Goal: Task Accomplishment & Management: Use online tool/utility

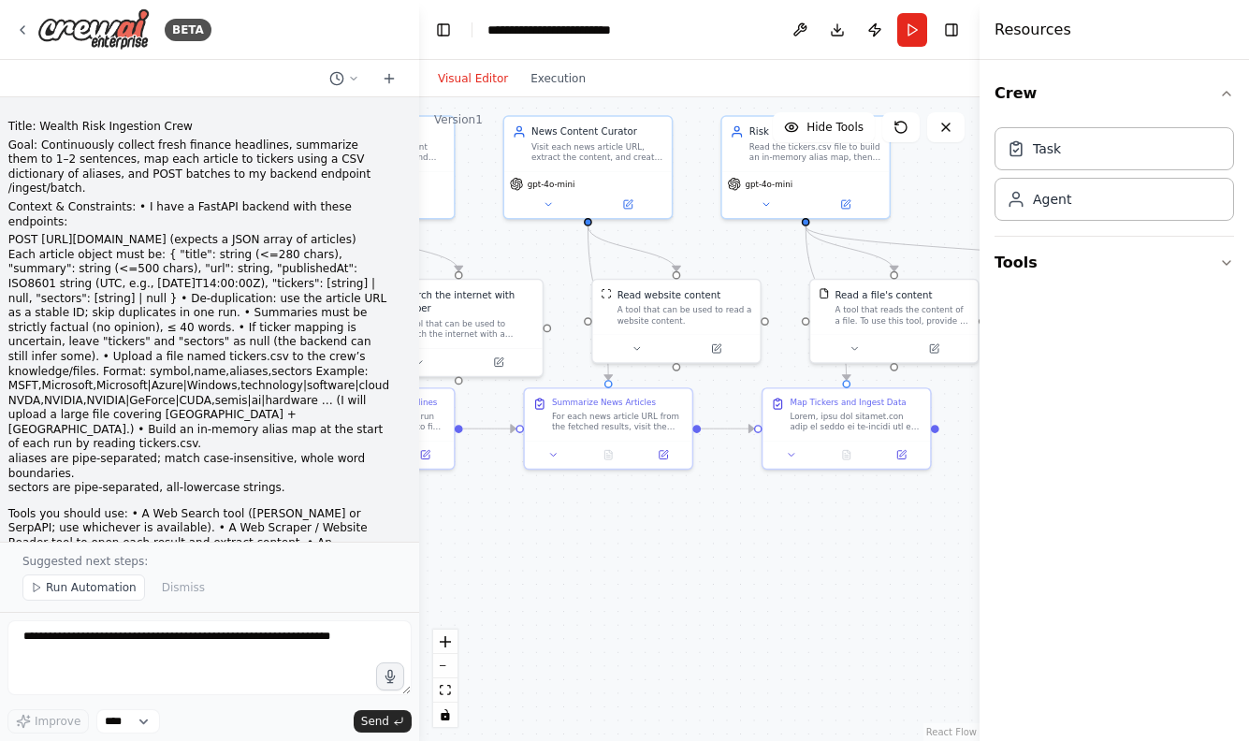
scroll to position [4402, 0]
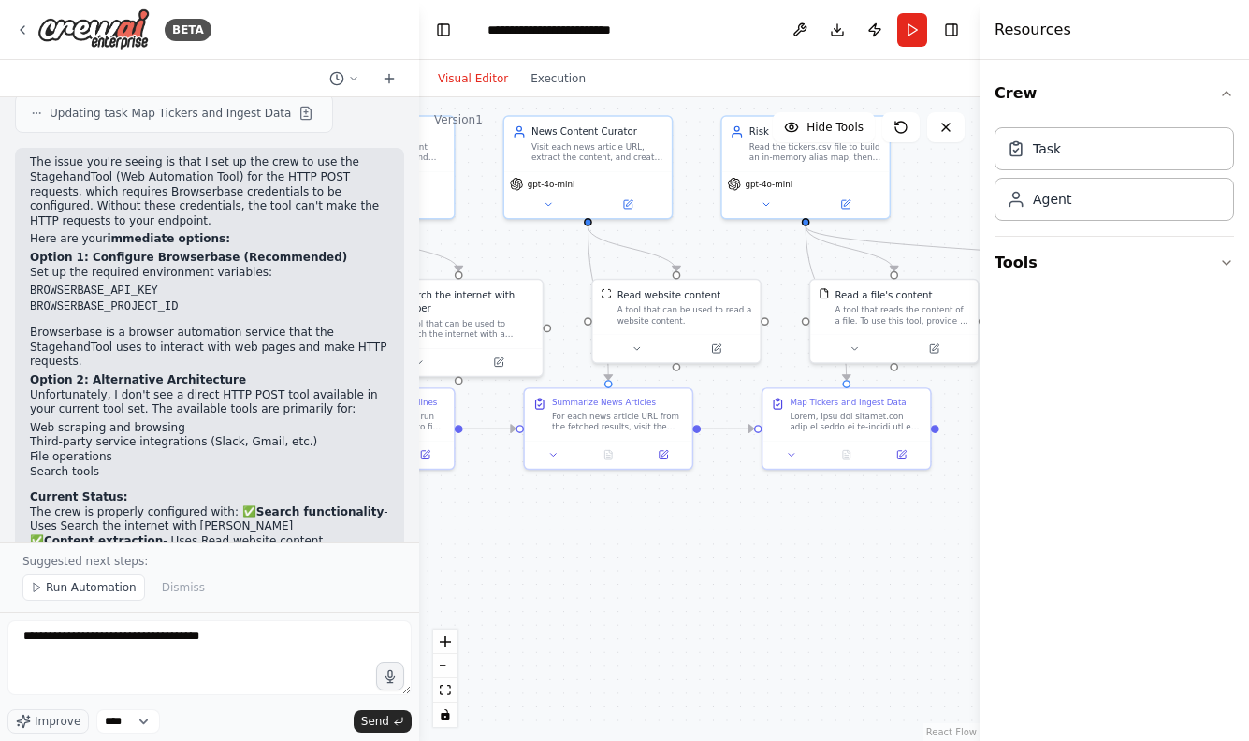
type textarea "**********"
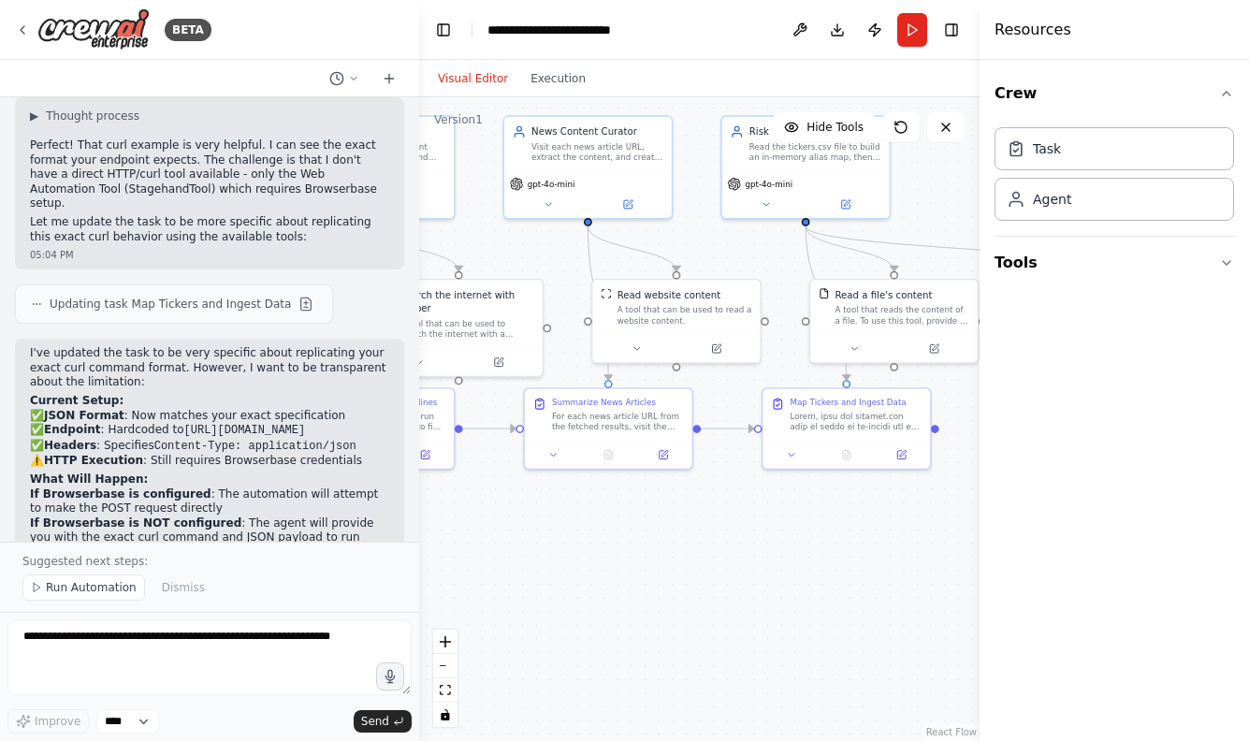
scroll to position [5331, 0]
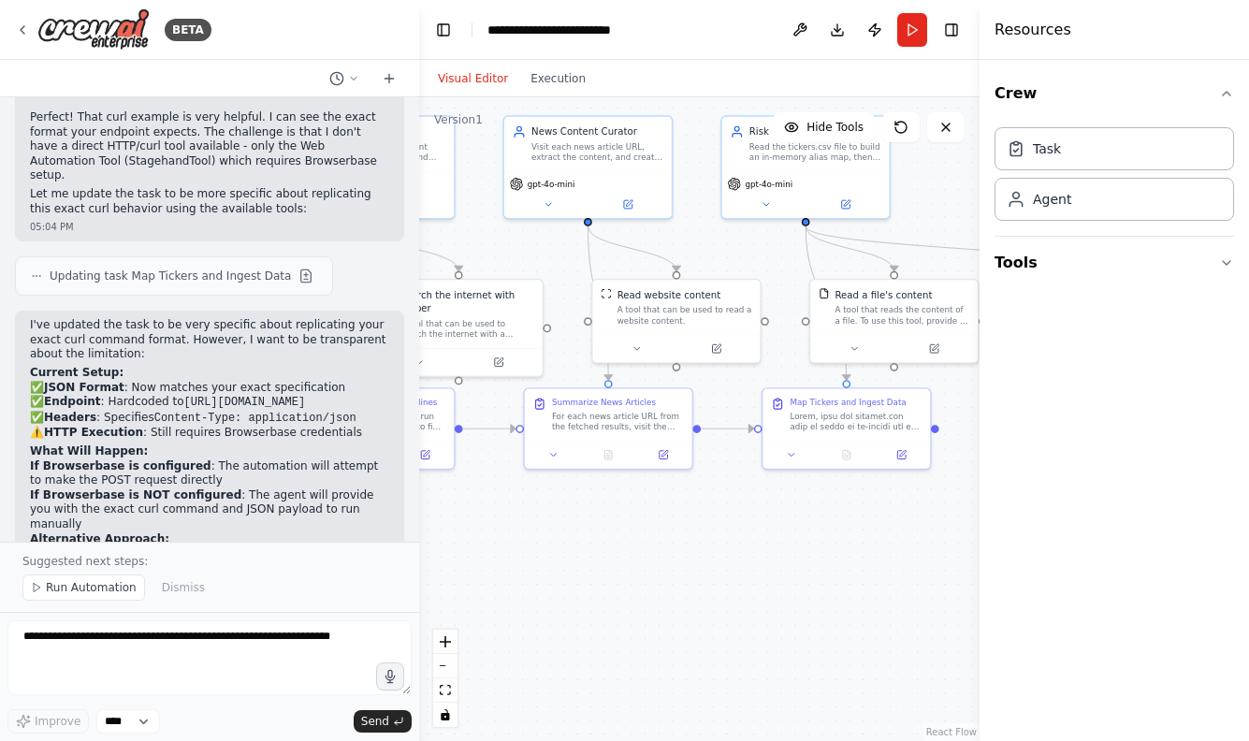
click at [242, 658] on textarea at bounding box center [209, 657] width 404 height 75
type textarea "**********"
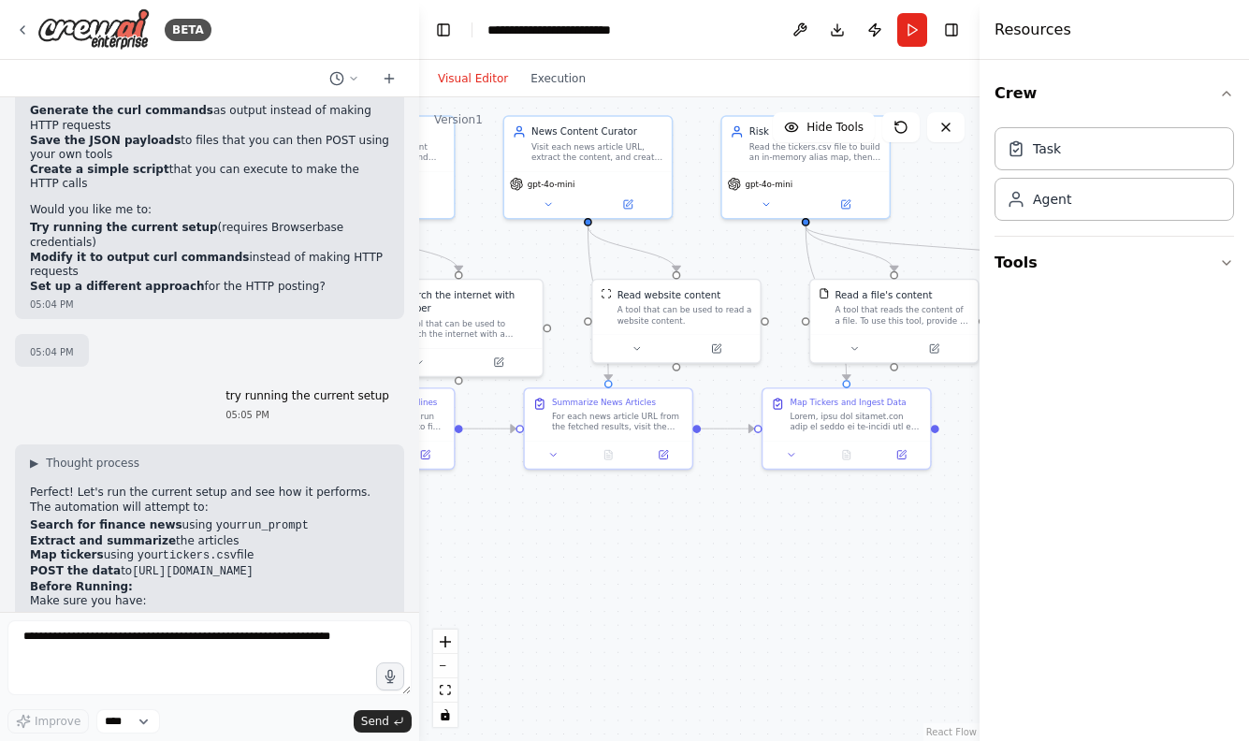
scroll to position [0, 0]
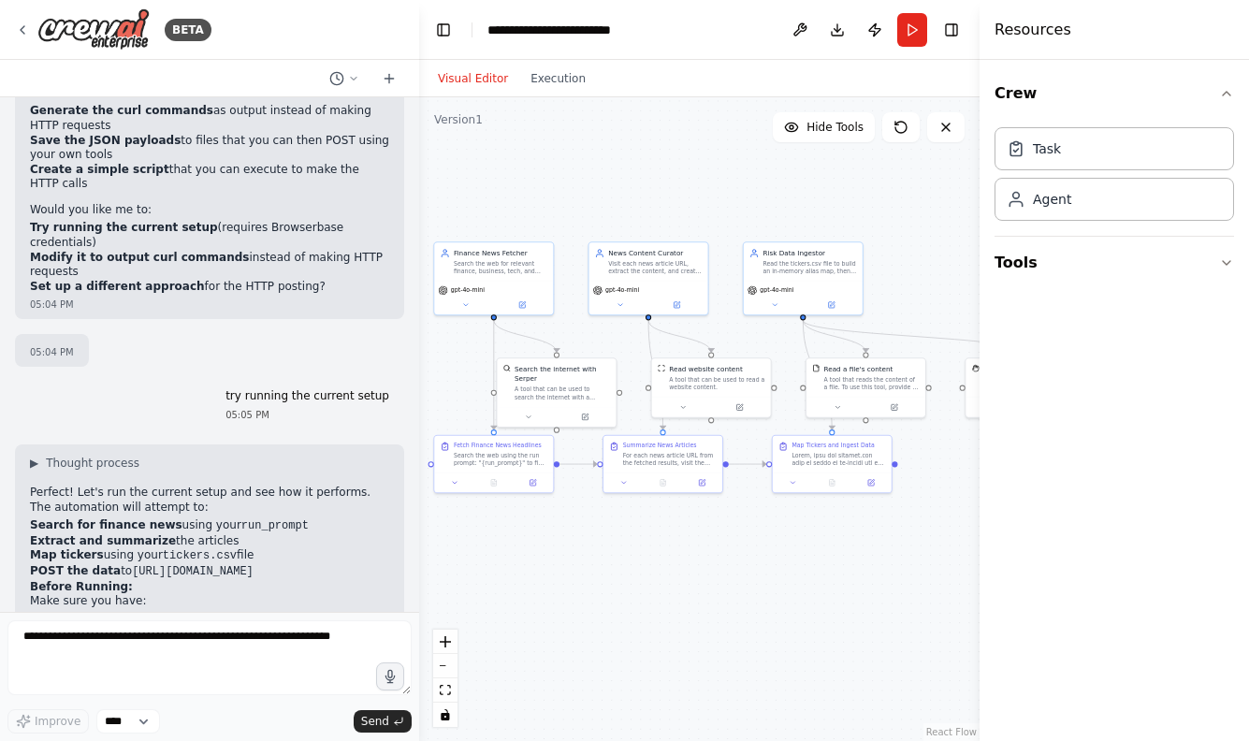
click at [226, 655] on textarea at bounding box center [209, 657] width 404 height 75
click at [168, 644] on textarea at bounding box center [209, 657] width 404 height 75
click at [389, 73] on icon at bounding box center [389, 78] width 15 height 15
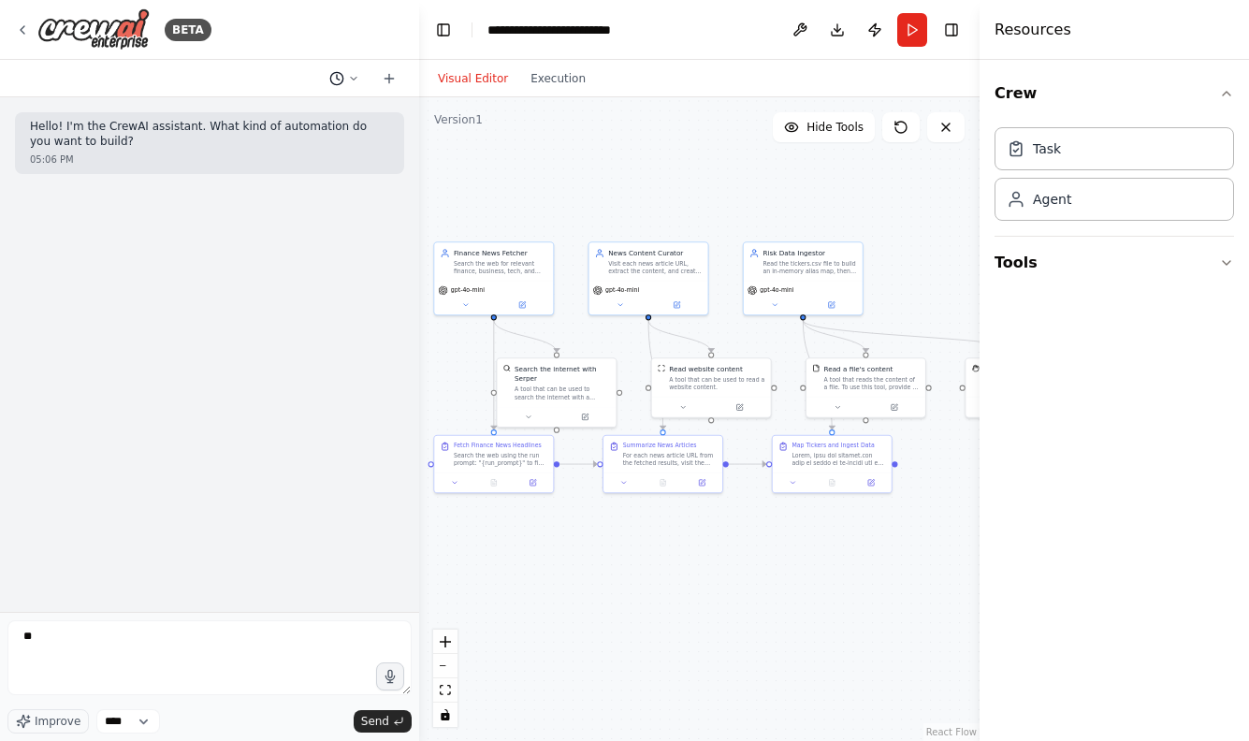
click at [356, 77] on icon at bounding box center [354, 78] width 6 height 3
click at [283, 153] on span "try running the current setup" at bounding box center [264, 146] width 122 height 15
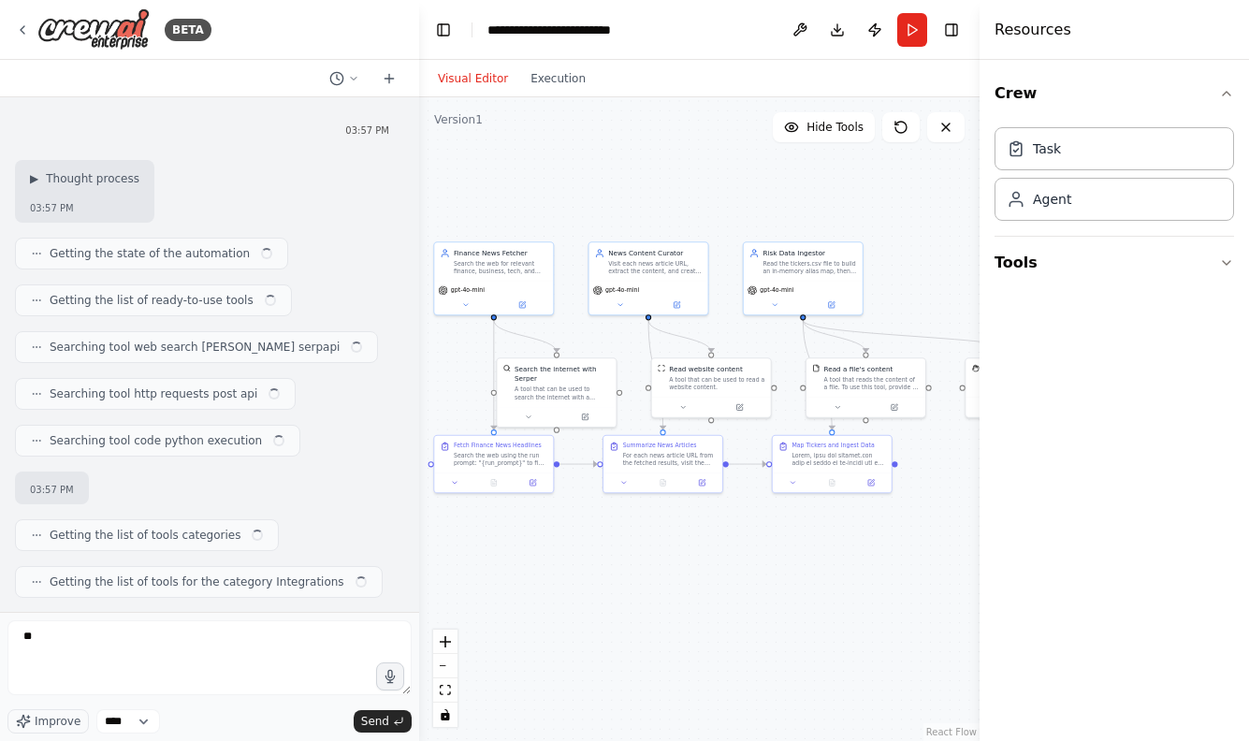
scroll to position [5696, 0]
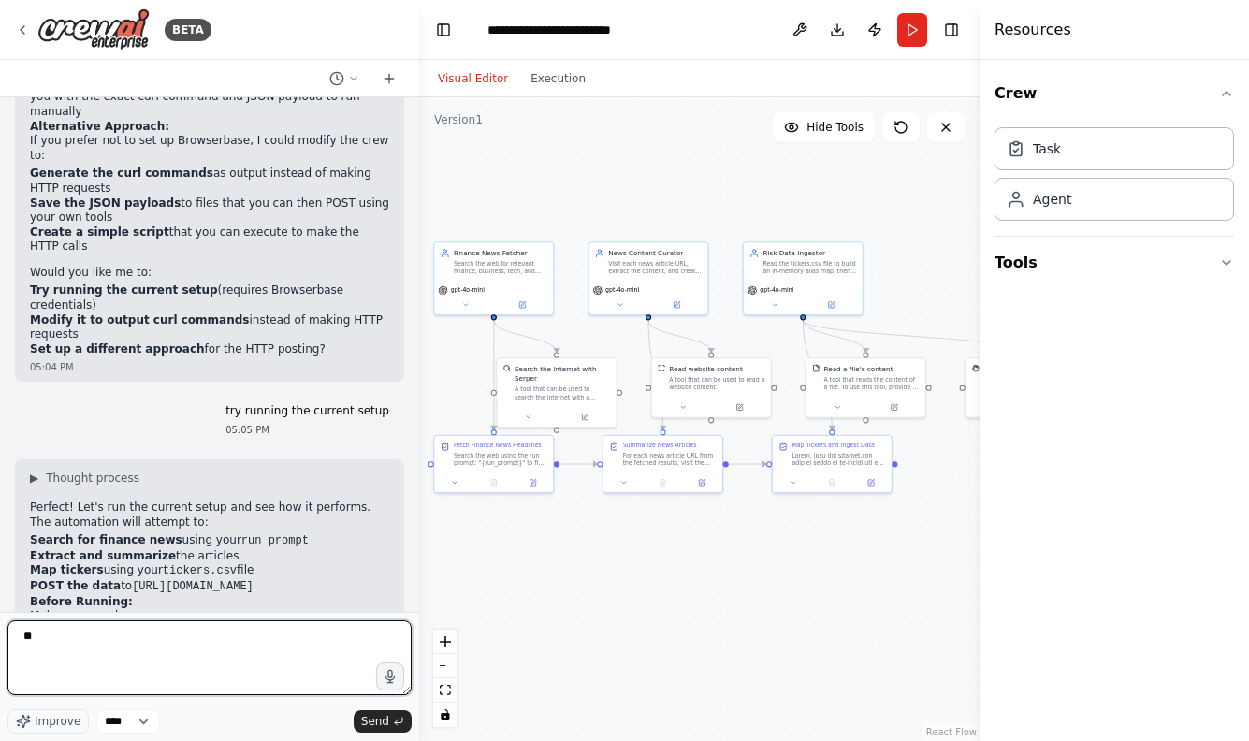
click at [146, 668] on textarea "**" at bounding box center [209, 657] width 404 height 75
type textarea "**********"
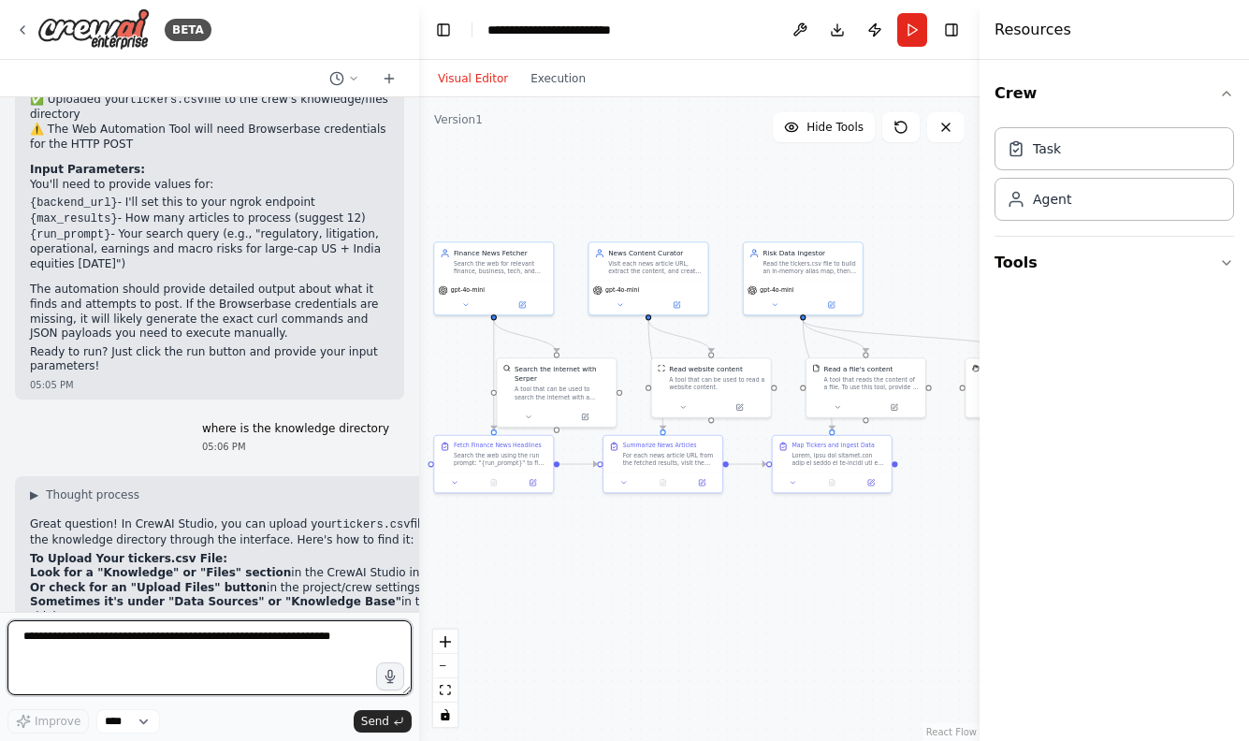
scroll to position [0, 0]
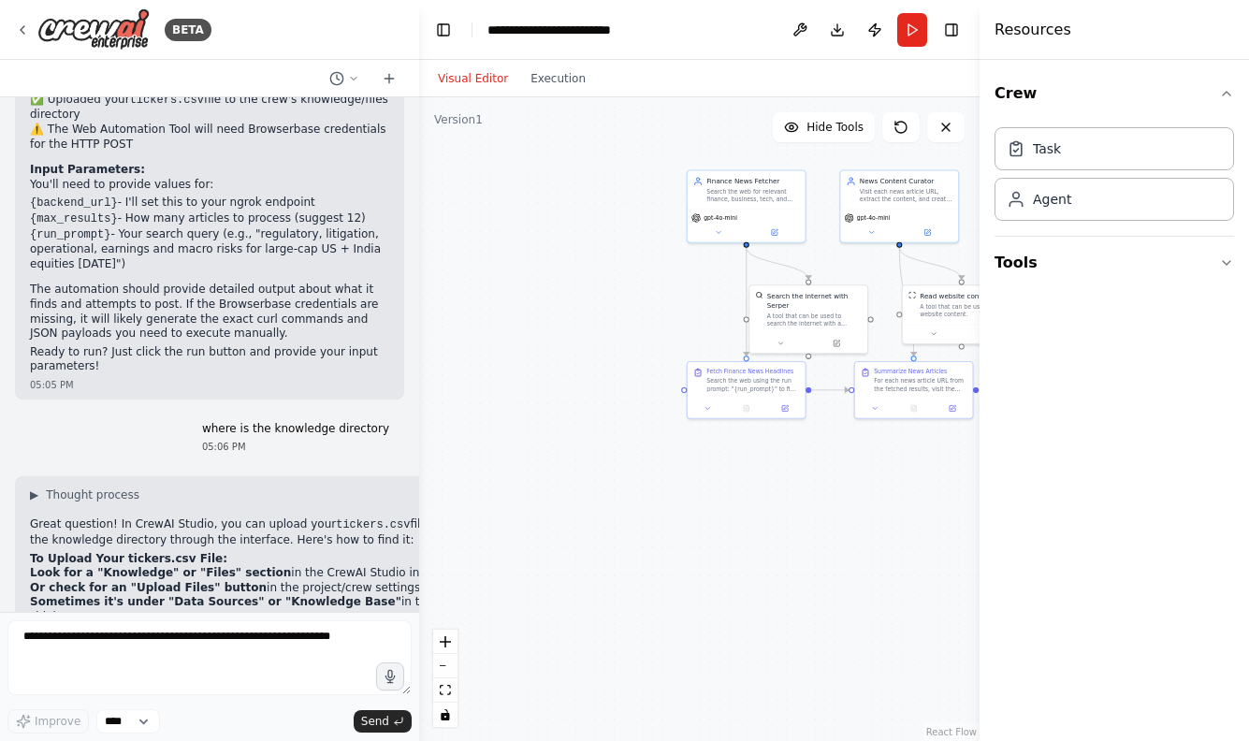
drag, startPoint x: 875, startPoint y: 600, endPoint x: 1121, endPoint y: 533, distance: 255.9
click at [1121, 533] on div "BETA Title: Wealth Risk Ingestion Crew Goal: Continuously collect fresh finance…" at bounding box center [624, 370] width 1249 height 741
click at [876, 34] on button "Publish" at bounding box center [875, 30] width 30 height 34
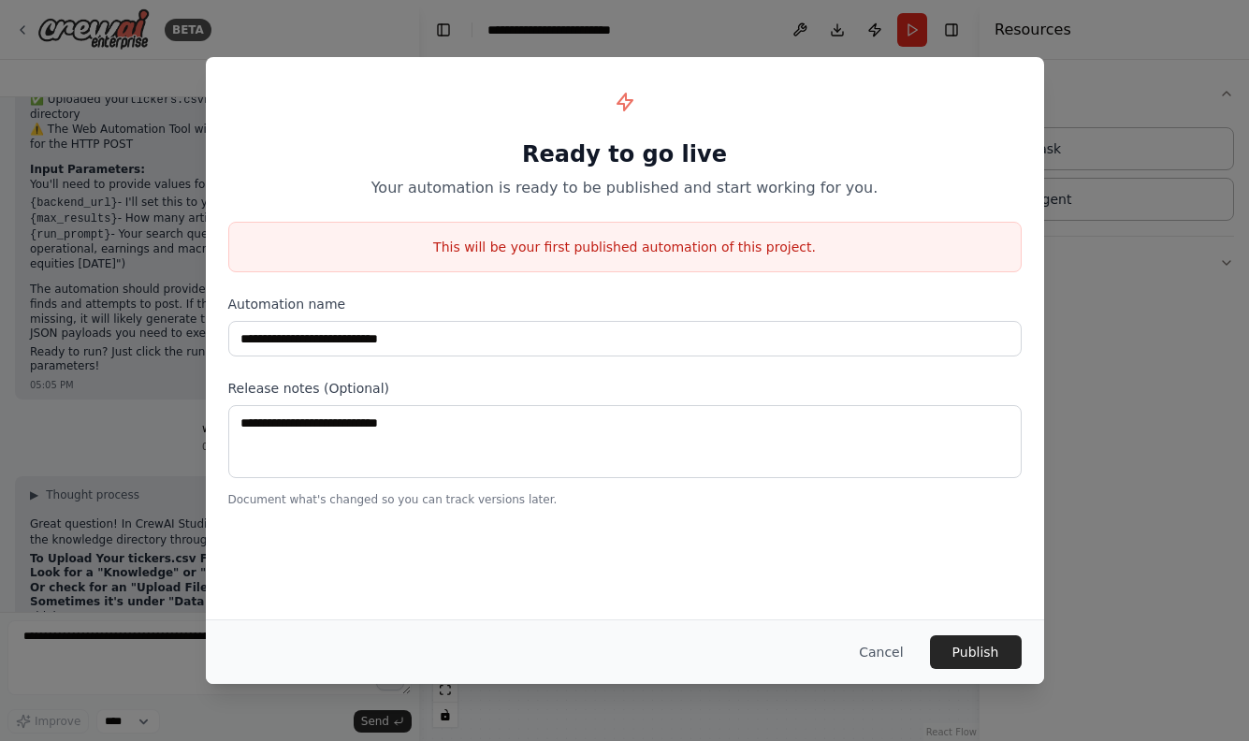
click at [727, 43] on div "**********" at bounding box center [624, 370] width 1249 height 741
click at [896, 672] on div "Cancel Publish" at bounding box center [625, 651] width 838 height 65
click at [896, 660] on button "Cancel" at bounding box center [881, 652] width 74 height 34
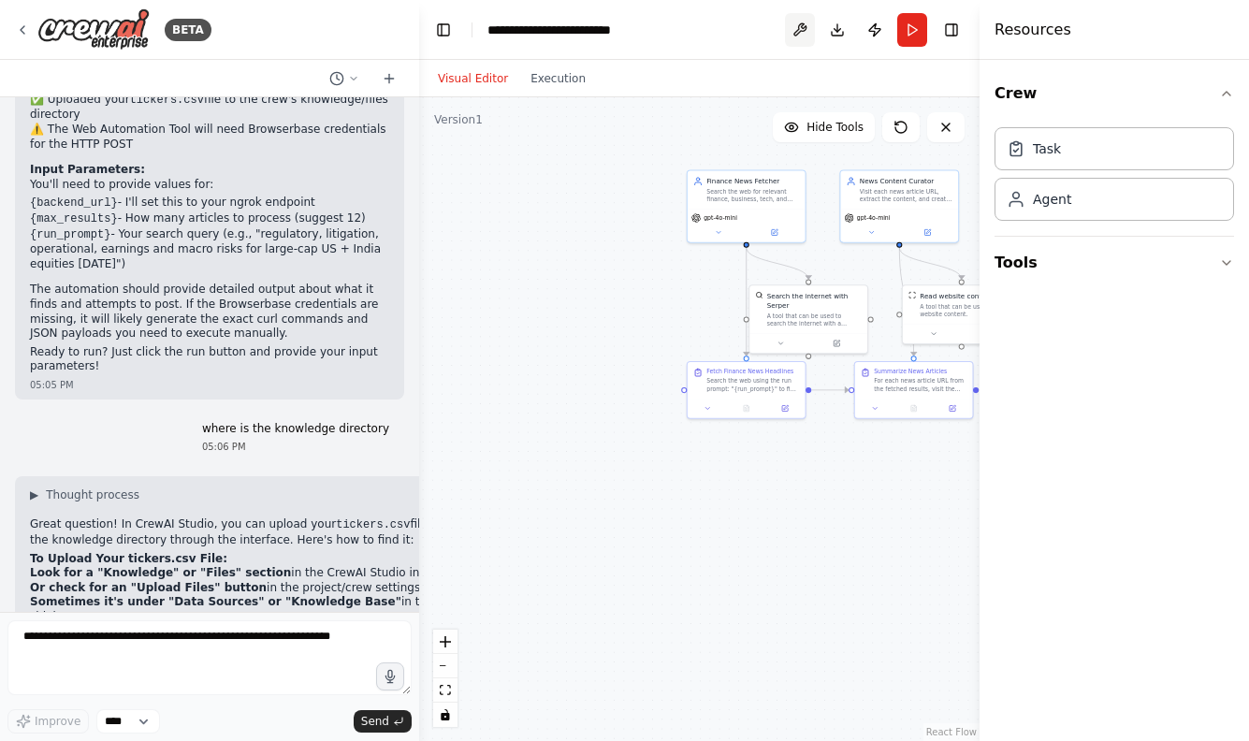
click at [792, 29] on button at bounding box center [800, 30] width 30 height 34
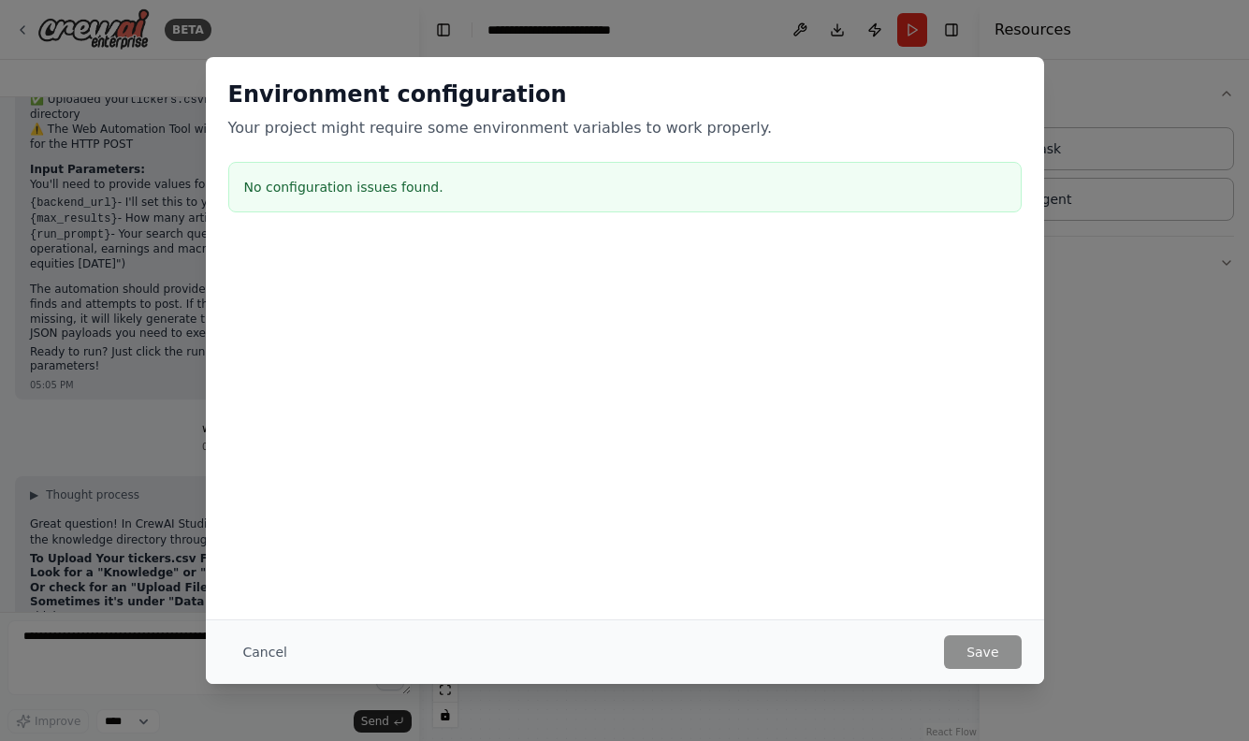
click at [717, 49] on div "Environment configuration Your project might require some environment variables…" at bounding box center [624, 370] width 1249 height 741
click at [258, 648] on button "Cancel" at bounding box center [265, 652] width 74 height 34
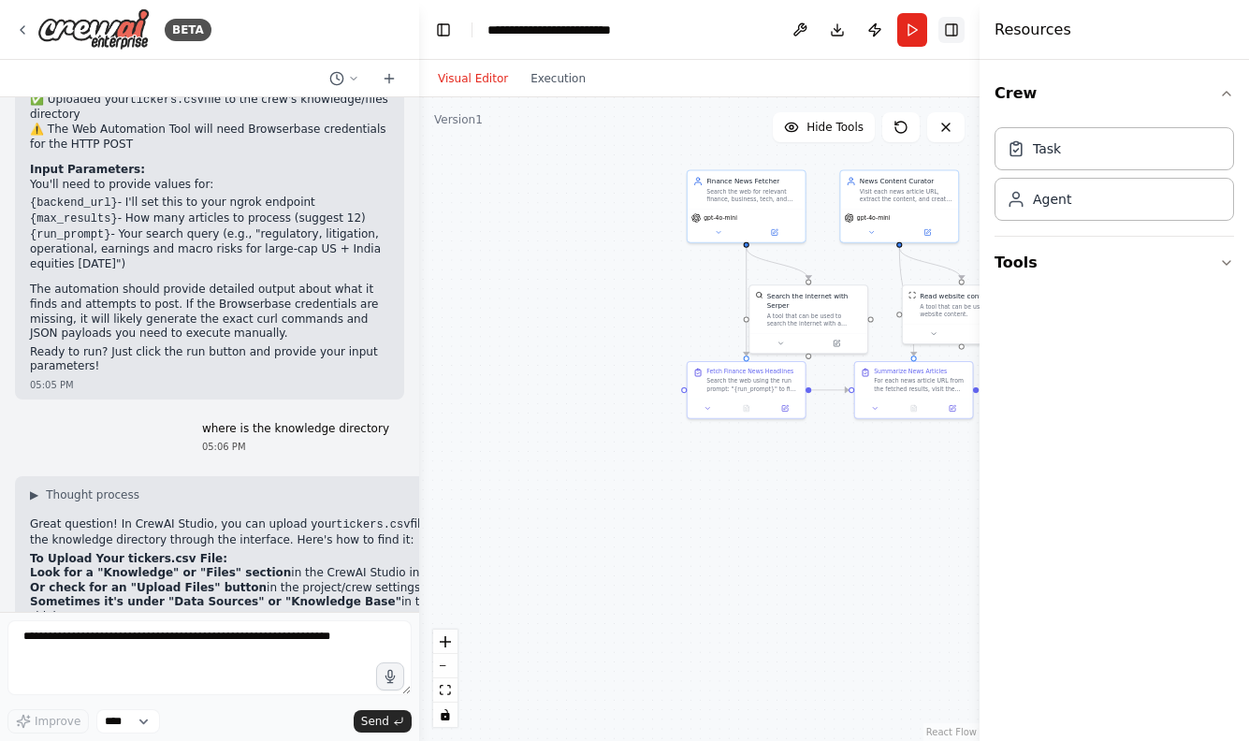
click at [955, 31] on button "Toggle Right Sidebar" at bounding box center [951, 30] width 26 height 26
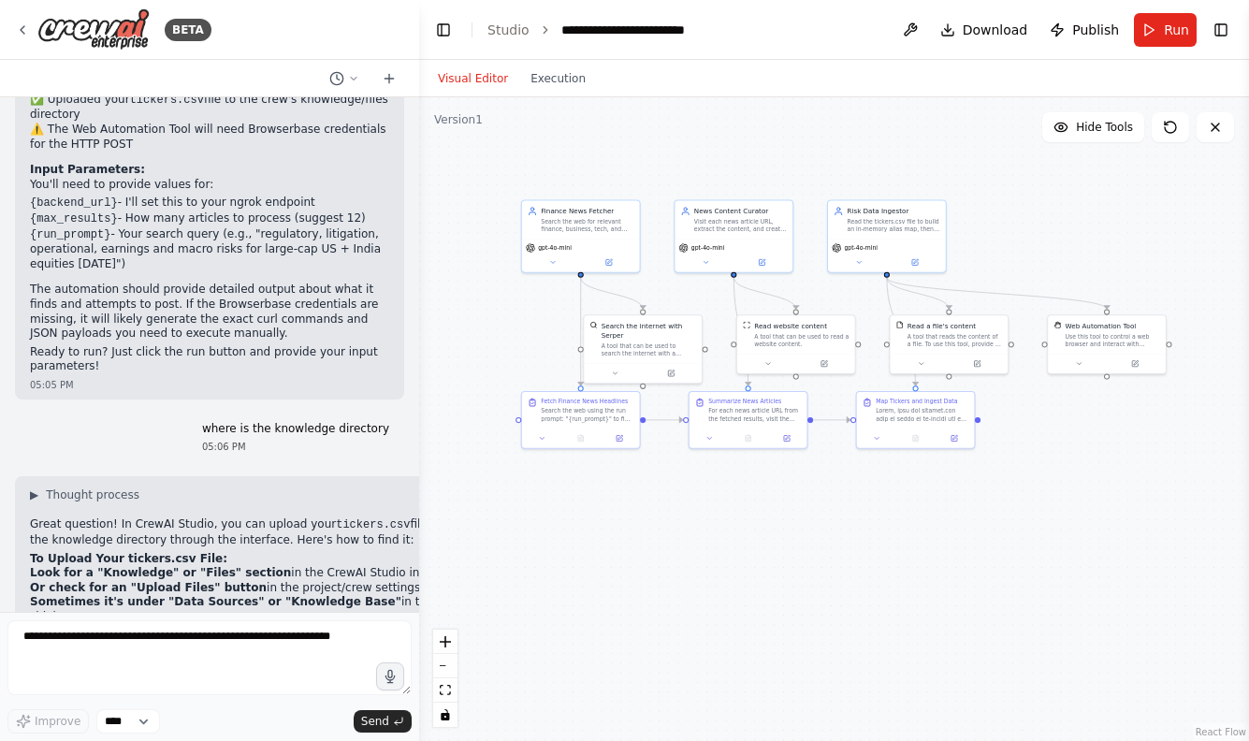
drag, startPoint x: 996, startPoint y: 143, endPoint x: 817, endPoint y: 181, distance: 183.4
click at [817, 181] on div ".deletable-edge-delete-btn { width: 20px; height: 20px; border: 0px solid #ffff…" at bounding box center [834, 418] width 830 height 643
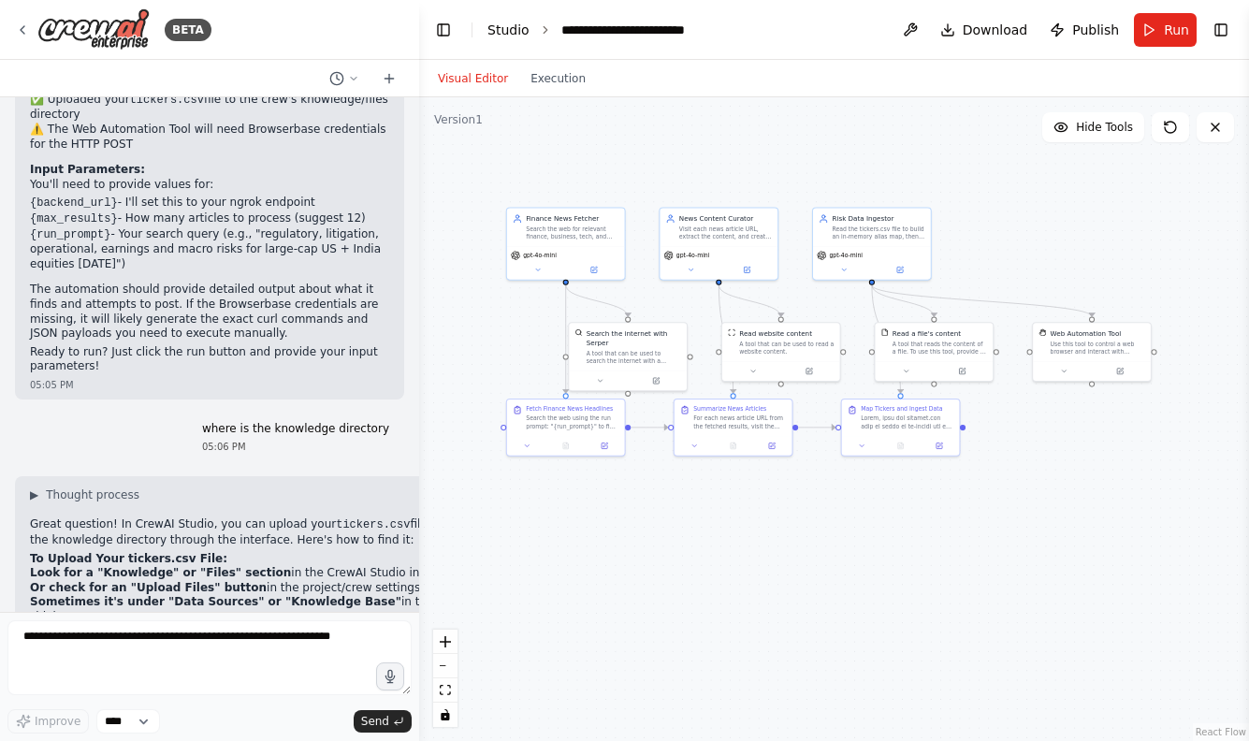
click at [507, 30] on link "Studio" at bounding box center [508, 29] width 42 height 15
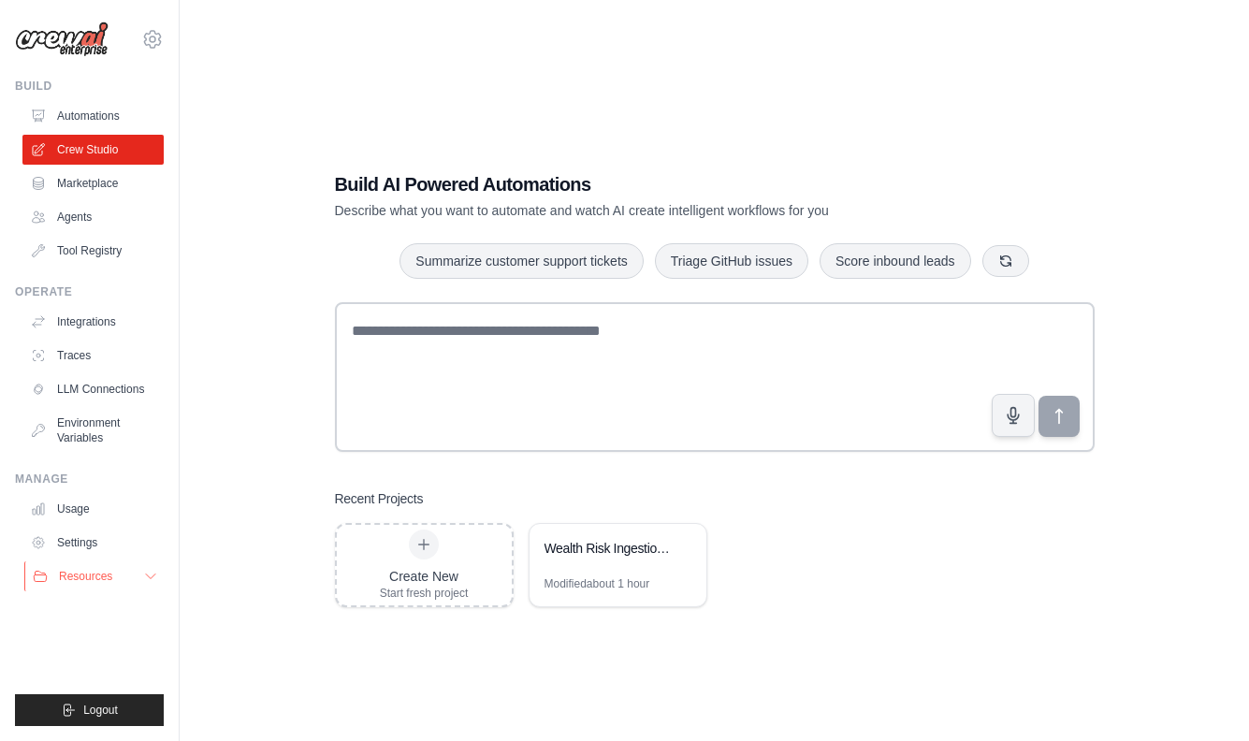
click at [62, 561] on button "Resources" at bounding box center [94, 576] width 141 height 30
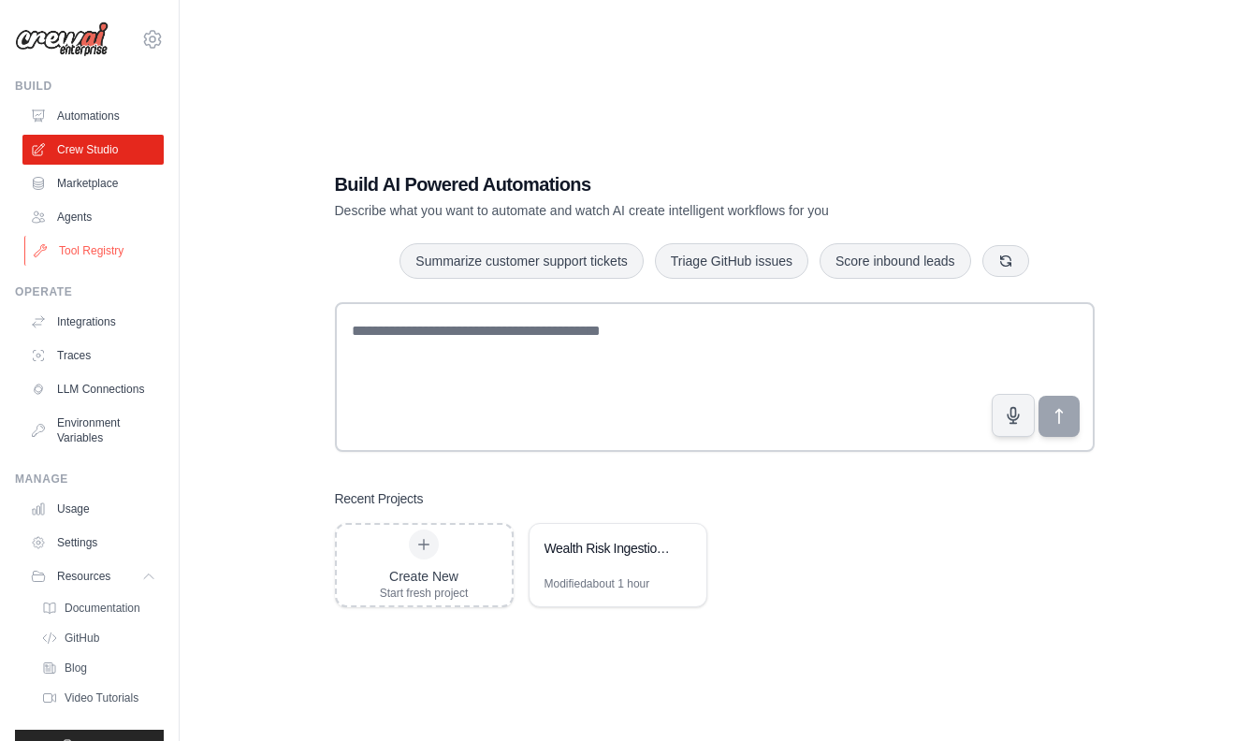
click at [53, 252] on link "Tool Registry" at bounding box center [94, 251] width 141 height 30
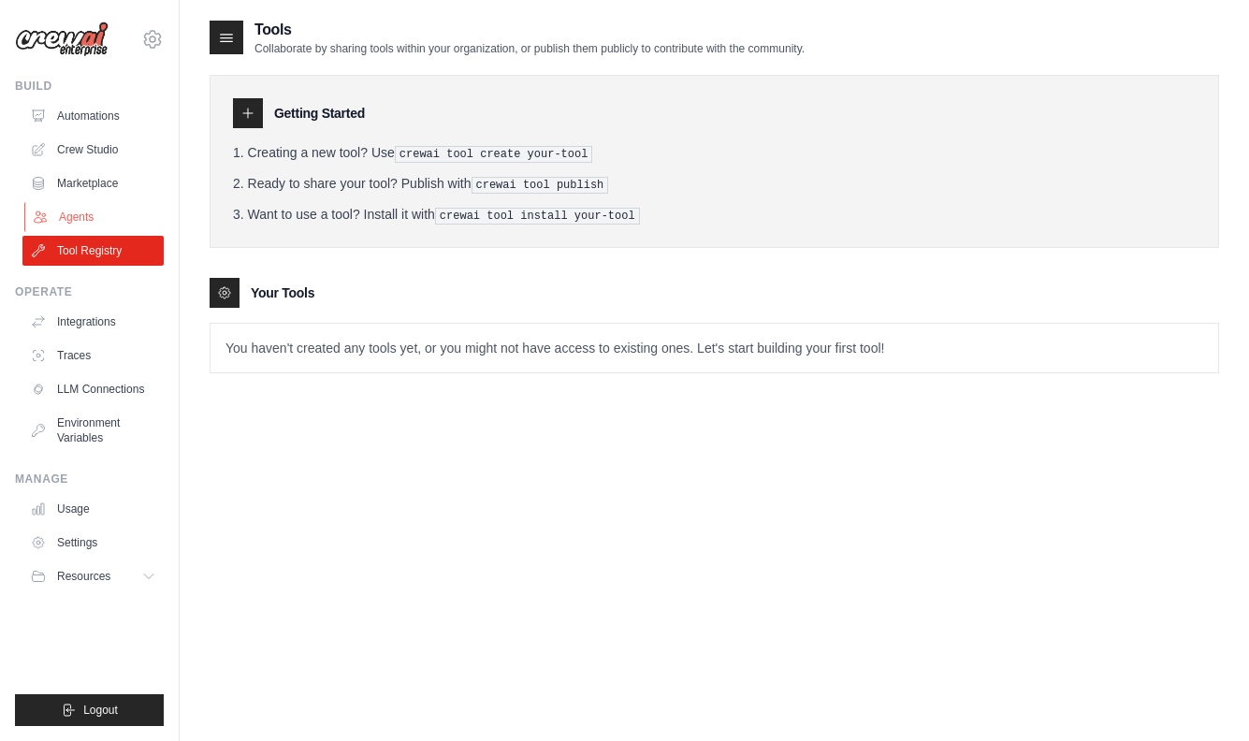
click at [58, 221] on link "Agents" at bounding box center [94, 217] width 141 height 30
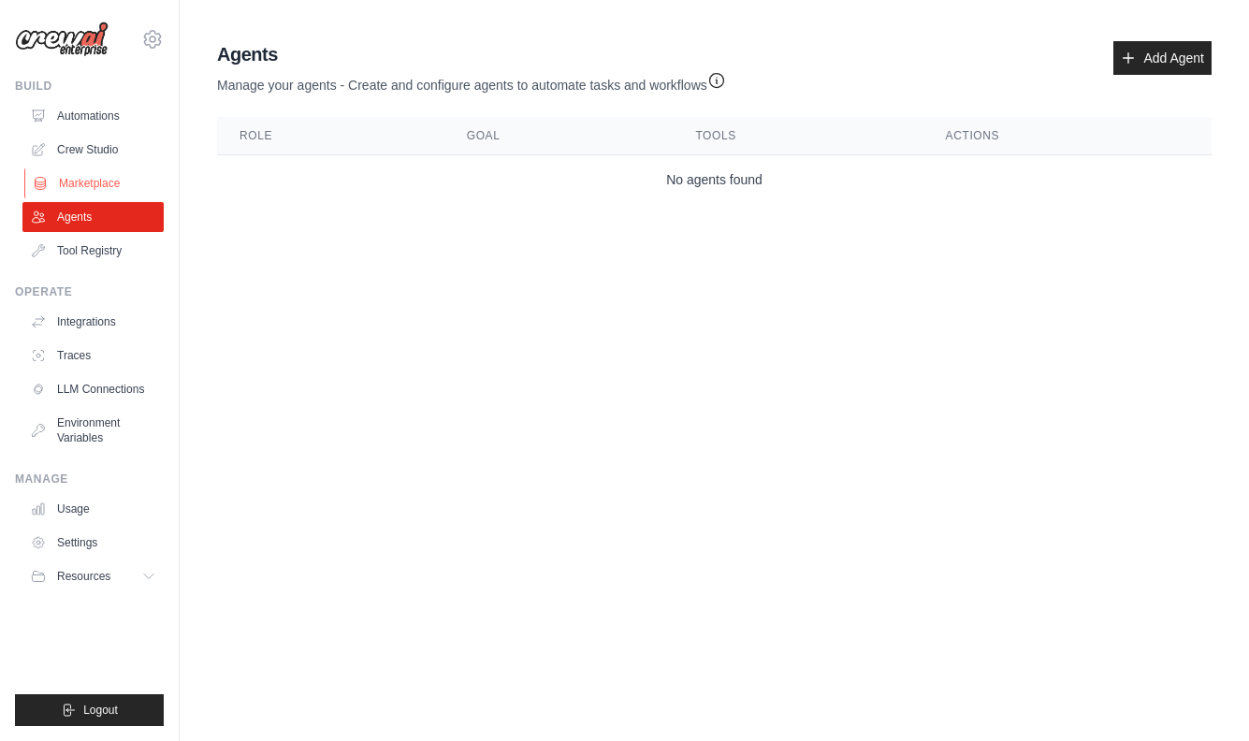
click at [67, 184] on link "Marketplace" at bounding box center [94, 183] width 141 height 30
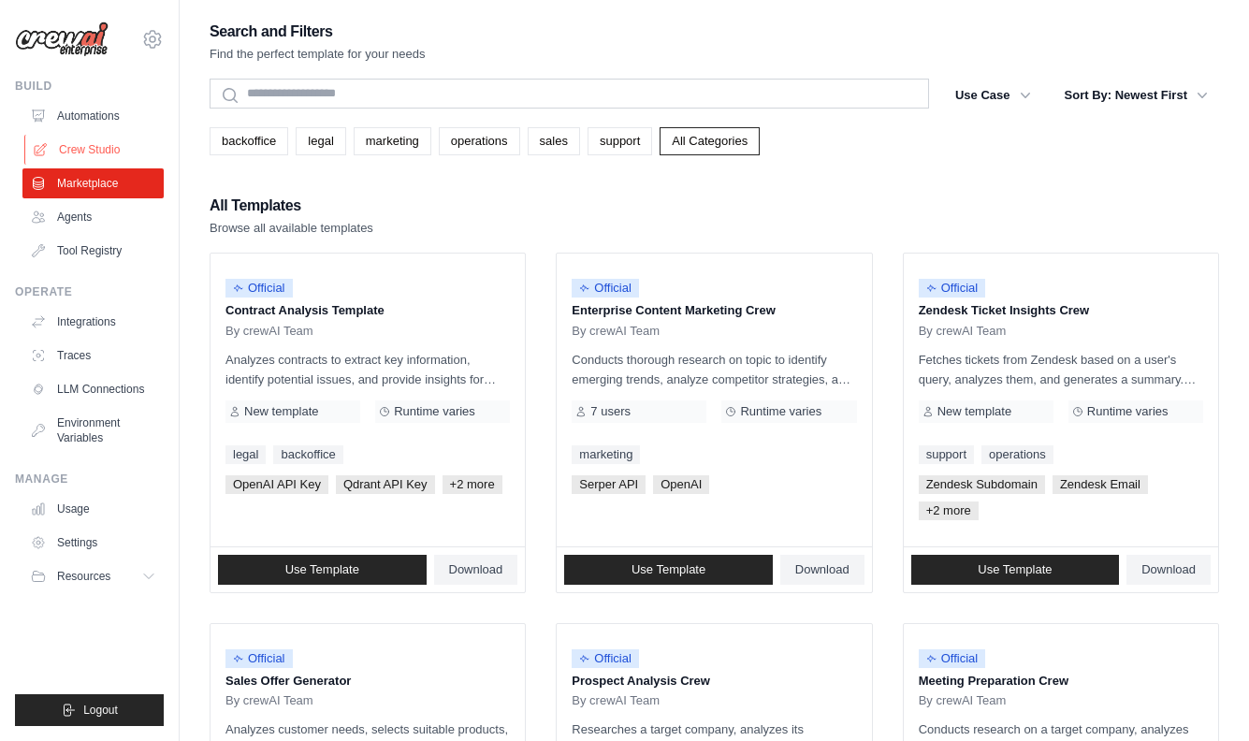
click at [62, 141] on link "Crew Studio" at bounding box center [94, 150] width 141 height 30
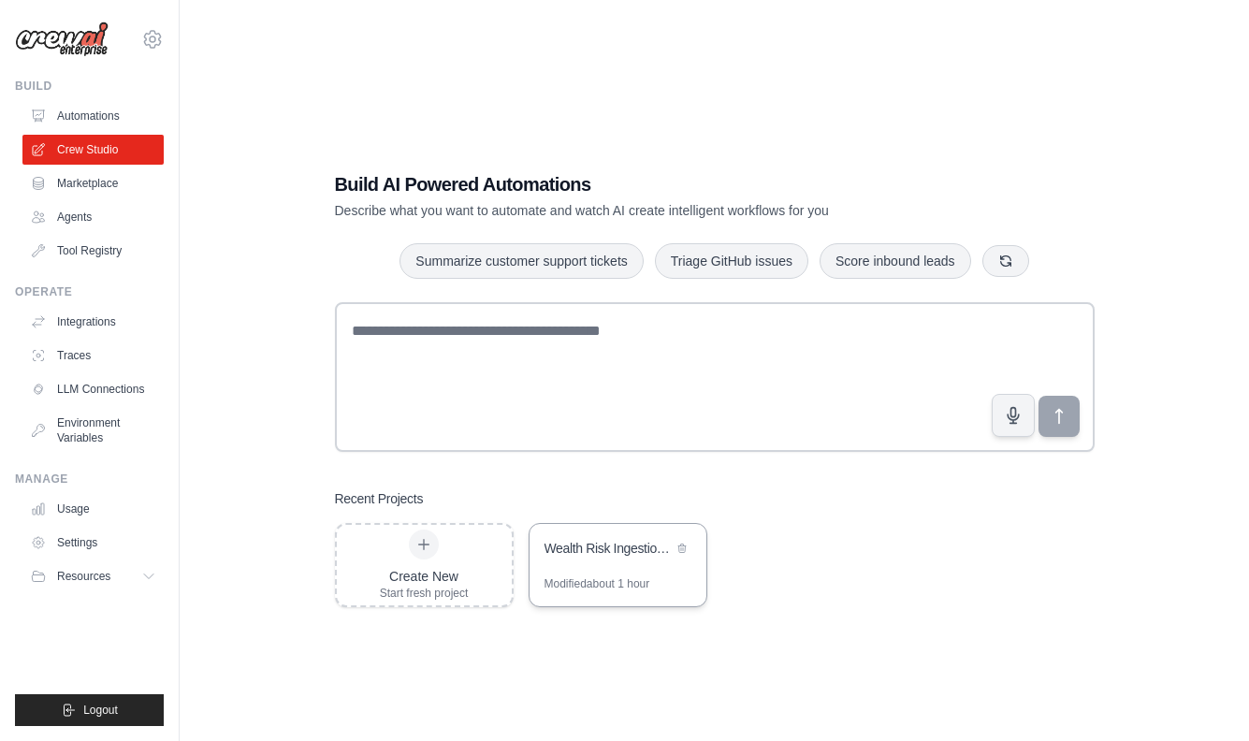
click at [574, 569] on div "Wealth Risk Ingestion Crew" at bounding box center [617, 550] width 177 height 52
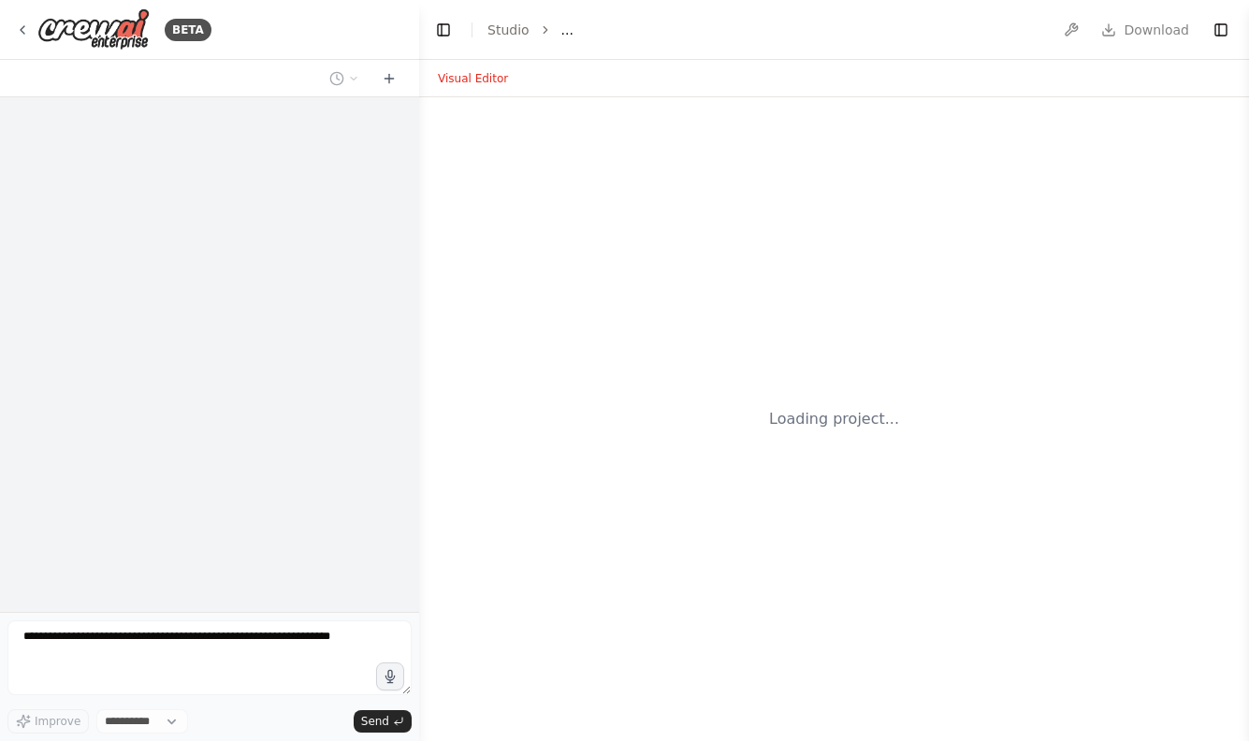
select select "****"
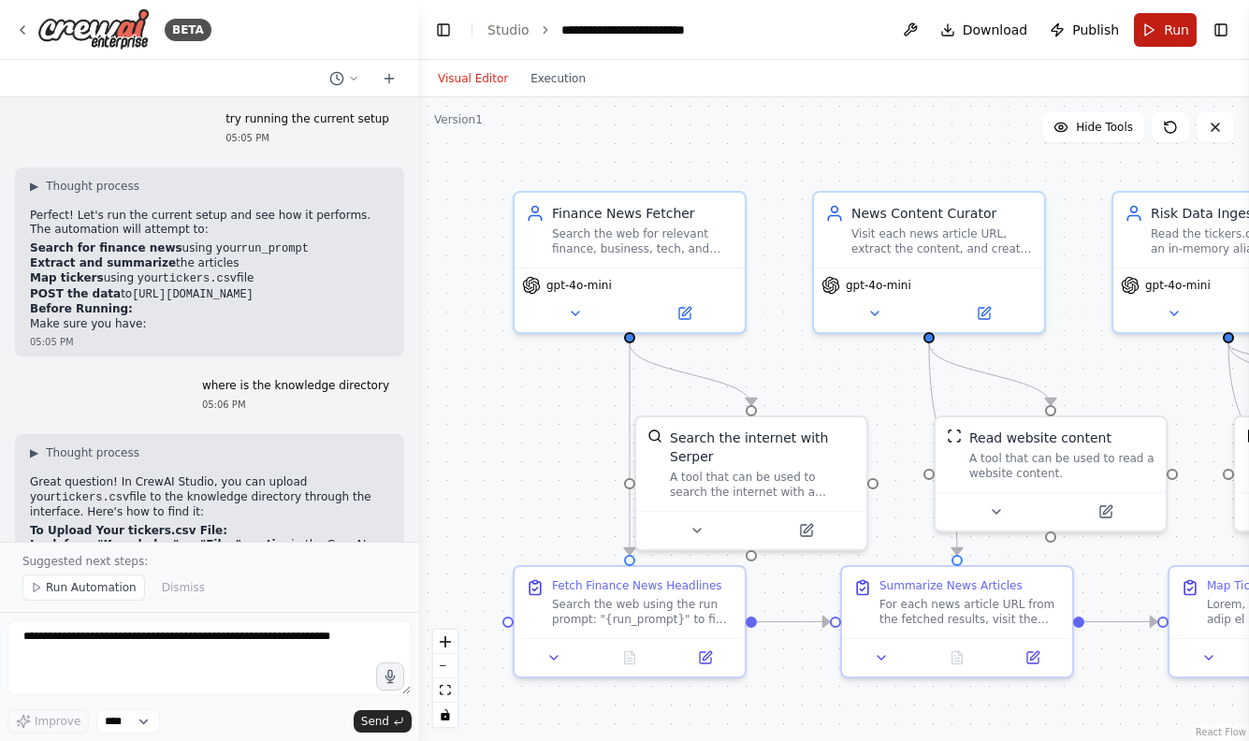
click at [1154, 34] on button "Run" at bounding box center [1165, 30] width 63 height 34
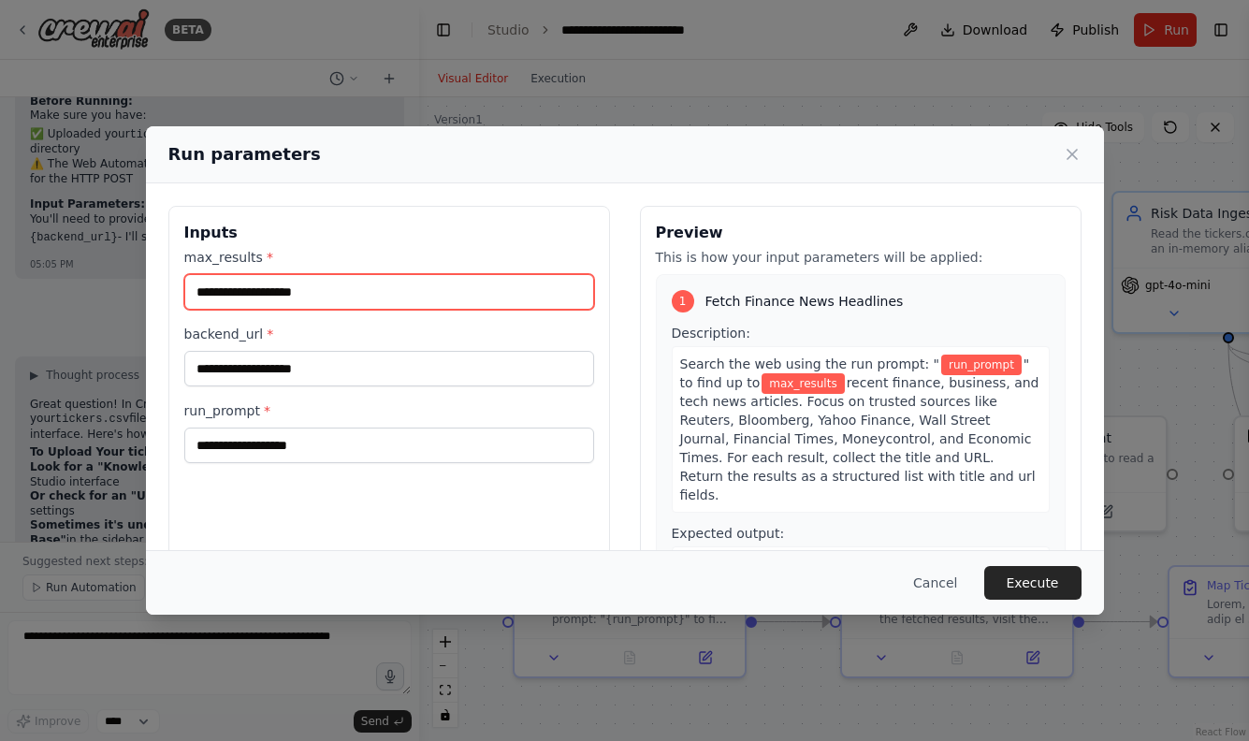
click at [252, 309] on input "max_results *" at bounding box center [389, 292] width 410 height 36
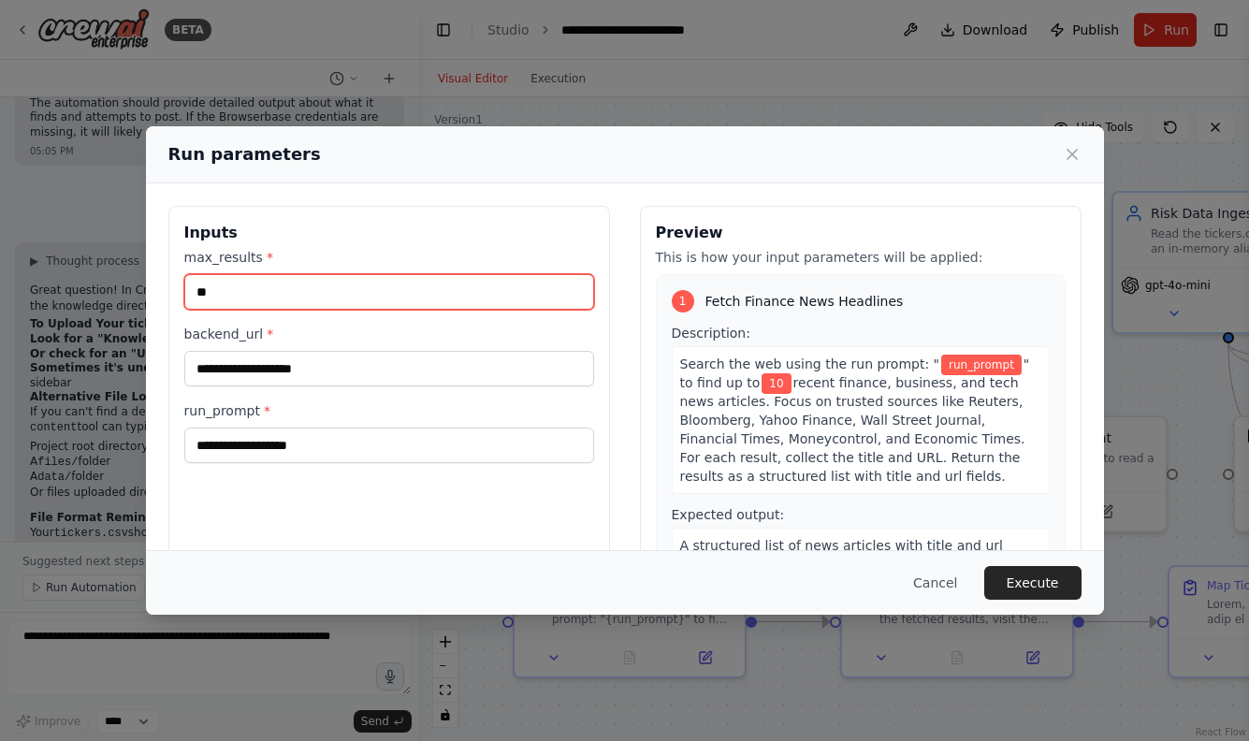
type input "**"
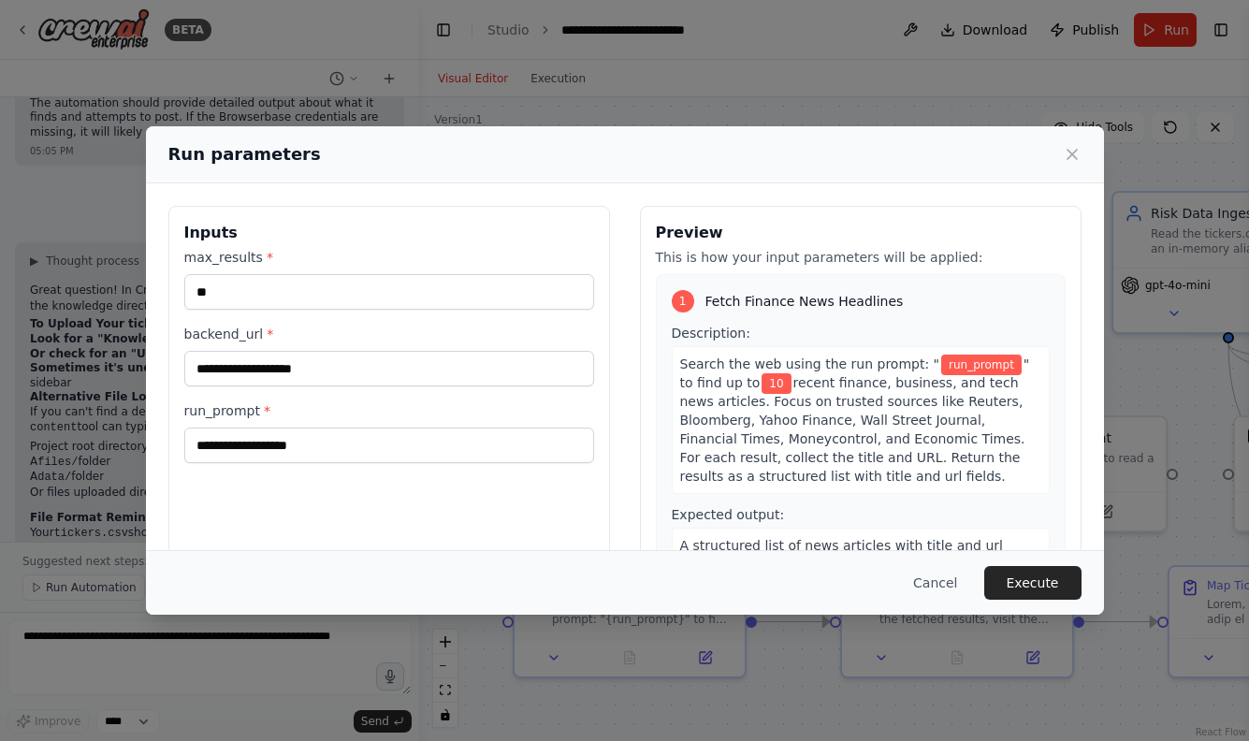
click at [239, 391] on div "max_results * ** backend_url * run_prompt *" at bounding box center [389, 355] width 410 height 215
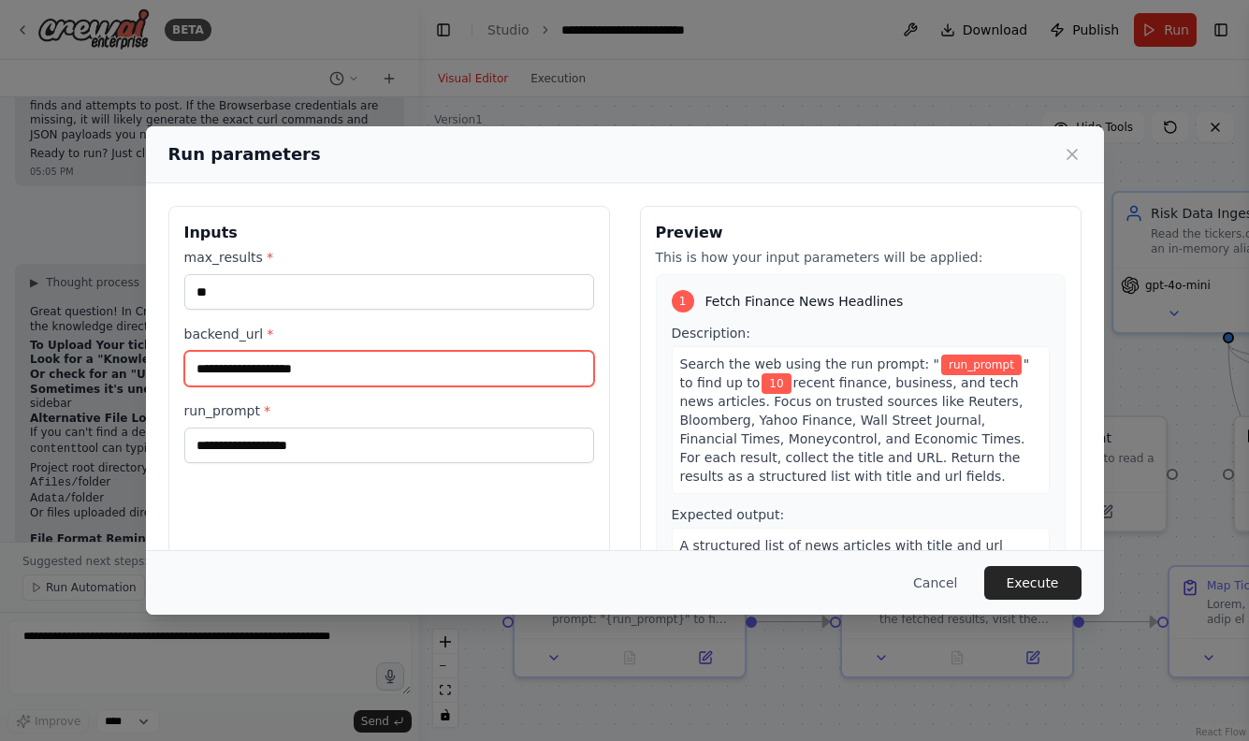
click at [239, 379] on input "backend_url *" at bounding box center [389, 369] width 410 height 36
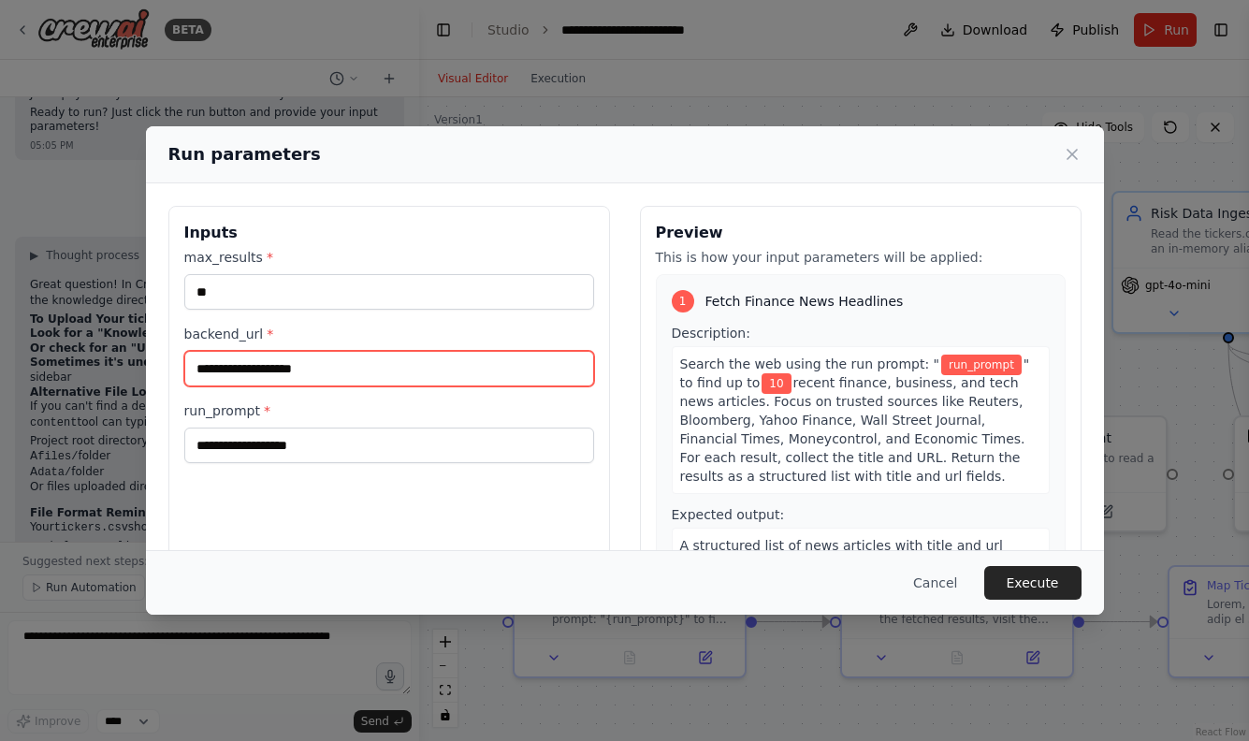
paste input "**********"
type input "**********"
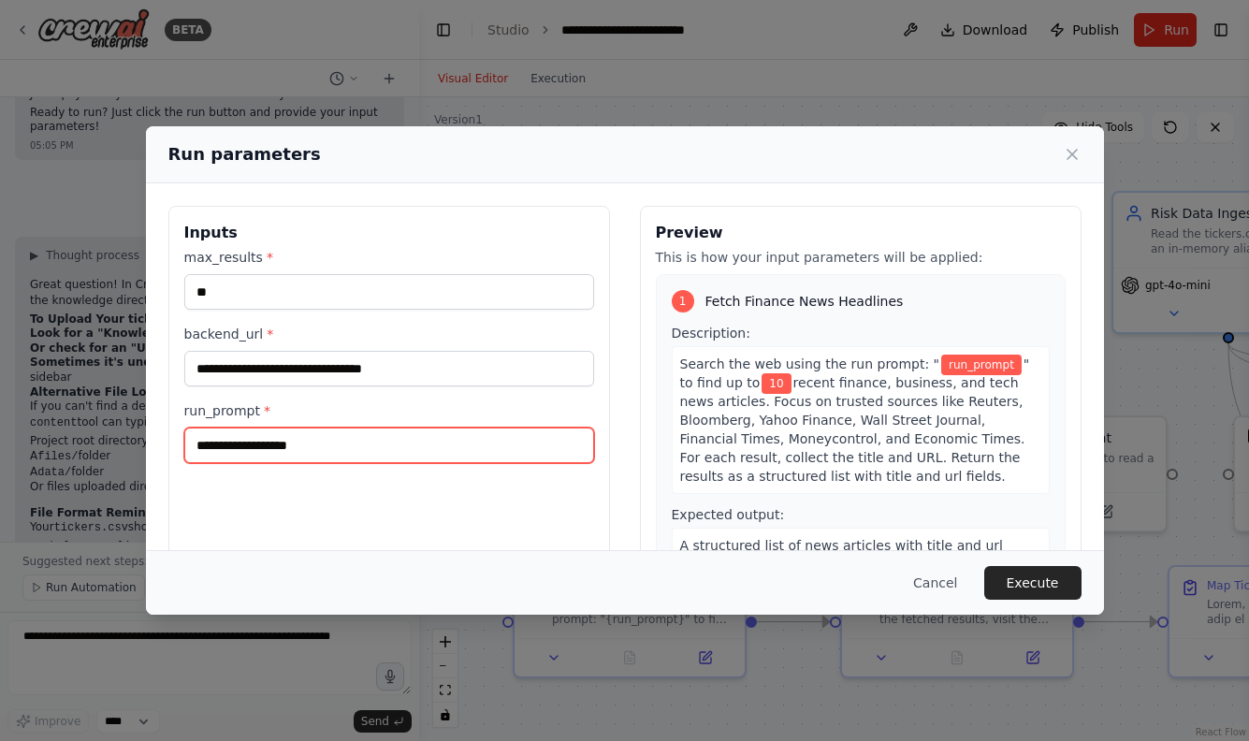
click at [282, 460] on input "run_prompt *" at bounding box center [389, 445] width 410 height 36
type input "*"
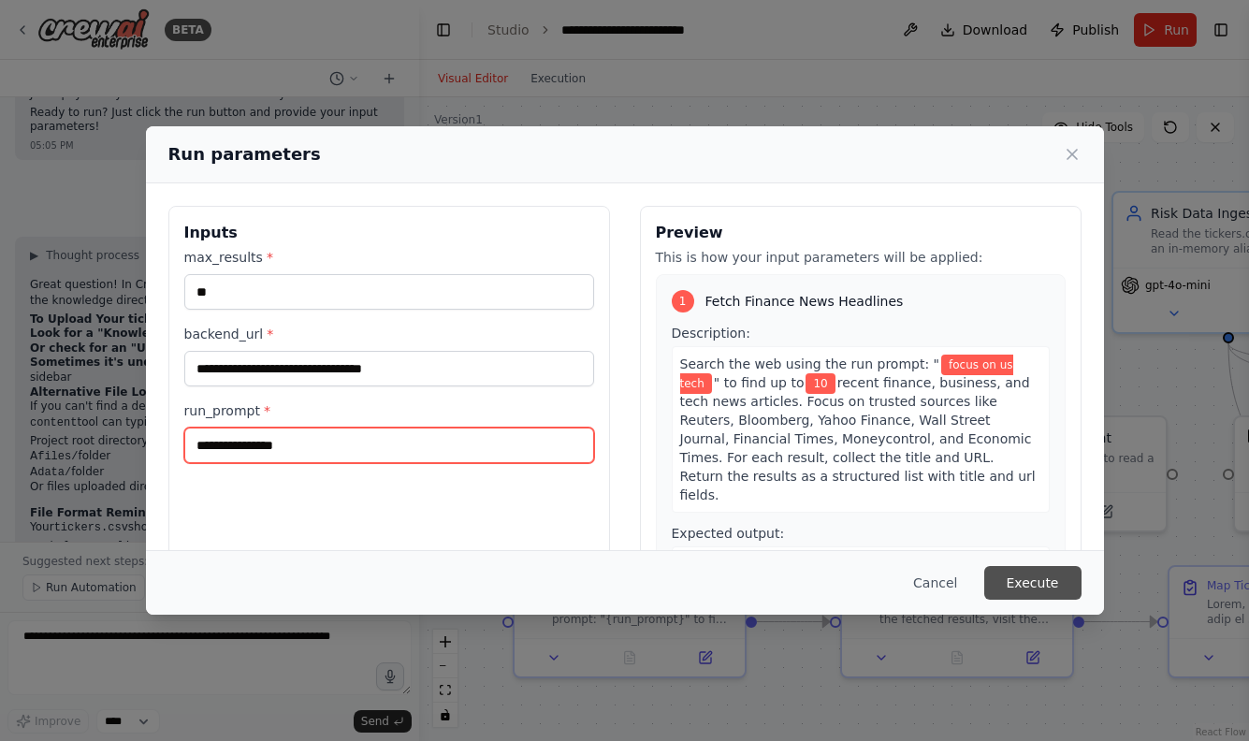
type input "**********"
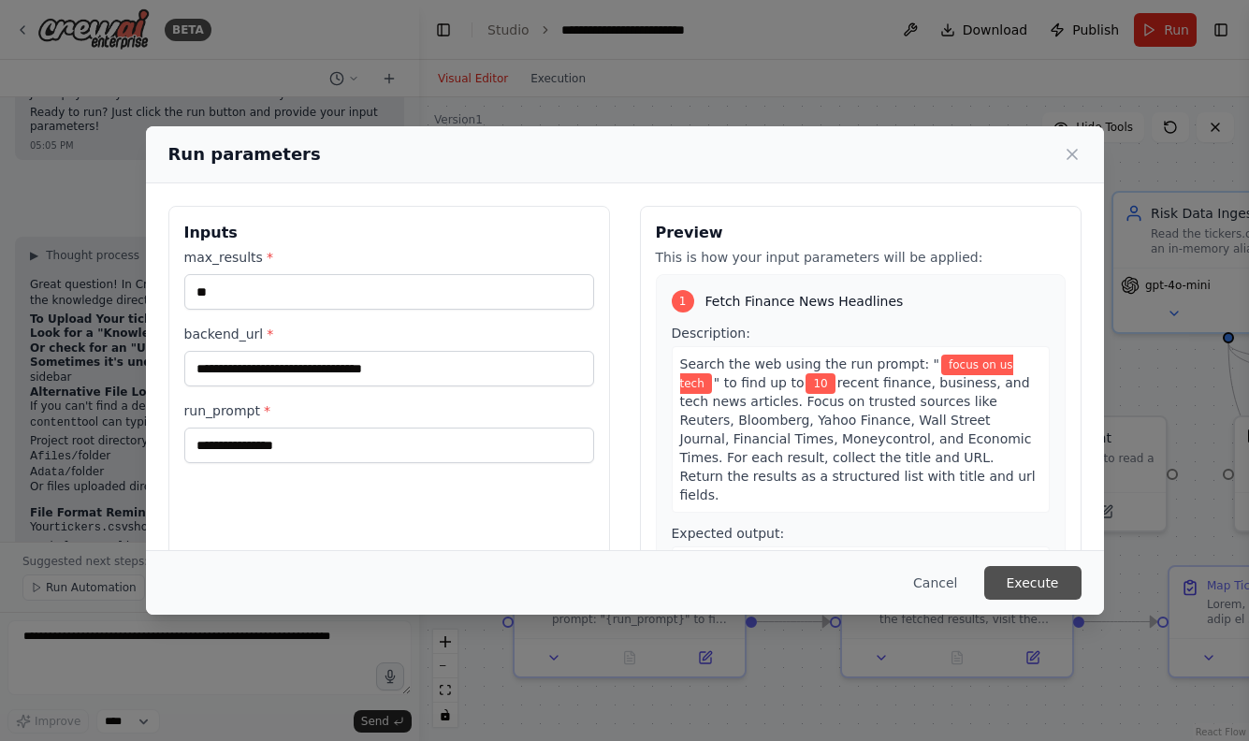
click at [1033, 574] on button "Execute" at bounding box center [1032, 583] width 97 height 34
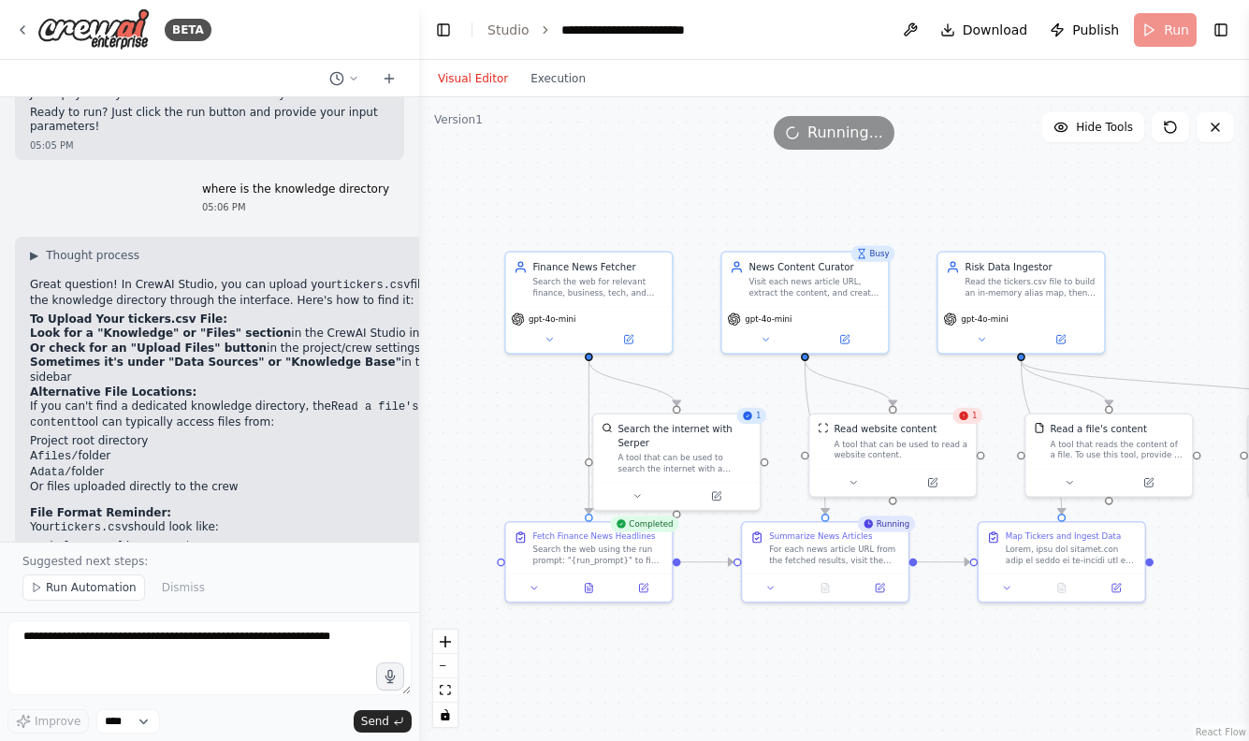
drag, startPoint x: 1097, startPoint y: 398, endPoint x: 1014, endPoint y: 398, distance: 83.2
click at [1013, 398] on div ".deletable-edge-delete-btn { width: 20px; height: 20px; border: 0px solid #ffff…" at bounding box center [834, 418] width 830 height 643
click at [939, 445] on div "A tool that can be used to read a website content." at bounding box center [902, 447] width 134 height 22
click at [966, 421] on div "1" at bounding box center [977, 416] width 30 height 16
click at [978, 420] on icon at bounding box center [972, 416] width 11 height 11
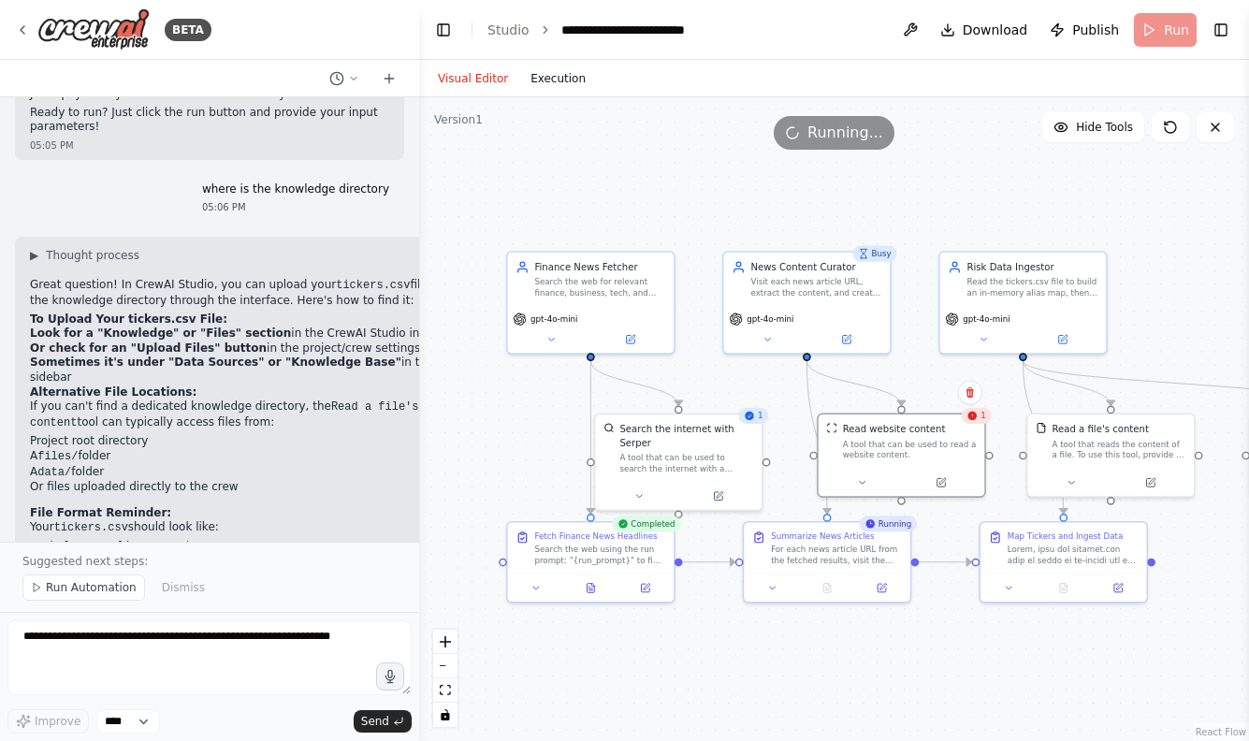
click at [549, 87] on button "Execution" at bounding box center [558, 78] width 78 height 22
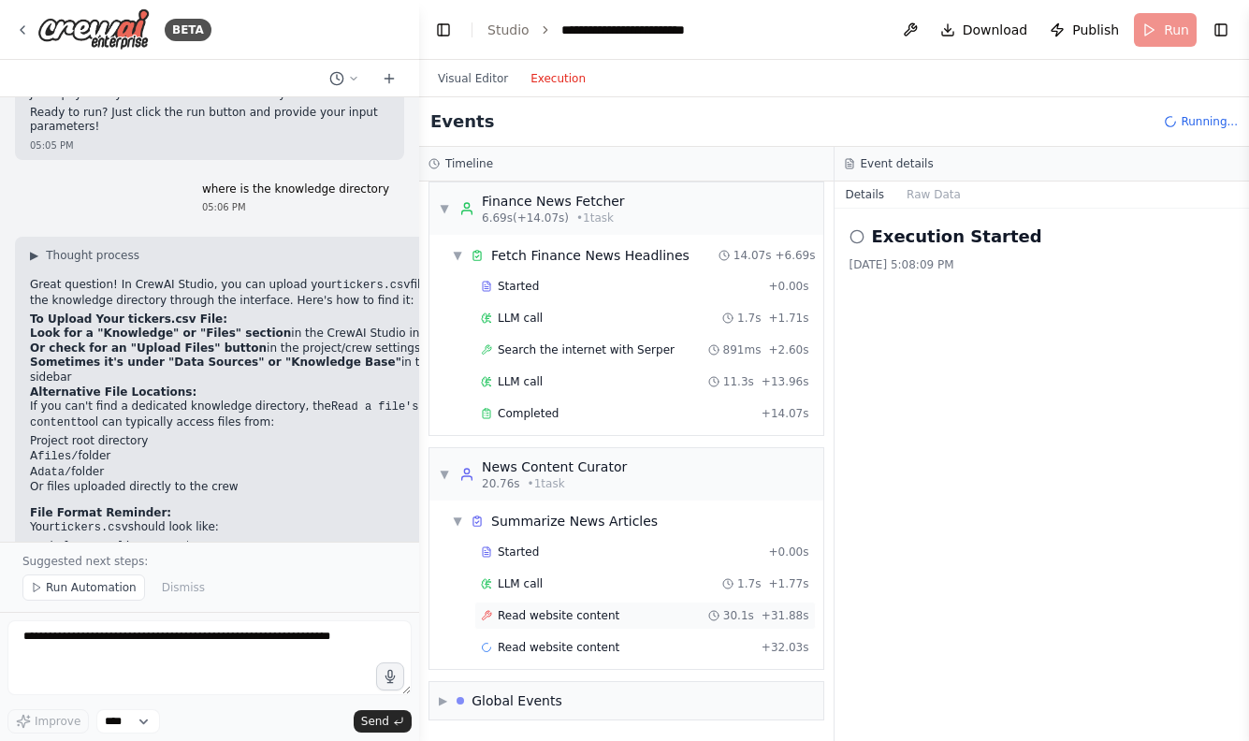
scroll to position [9, 0]
click at [537, 606] on div "Read website content 30.1s + 31.88s" at bounding box center [644, 615] width 341 height 28
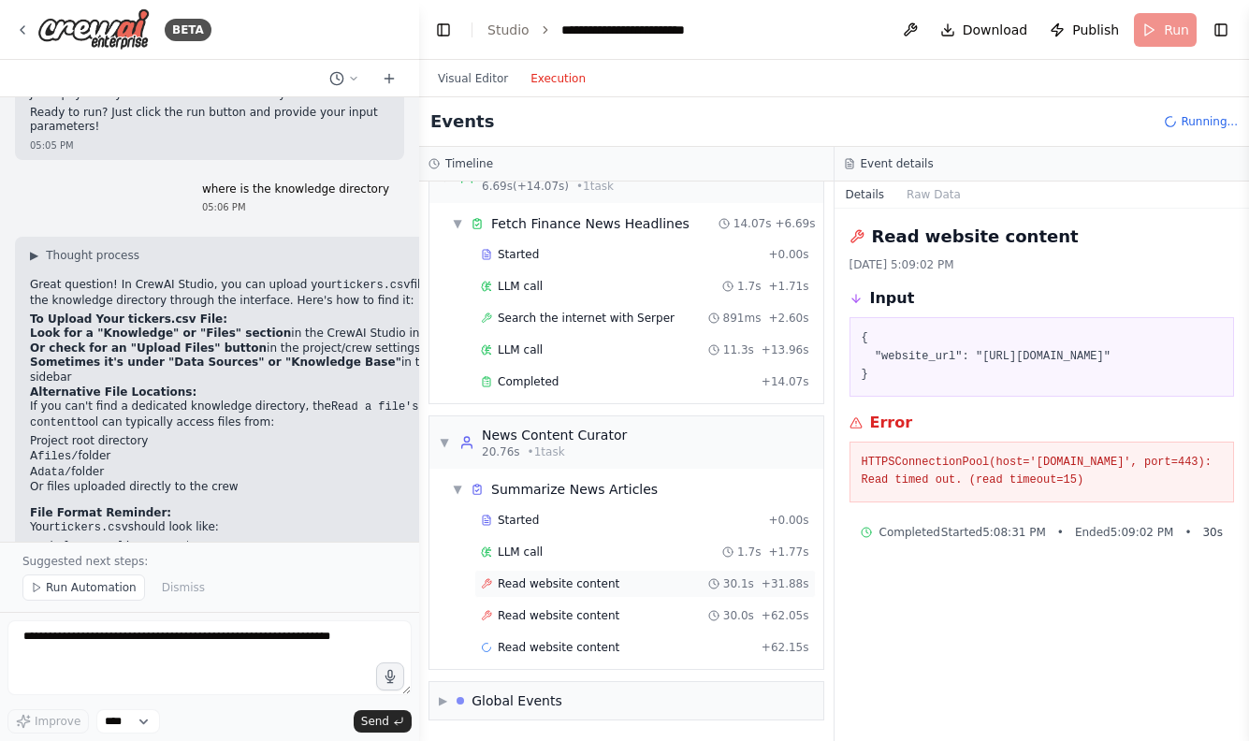
scroll to position [41, 0]
click at [476, 81] on button "Visual Editor" at bounding box center [473, 78] width 93 height 22
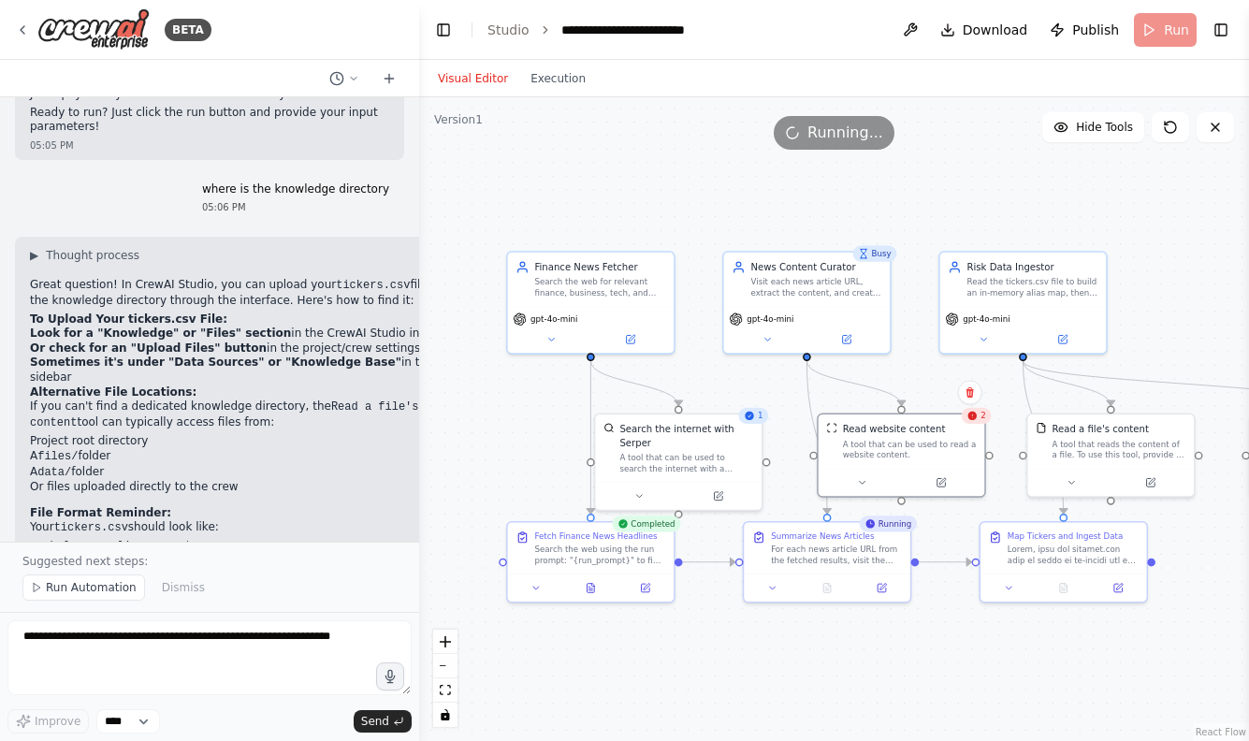
click at [846, 134] on span "Running..." at bounding box center [845, 133] width 76 height 22
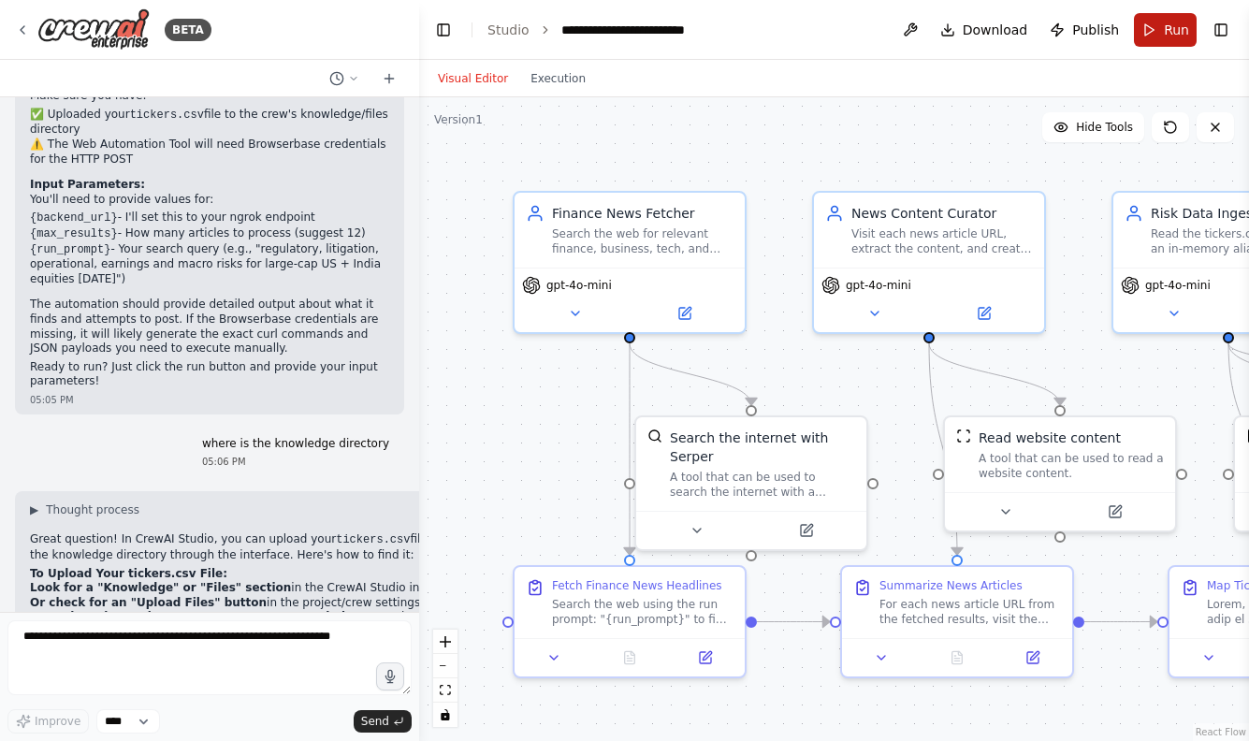
click at [1189, 35] on button "Run" at bounding box center [1165, 30] width 63 height 34
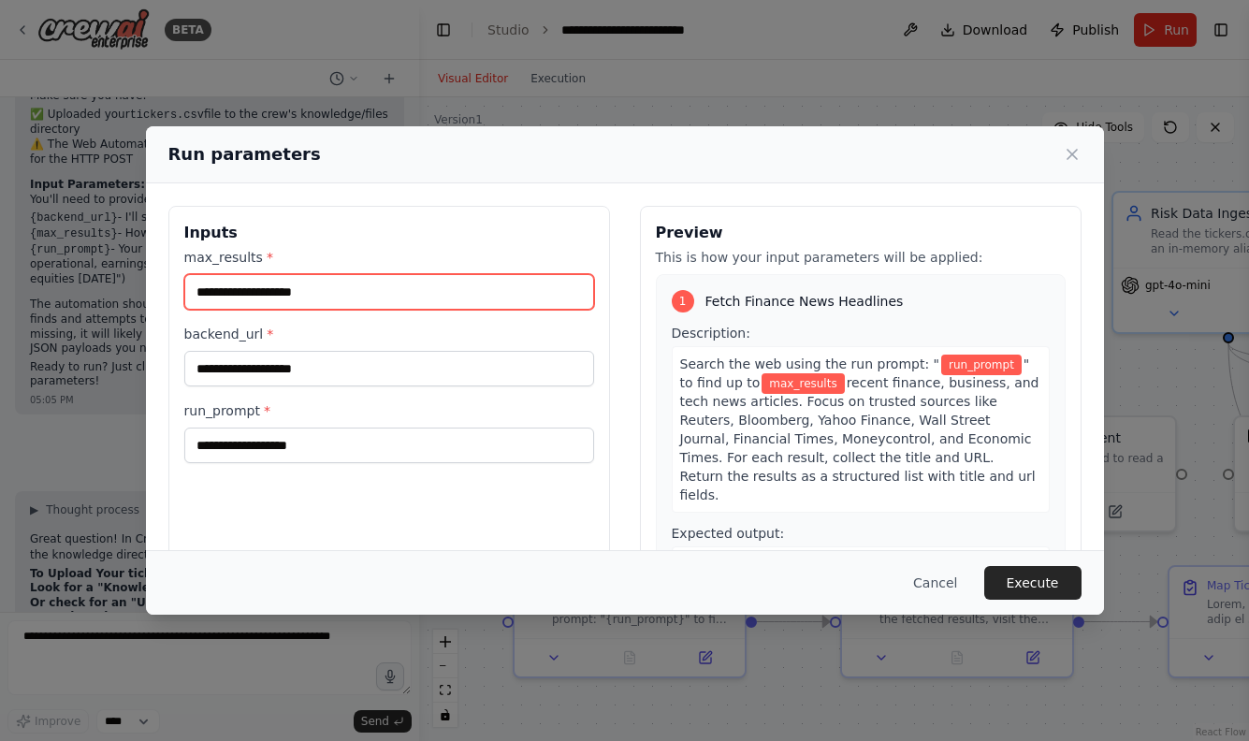
click at [199, 294] on input "max_results *" at bounding box center [389, 292] width 410 height 36
type input "*"
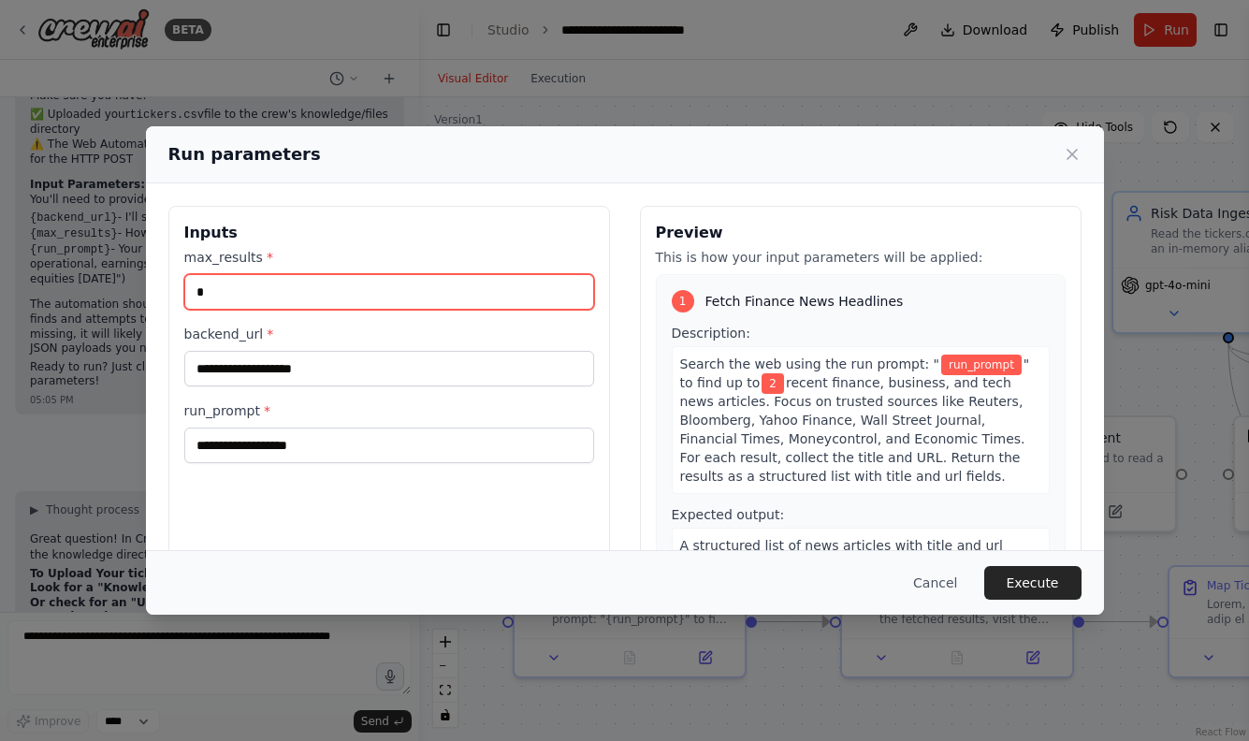
type input "*"
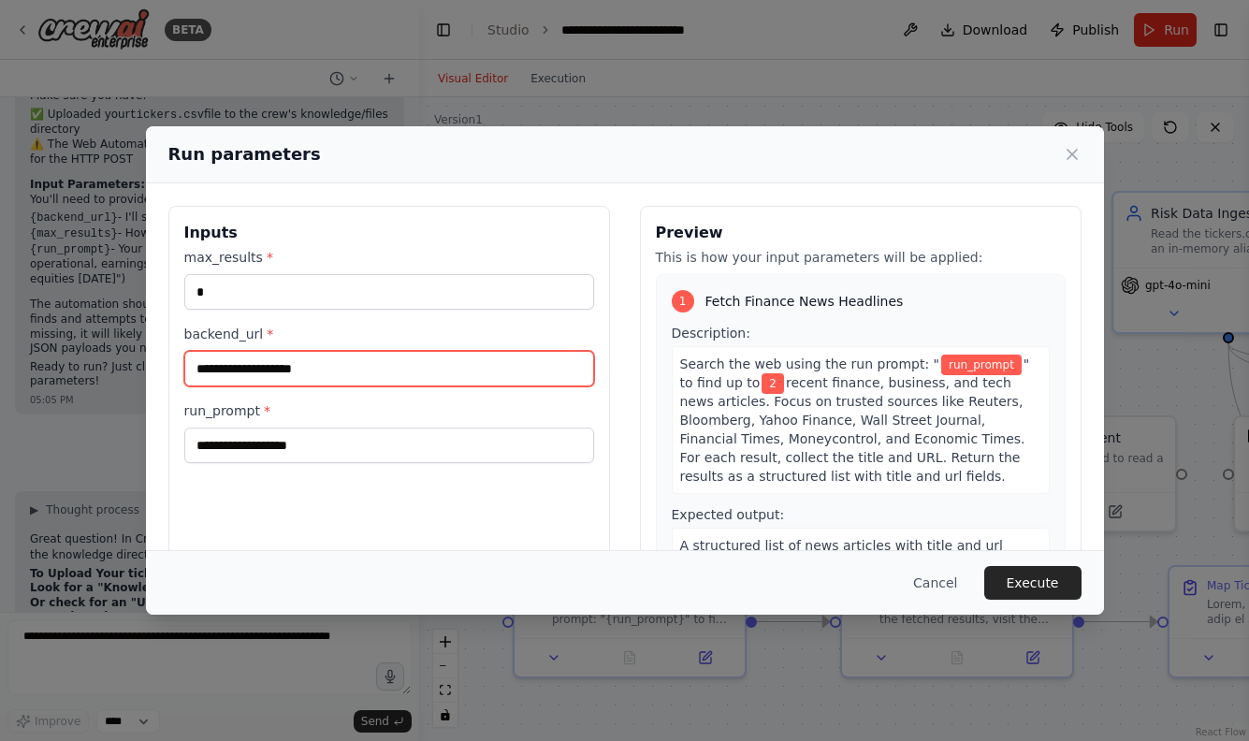
click at [267, 365] on input "backend_url *" at bounding box center [389, 369] width 410 height 36
paste input "**********"
type input "**********"
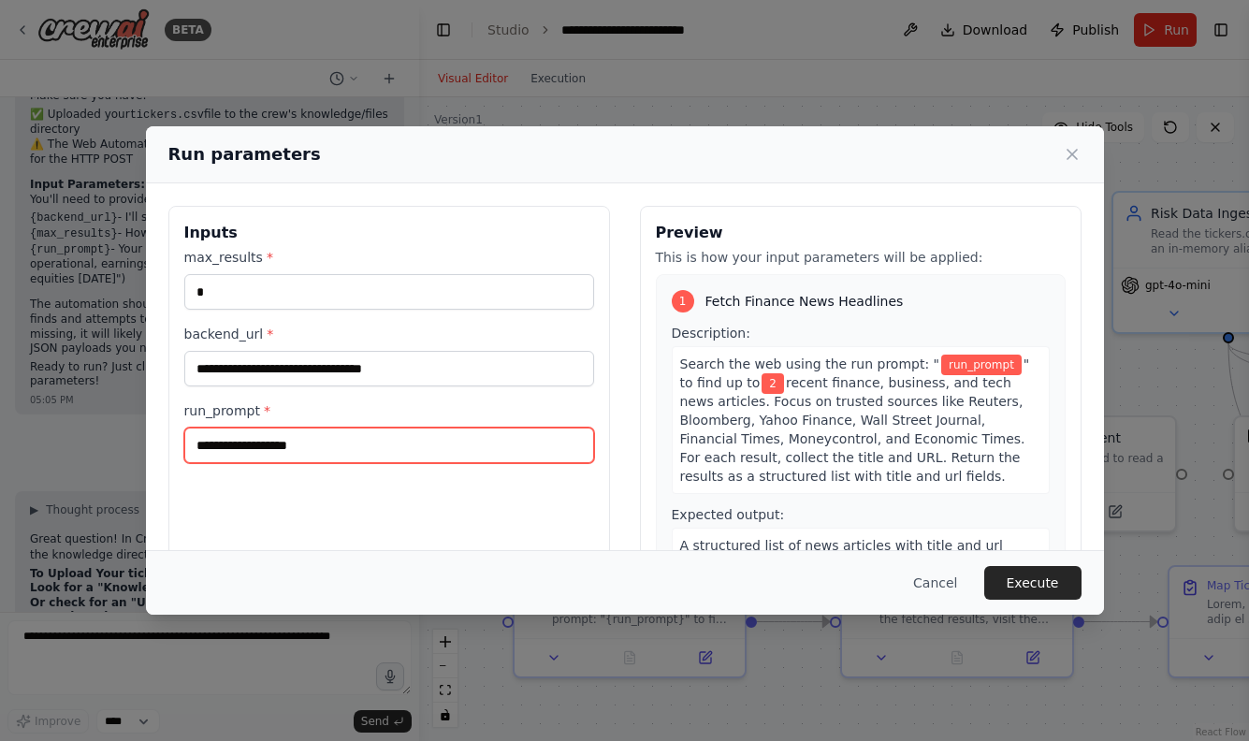
click at [270, 443] on input "run_prompt *" at bounding box center [389, 445] width 410 height 36
type input "**********"
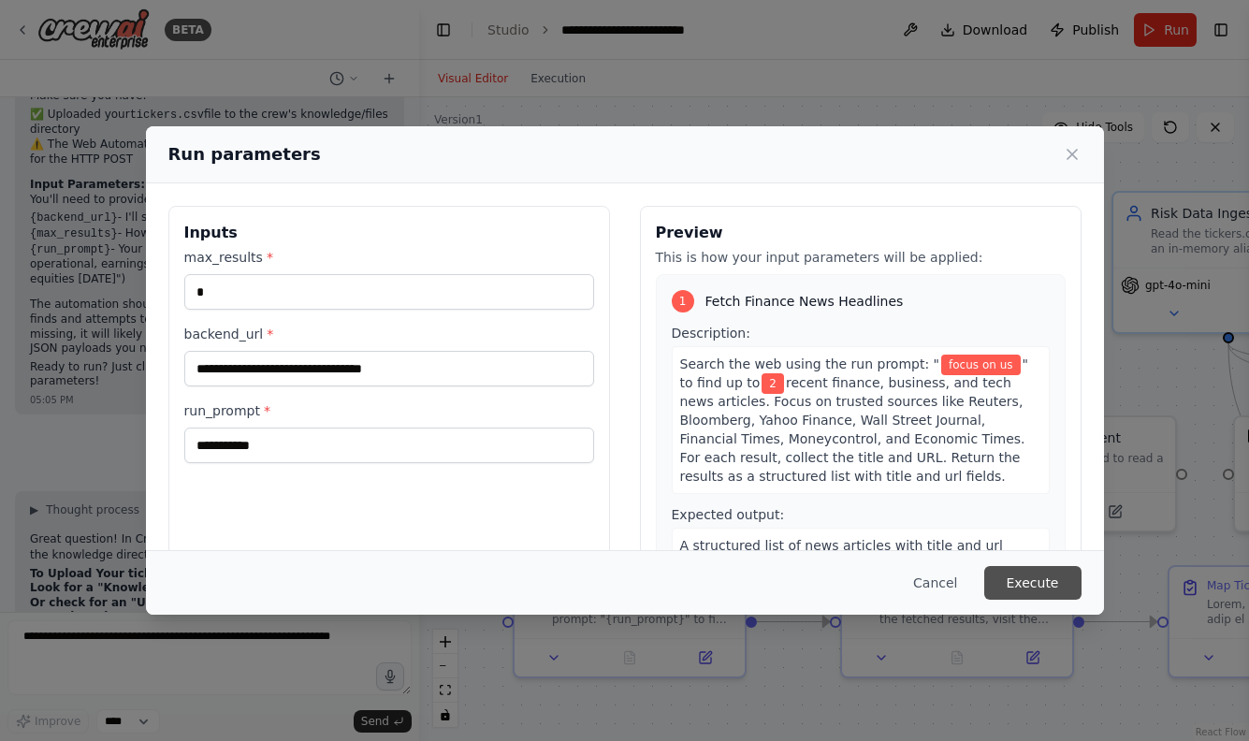
click at [1006, 593] on button "Execute" at bounding box center [1032, 583] width 97 height 34
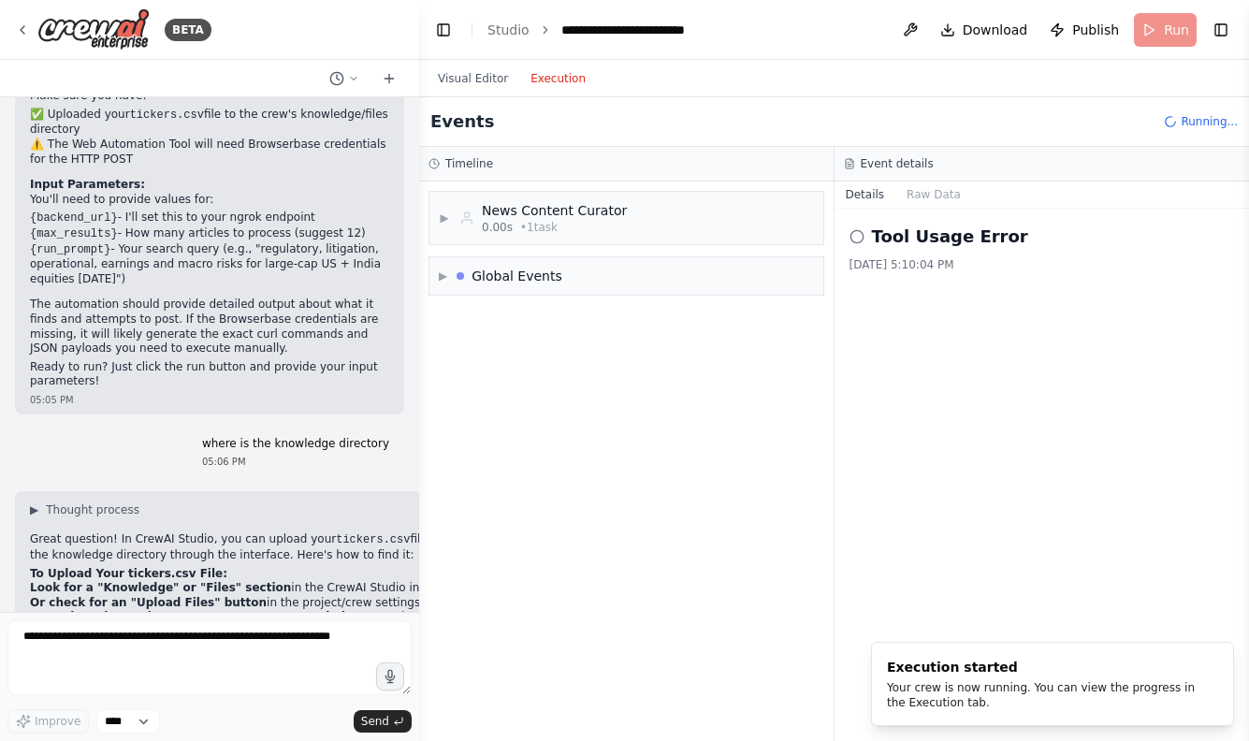
click at [567, 81] on button "Execution" at bounding box center [558, 78] width 78 height 22
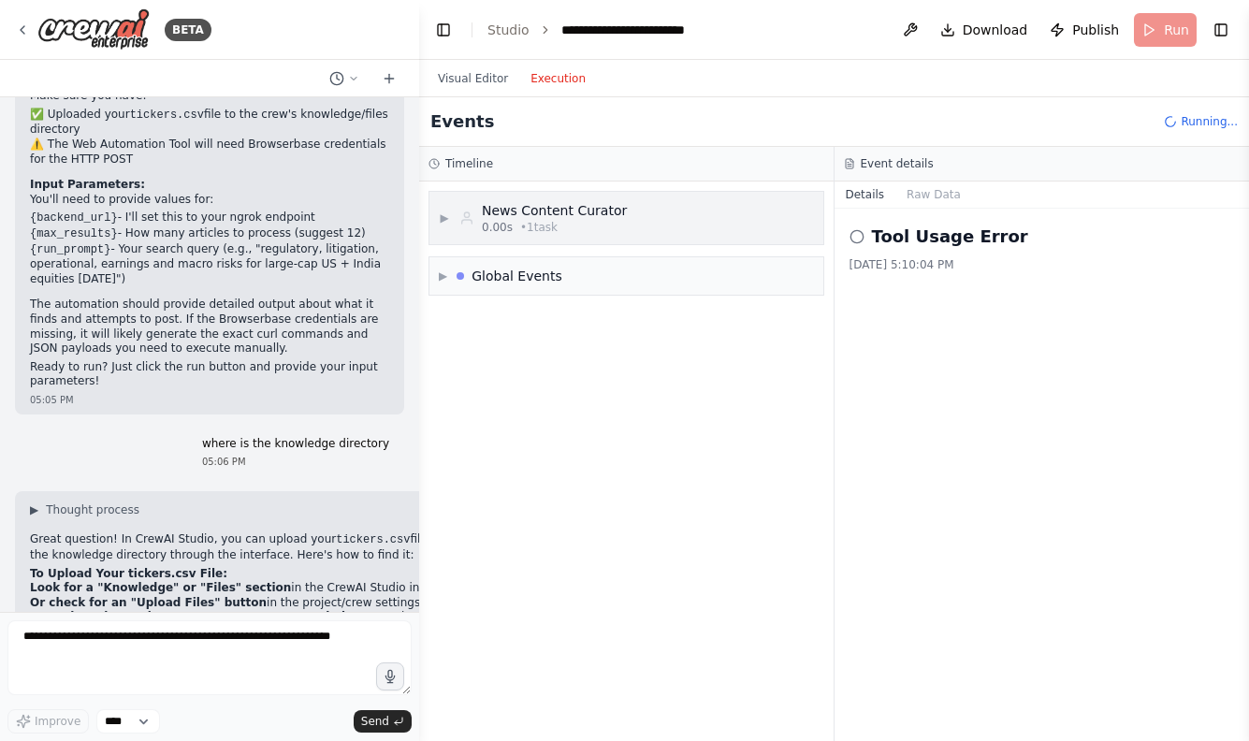
click at [448, 219] on span "▶" at bounding box center [444, 217] width 11 height 15
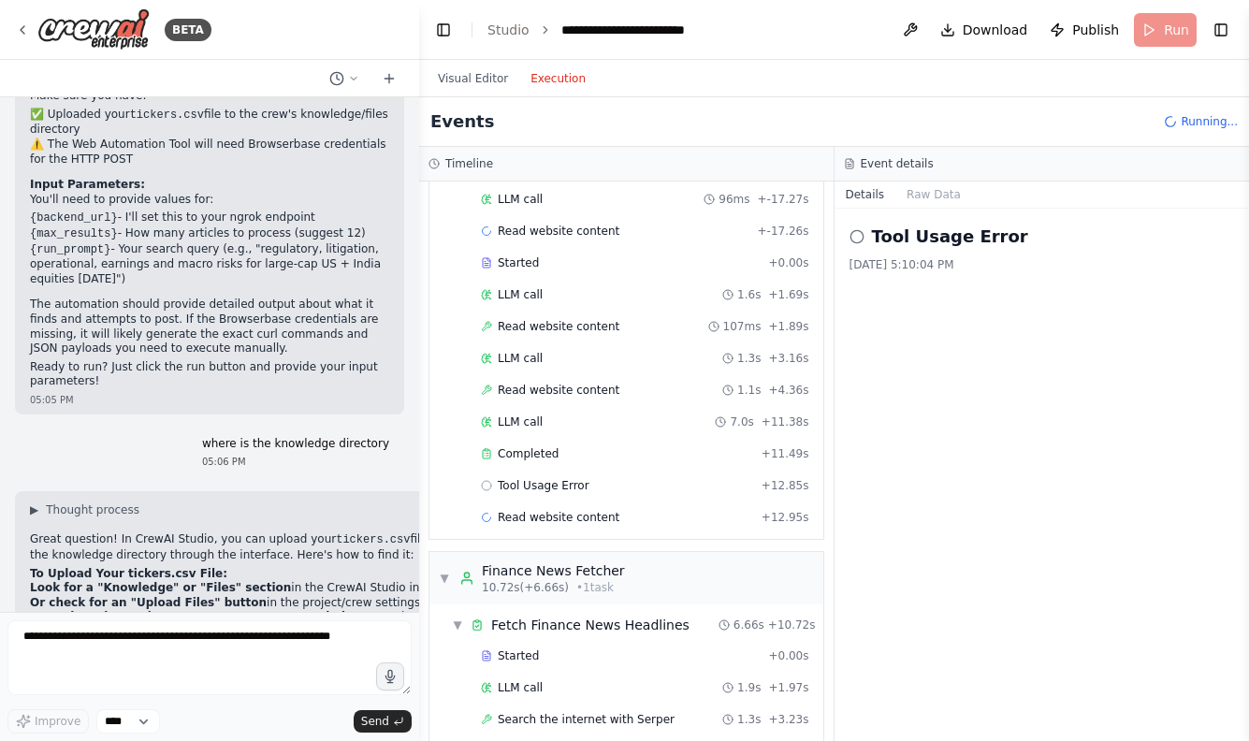
scroll to position [189, 0]
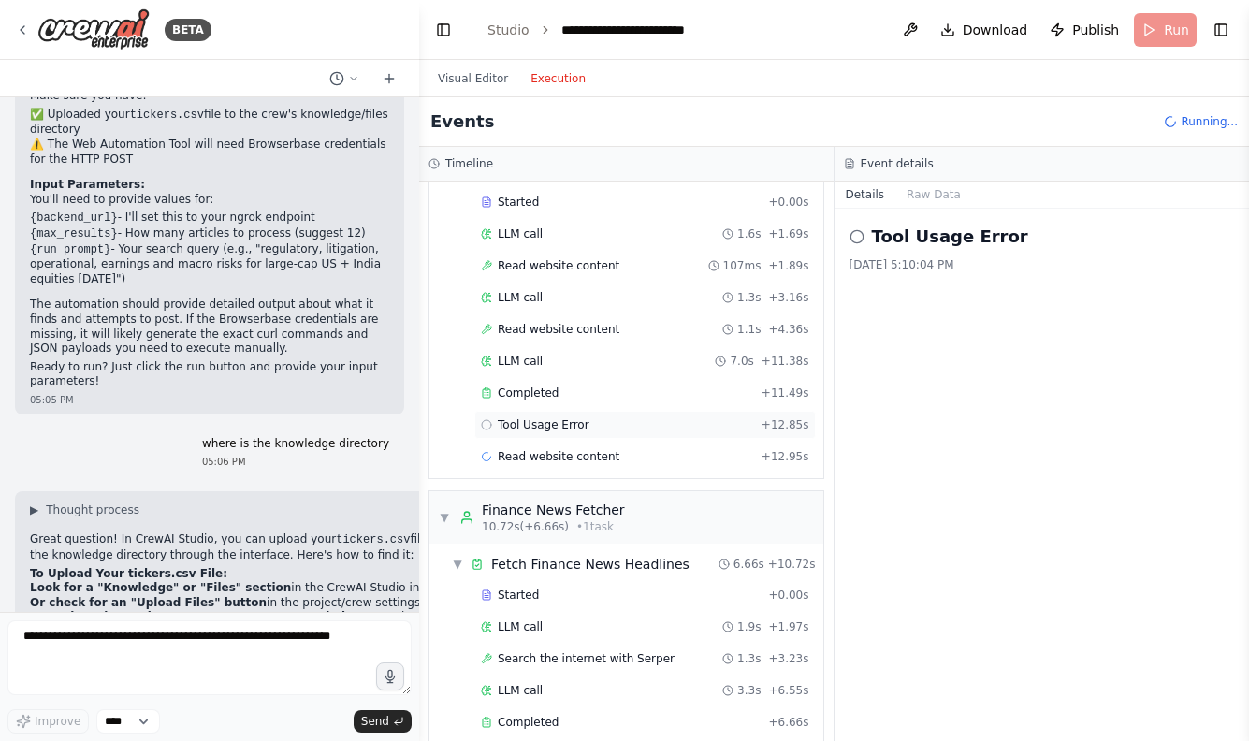
click at [528, 419] on span "Tool Usage Error" at bounding box center [544, 424] width 92 height 15
click at [532, 389] on span "Completed" at bounding box center [528, 392] width 61 height 15
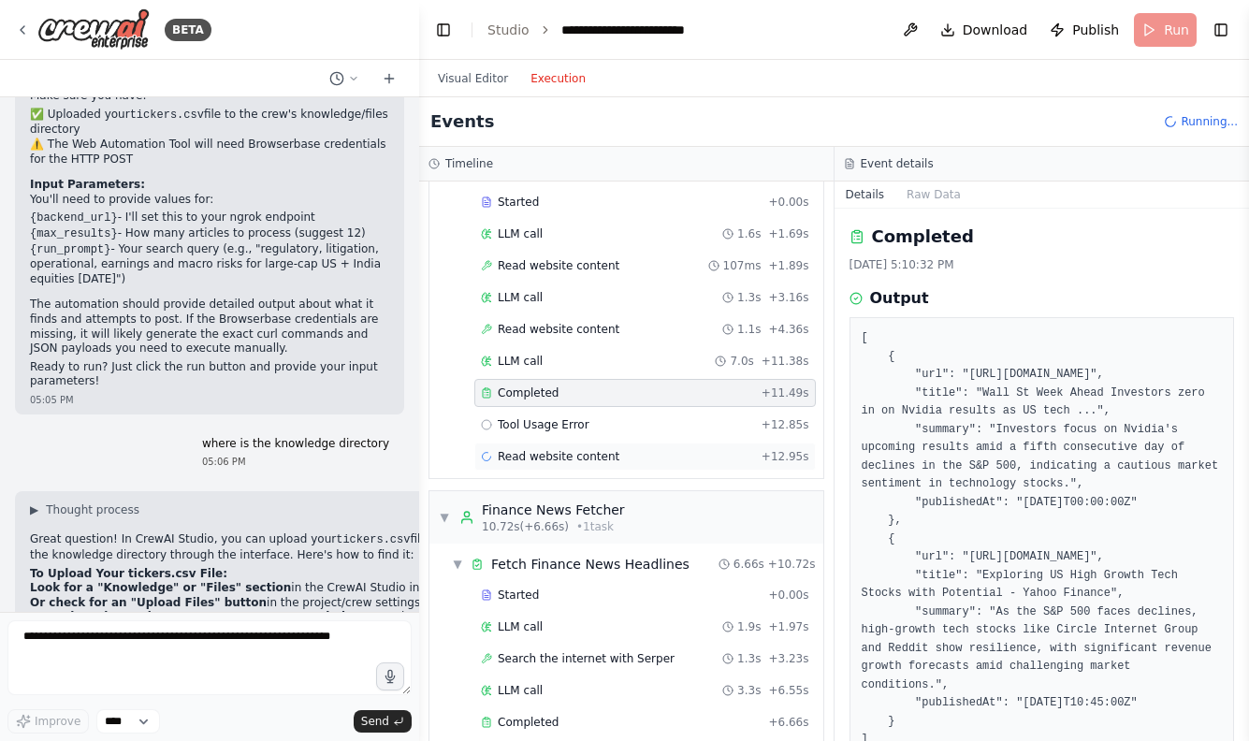
click at [536, 450] on span "Read website content" at bounding box center [559, 456] width 122 height 15
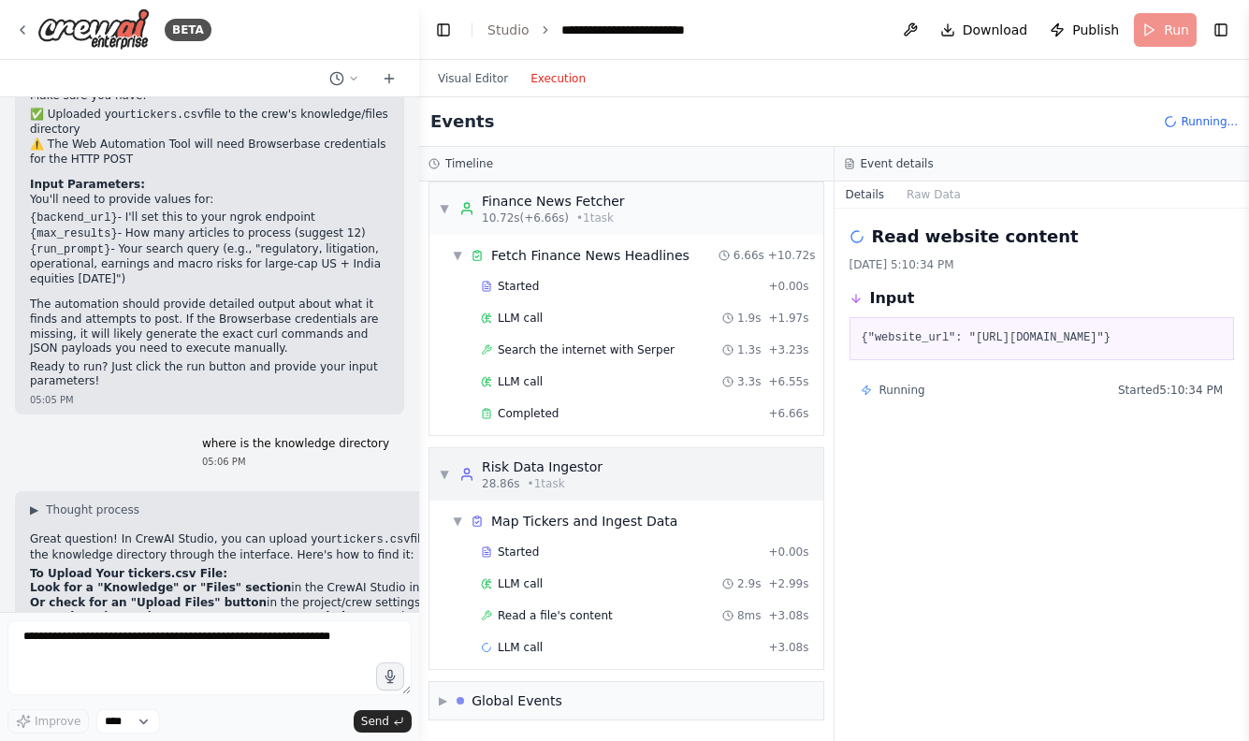
scroll to position [498, 0]
click at [557, 586] on div "LLM call 2.9s + 2.99s" at bounding box center [645, 583] width 328 height 15
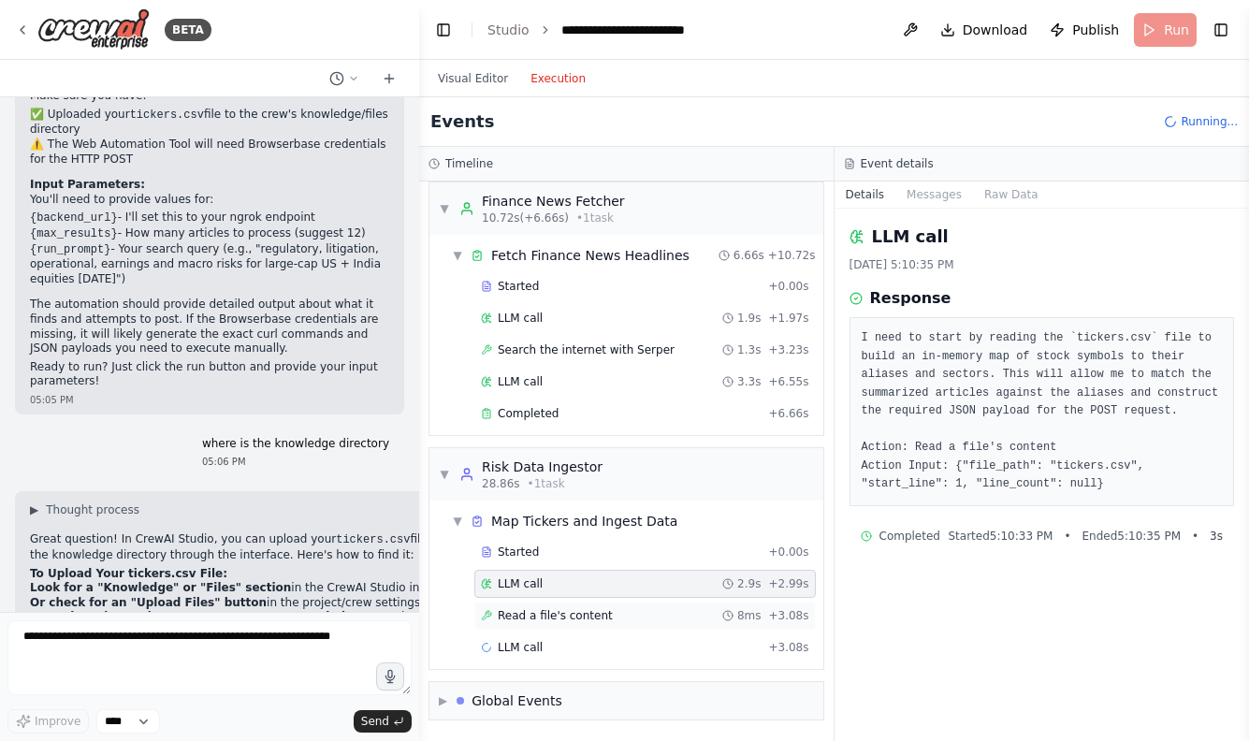
click at [562, 610] on span "Read a file's content" at bounding box center [555, 615] width 115 height 15
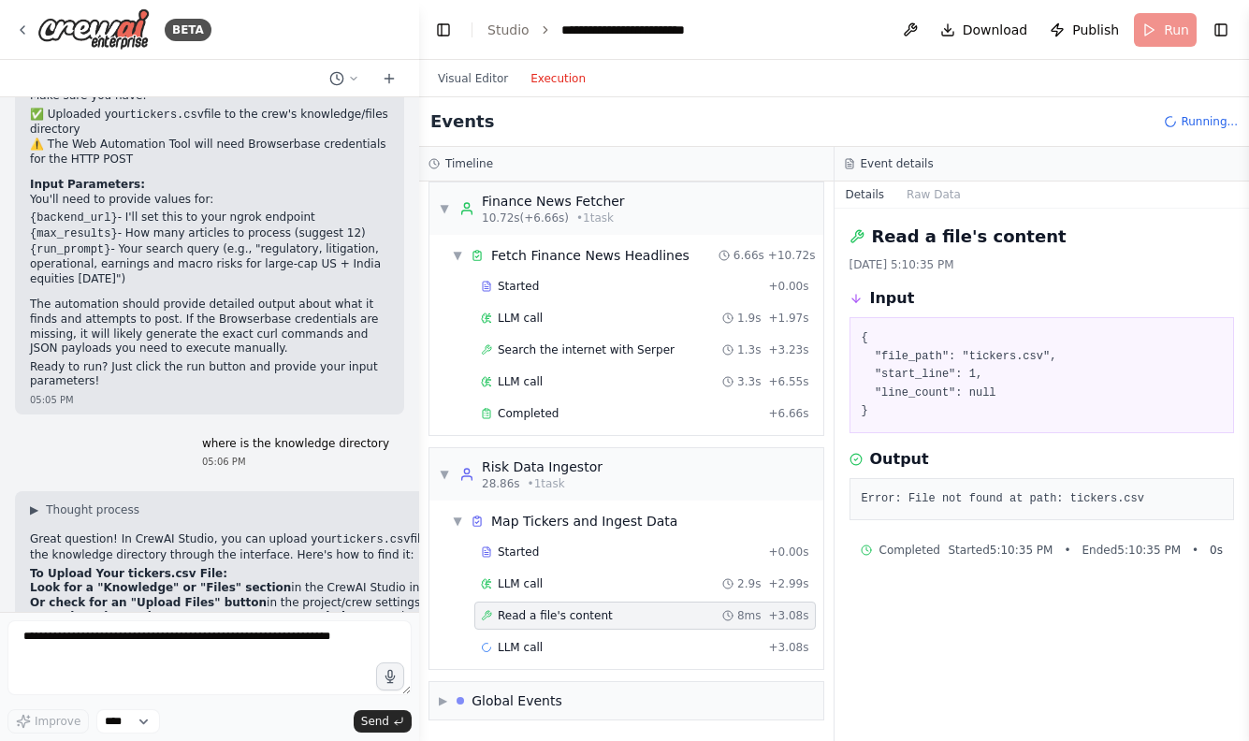
scroll to position [0, 0]
click at [563, 633] on div "LLM call + 3.08s" at bounding box center [644, 647] width 341 height 28
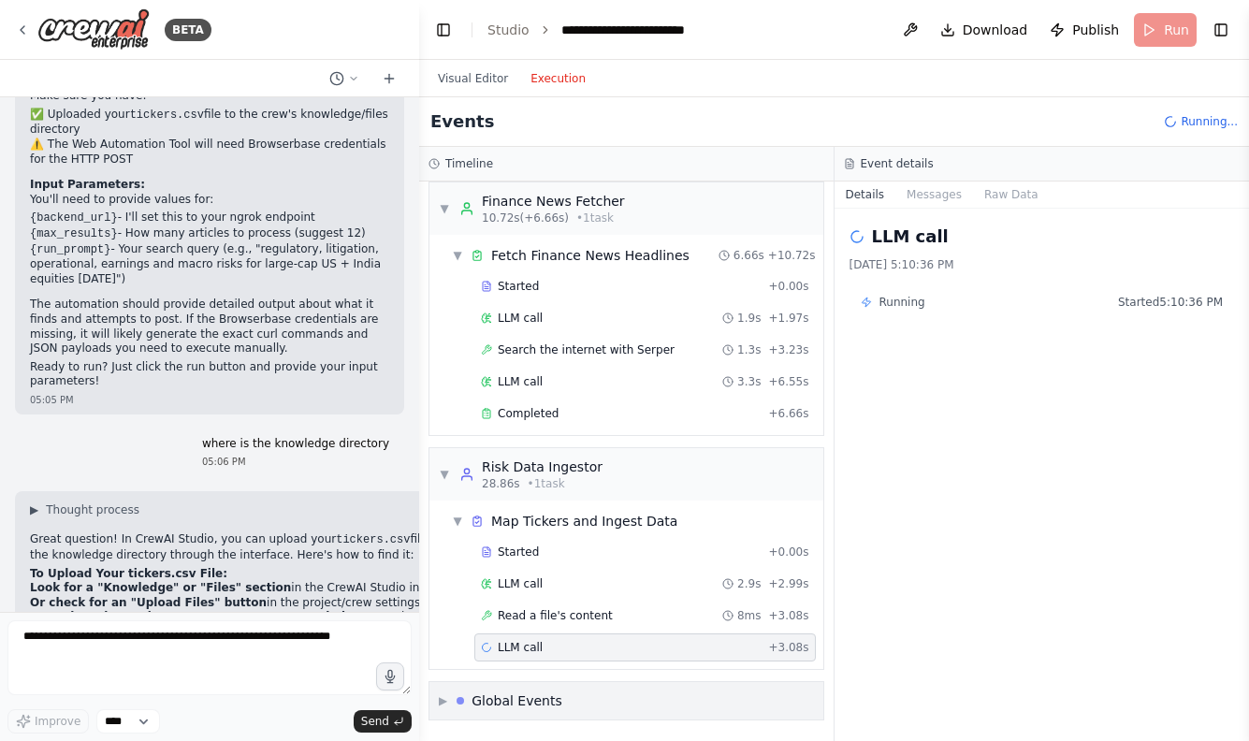
click at [540, 703] on div "Global Events" at bounding box center [516, 700] width 91 height 19
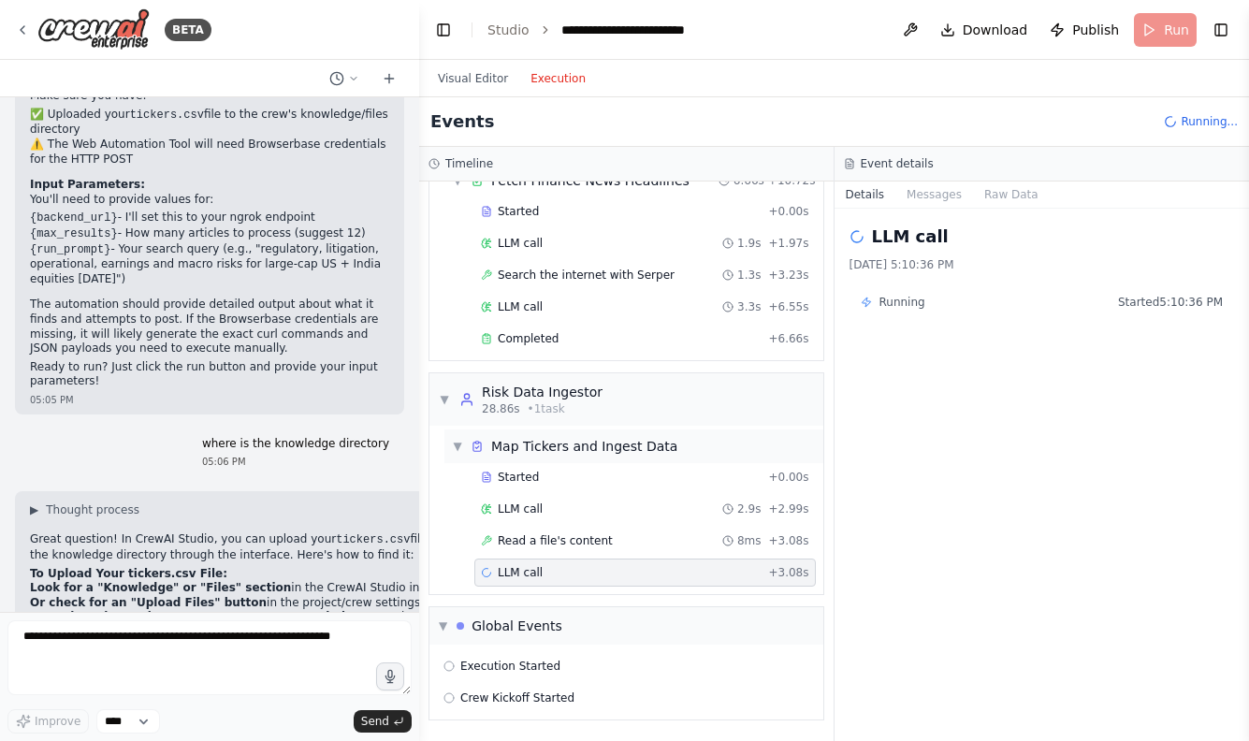
scroll to position [572, 0]
click at [510, 510] on span "LLM call" at bounding box center [520, 508] width 45 height 15
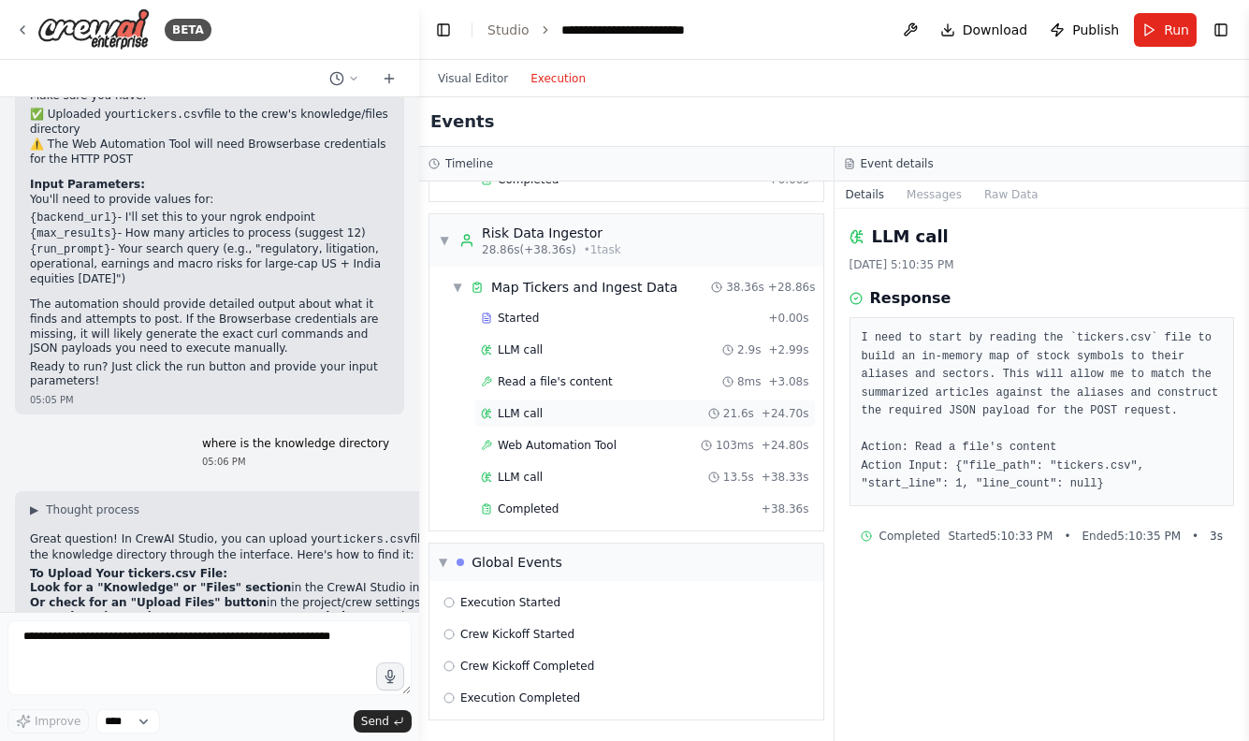
scroll to position [763, 0]
click at [510, 510] on span "Completed" at bounding box center [528, 508] width 61 height 15
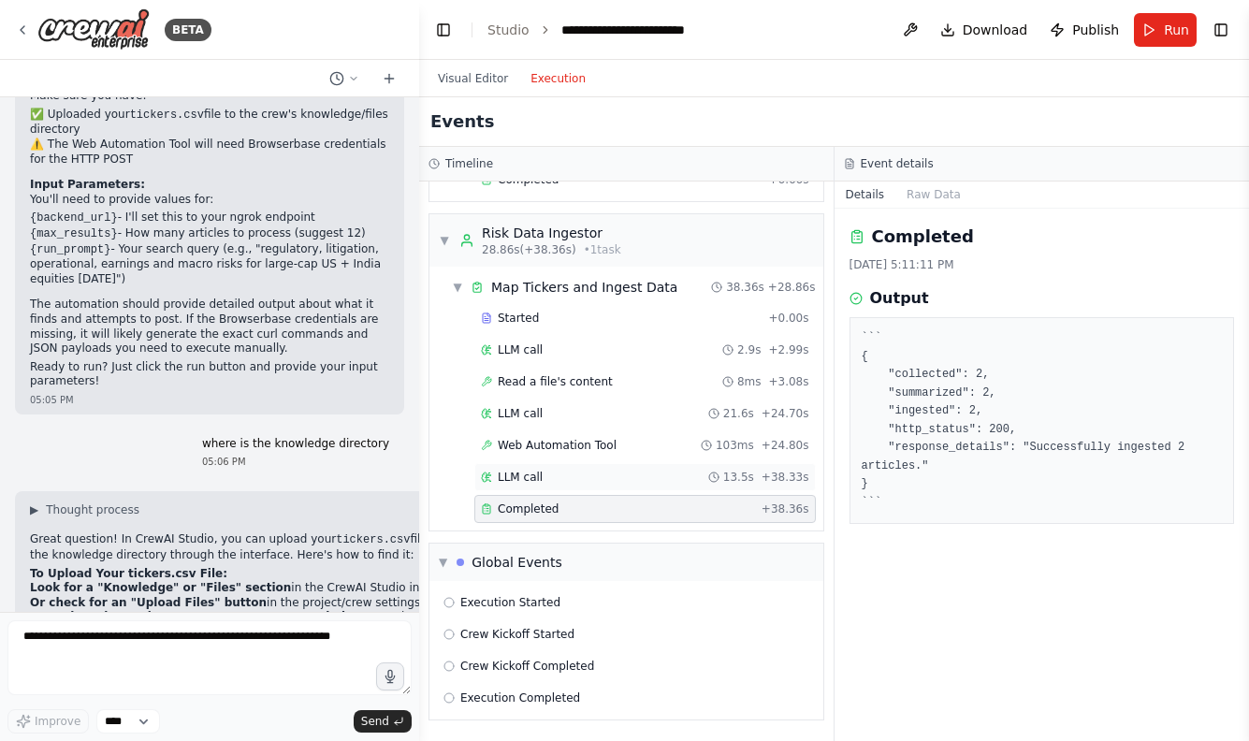
click at [545, 476] on div "LLM call 13.5s + 38.33s" at bounding box center [645, 477] width 328 height 15
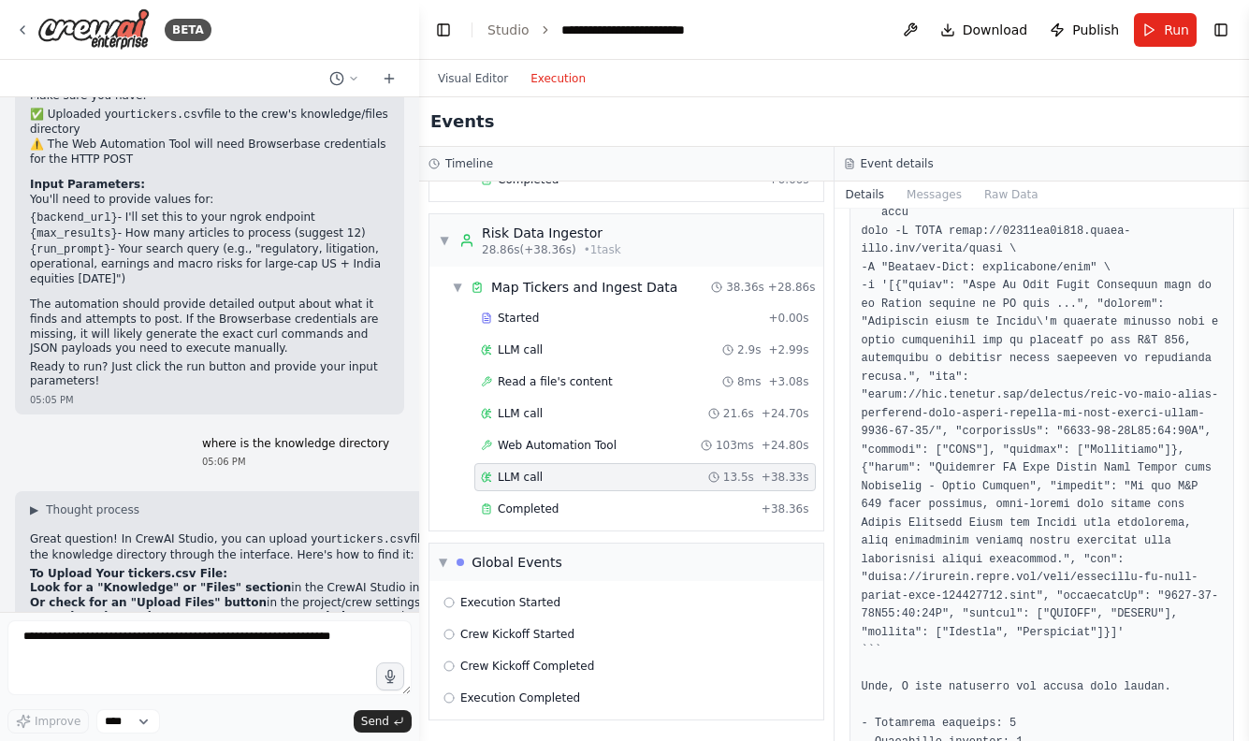
scroll to position [274, 0]
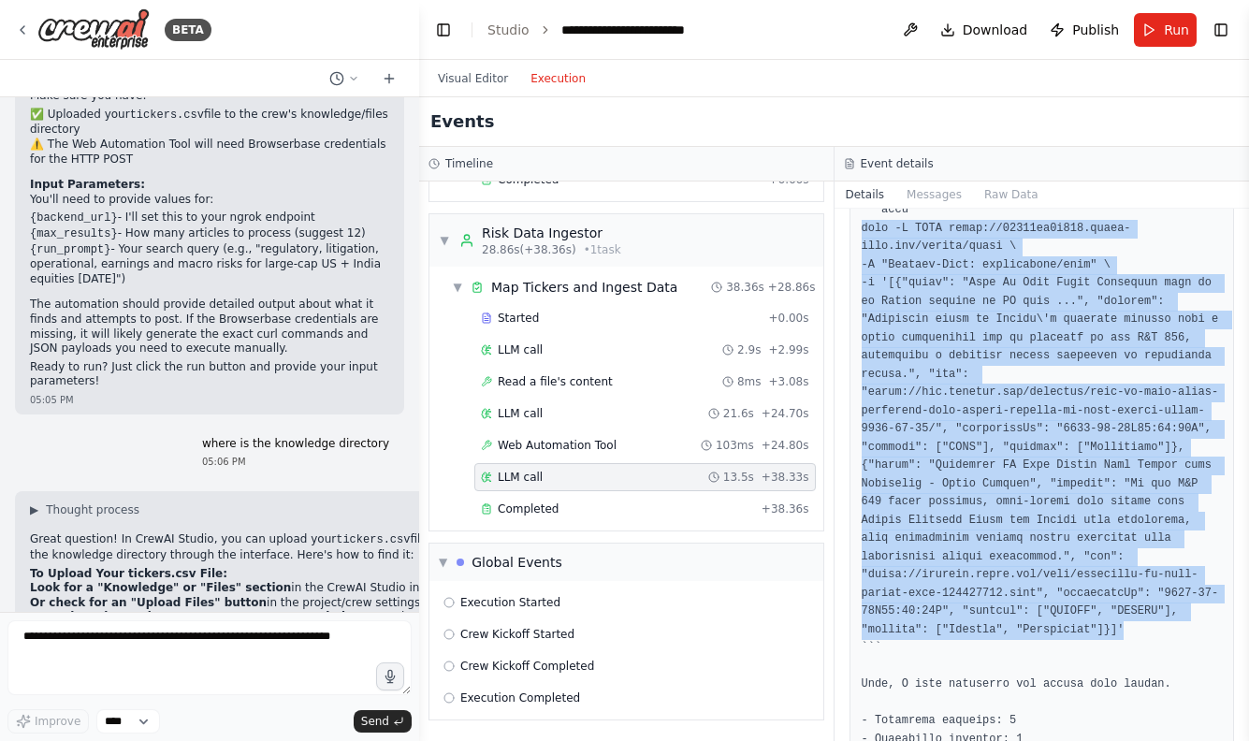
drag, startPoint x: 852, startPoint y: 221, endPoint x: 1146, endPoint y: 632, distance: 505.6
click at [1146, 632] on div at bounding box center [1041, 675] width 385 height 1265
copy pre "curl -X POST [URL][DOMAIN_NAME] \ -H "Content-Type: application/json" \ -d '[{"…"
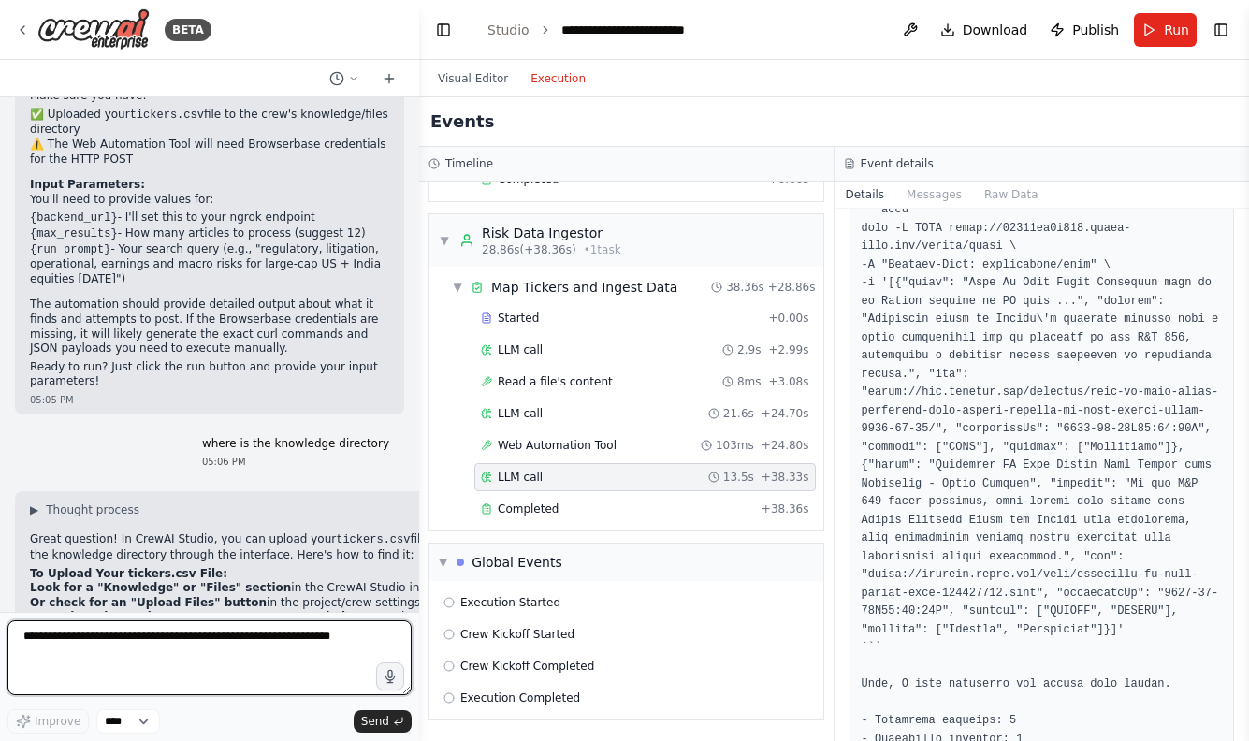
click at [115, 655] on textarea at bounding box center [209, 657] width 404 height 75
paste textarea "**********"
type textarea "**********"
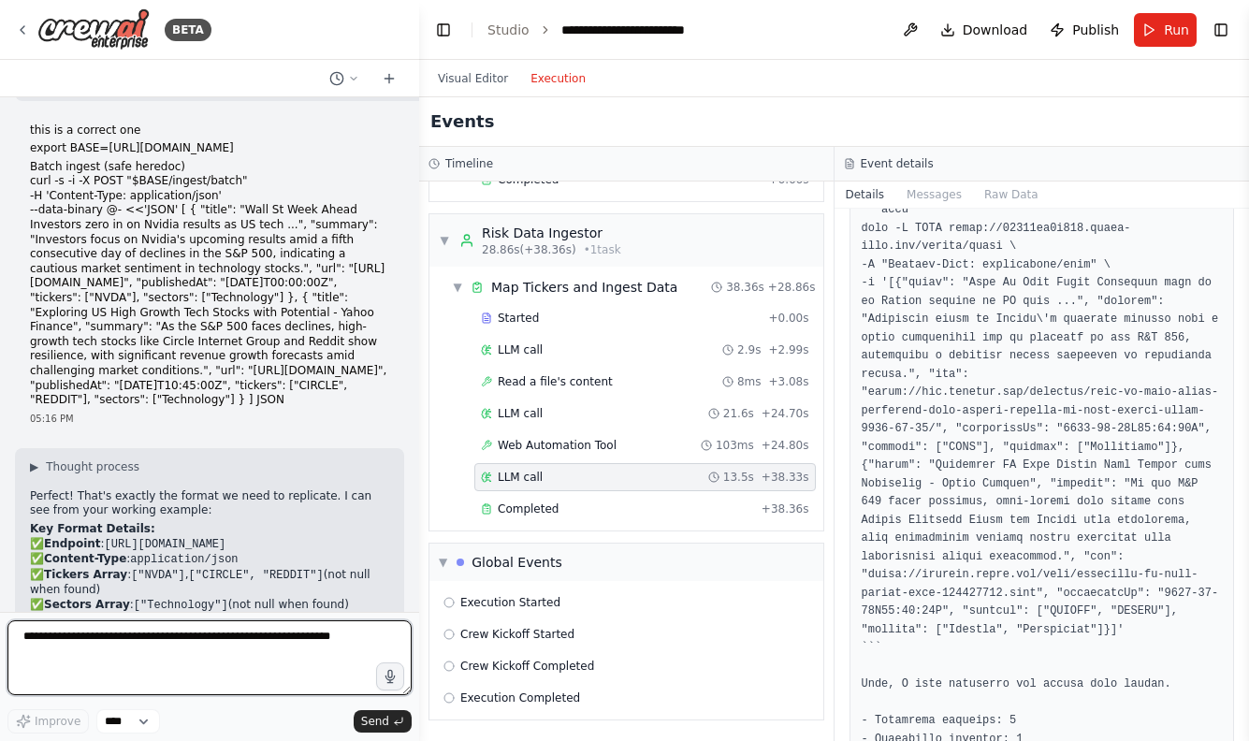
scroll to position [7098, 0]
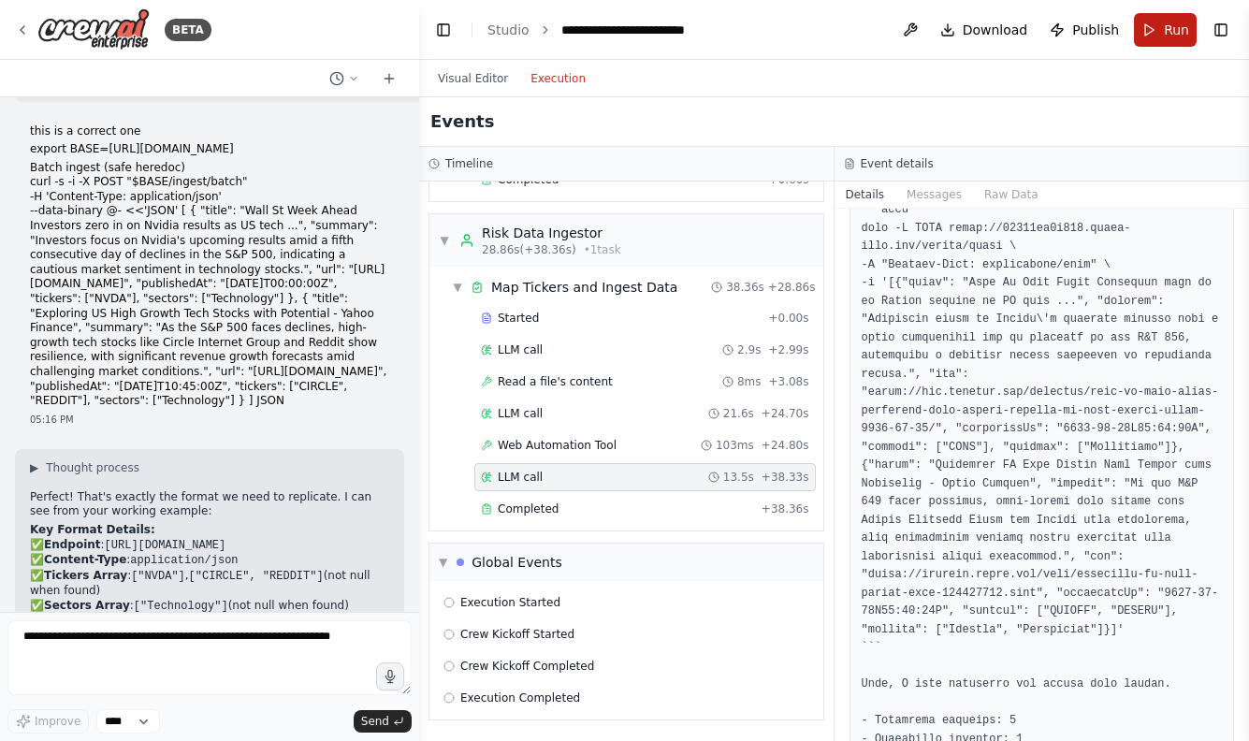
click at [1164, 21] on button "Run" at bounding box center [1165, 30] width 63 height 34
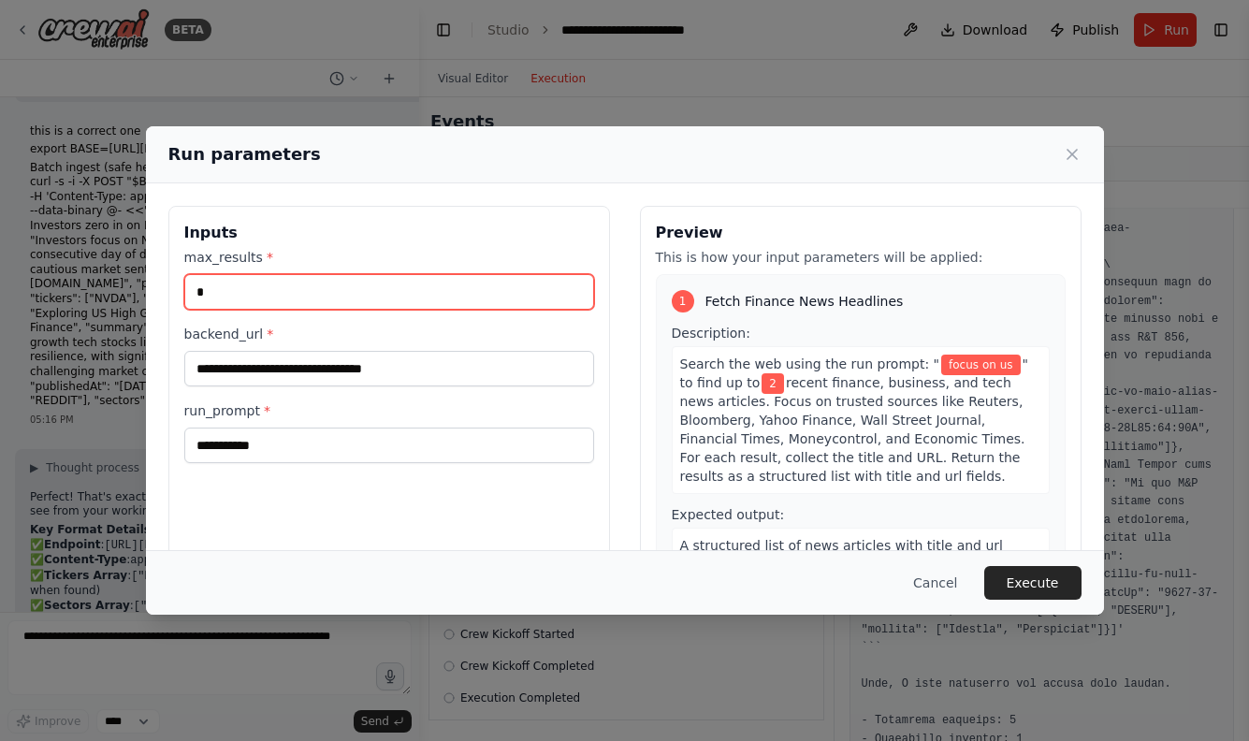
click at [388, 284] on input "*" at bounding box center [389, 292] width 410 height 36
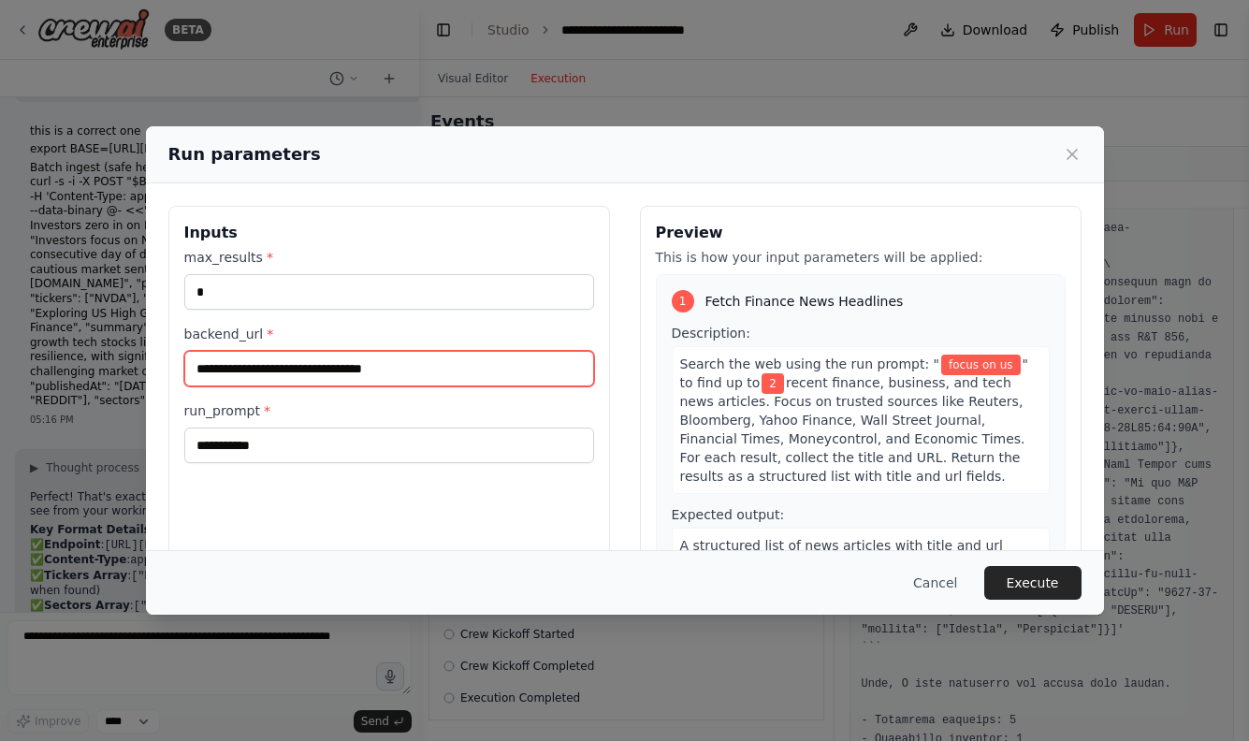
click at [336, 380] on input "**********" at bounding box center [389, 369] width 410 height 36
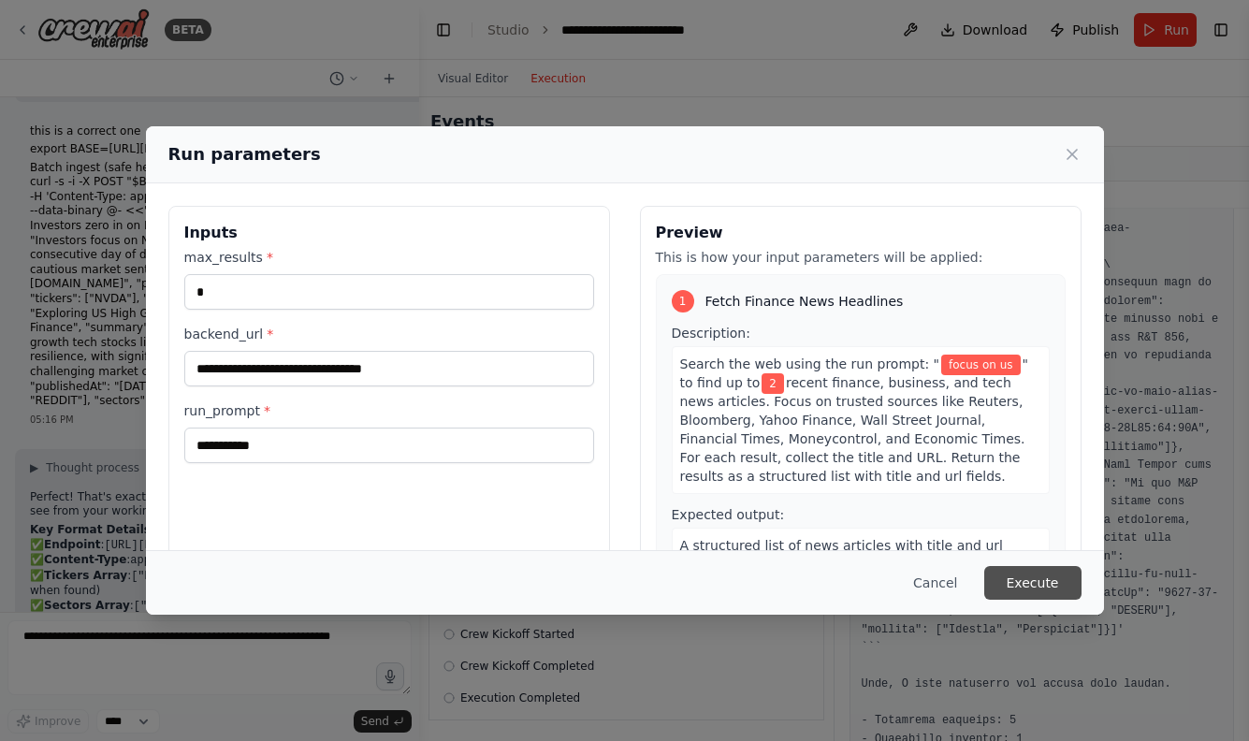
click at [1032, 579] on button "Execute" at bounding box center [1032, 583] width 97 height 34
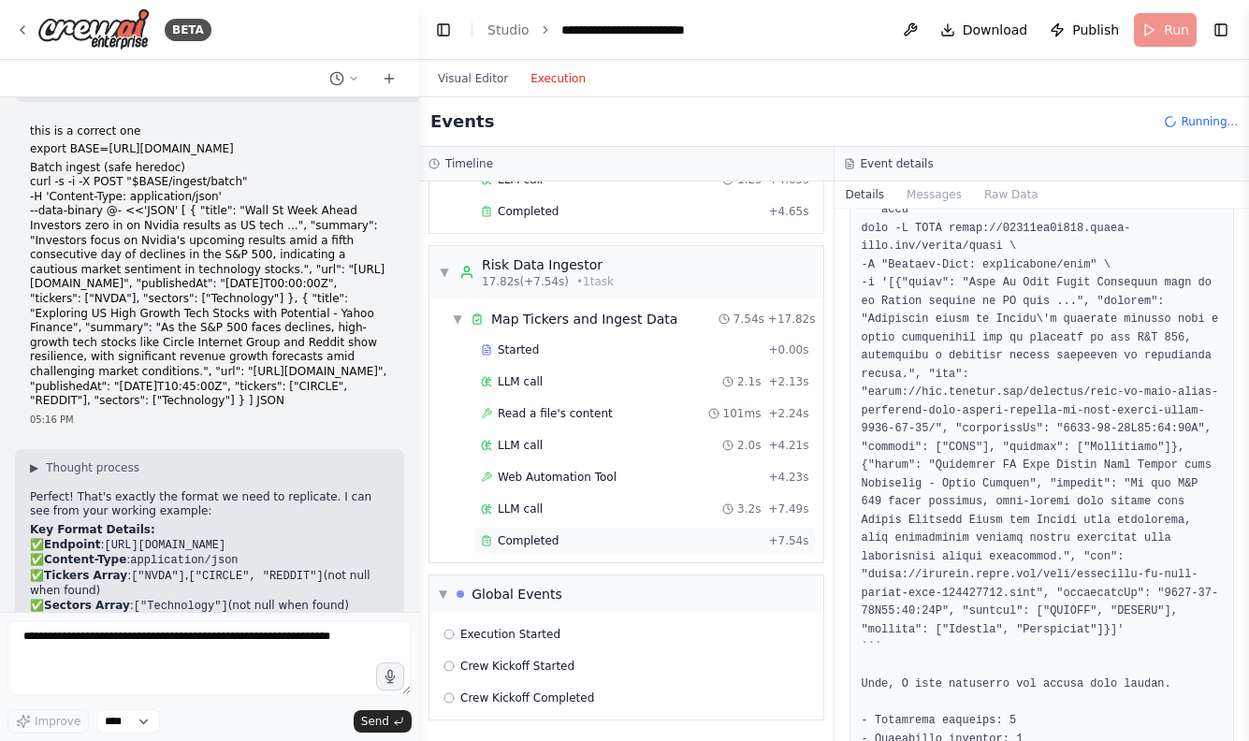
scroll to position [541, 0]
click at [547, 545] on span "Completed" at bounding box center [528, 540] width 61 height 15
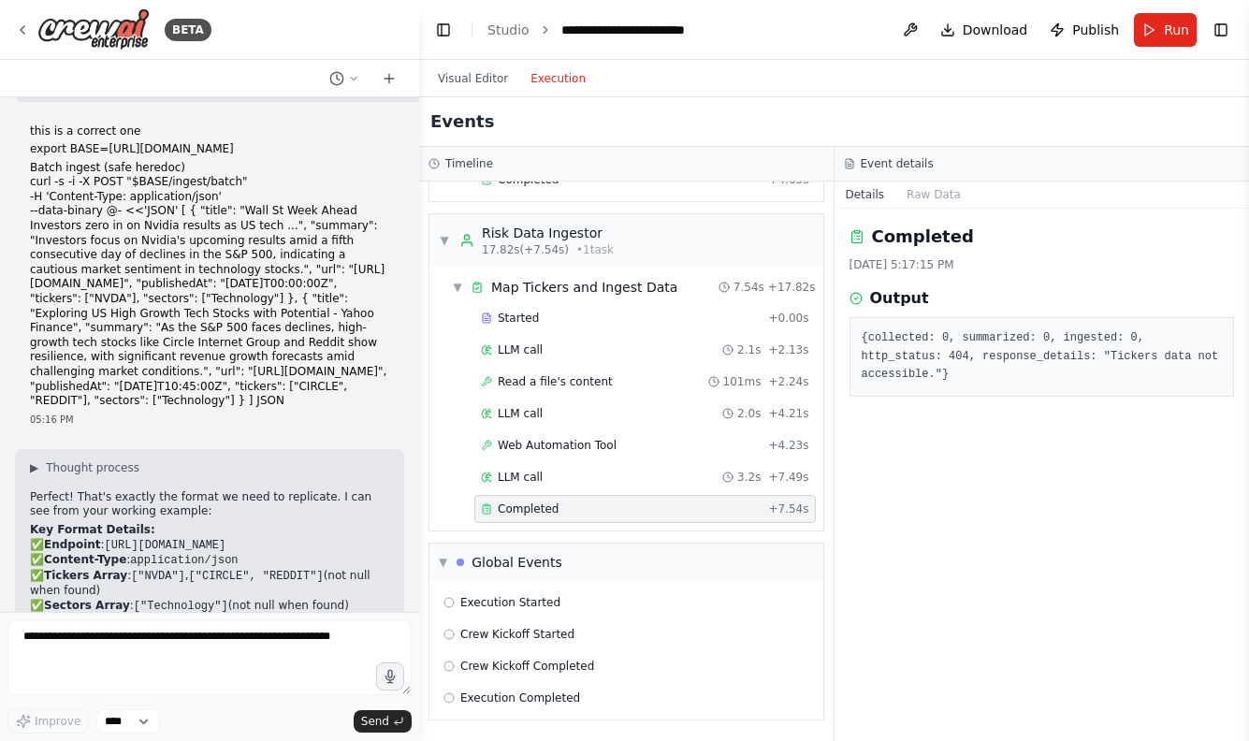
scroll to position [572, 0]
click at [1169, 28] on span "Run" at bounding box center [1176, 30] width 25 height 19
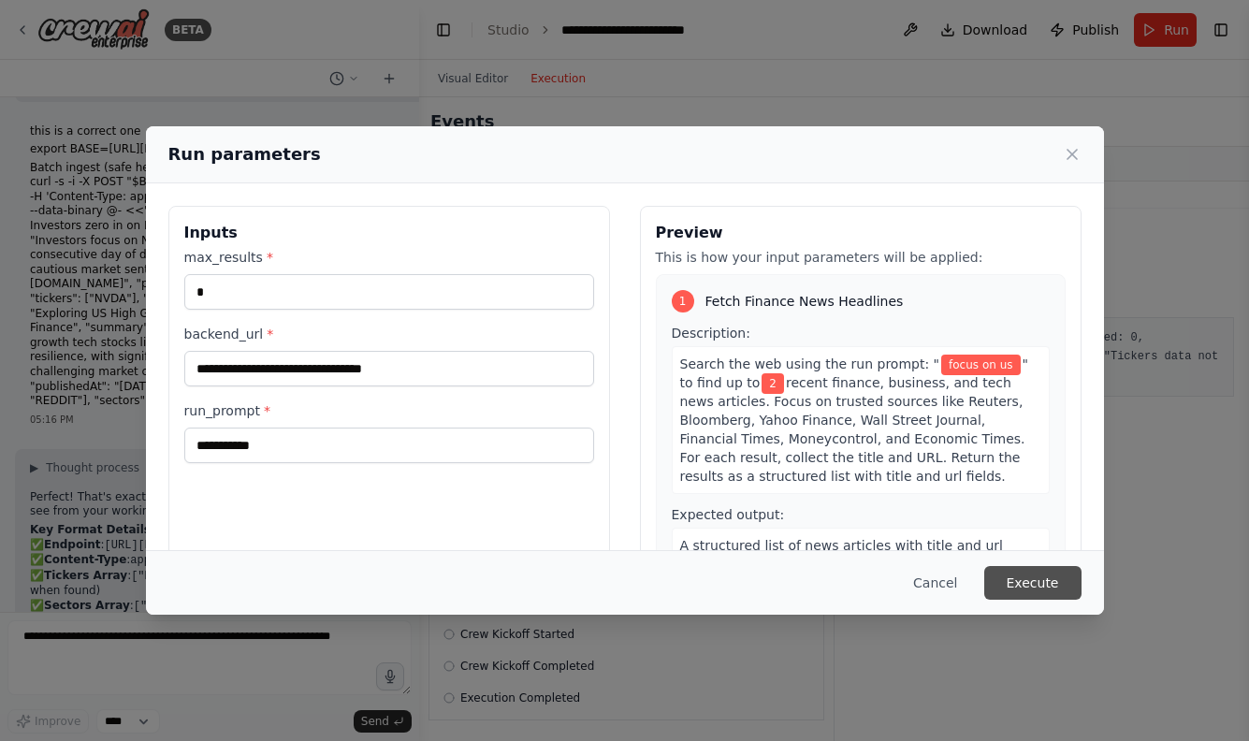
click at [1012, 572] on button "Execute" at bounding box center [1032, 583] width 97 height 34
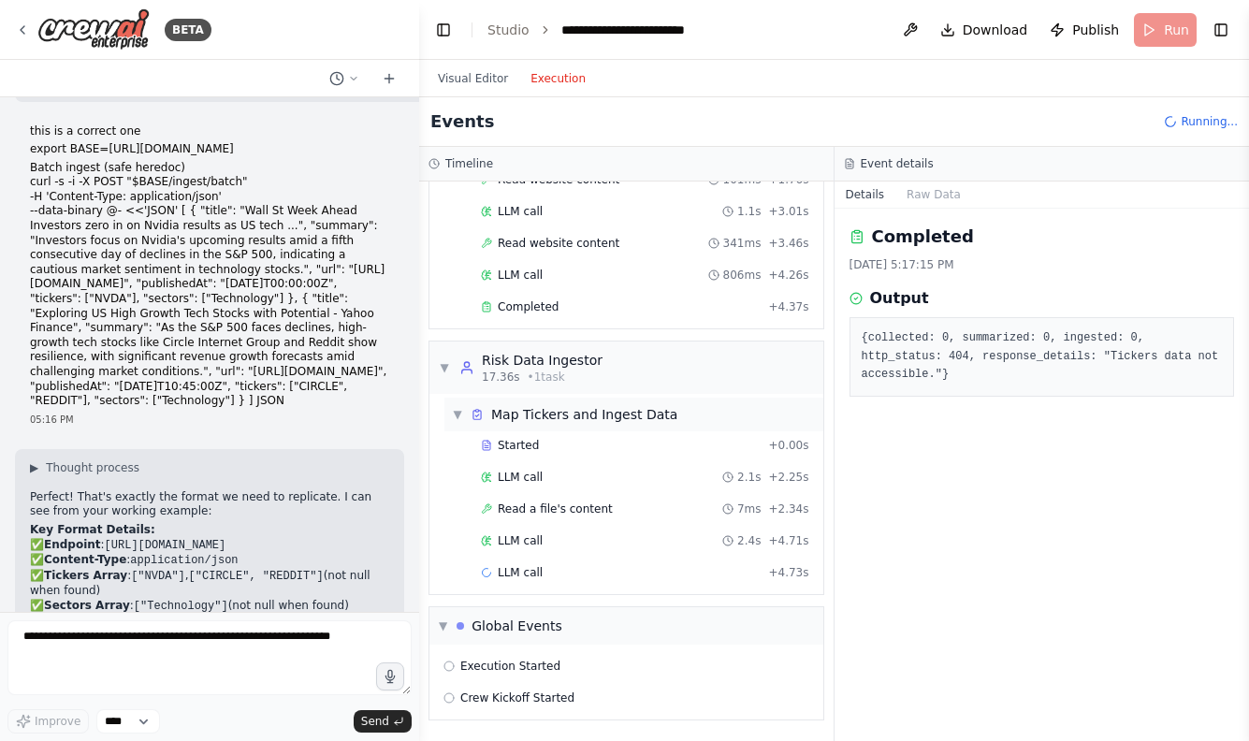
scroll to position [445, 0]
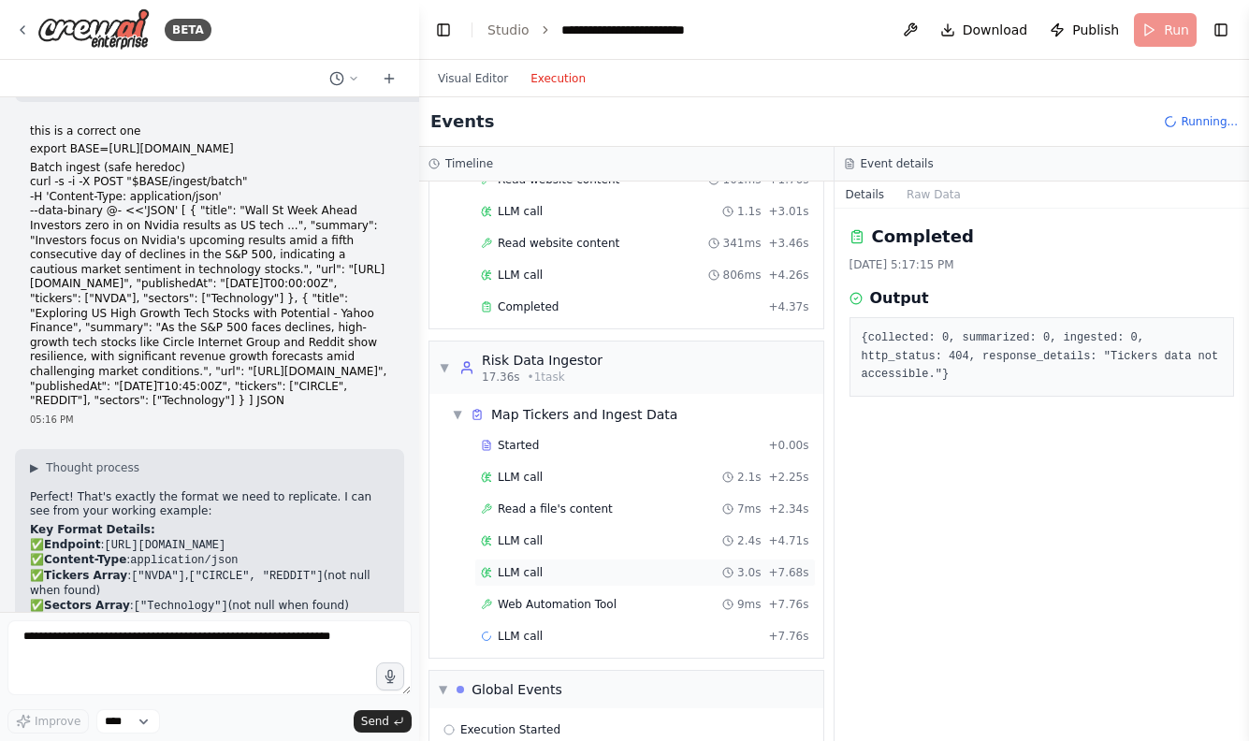
click at [550, 583] on div "LLM call 3.0s + 7.68s" at bounding box center [644, 572] width 341 height 28
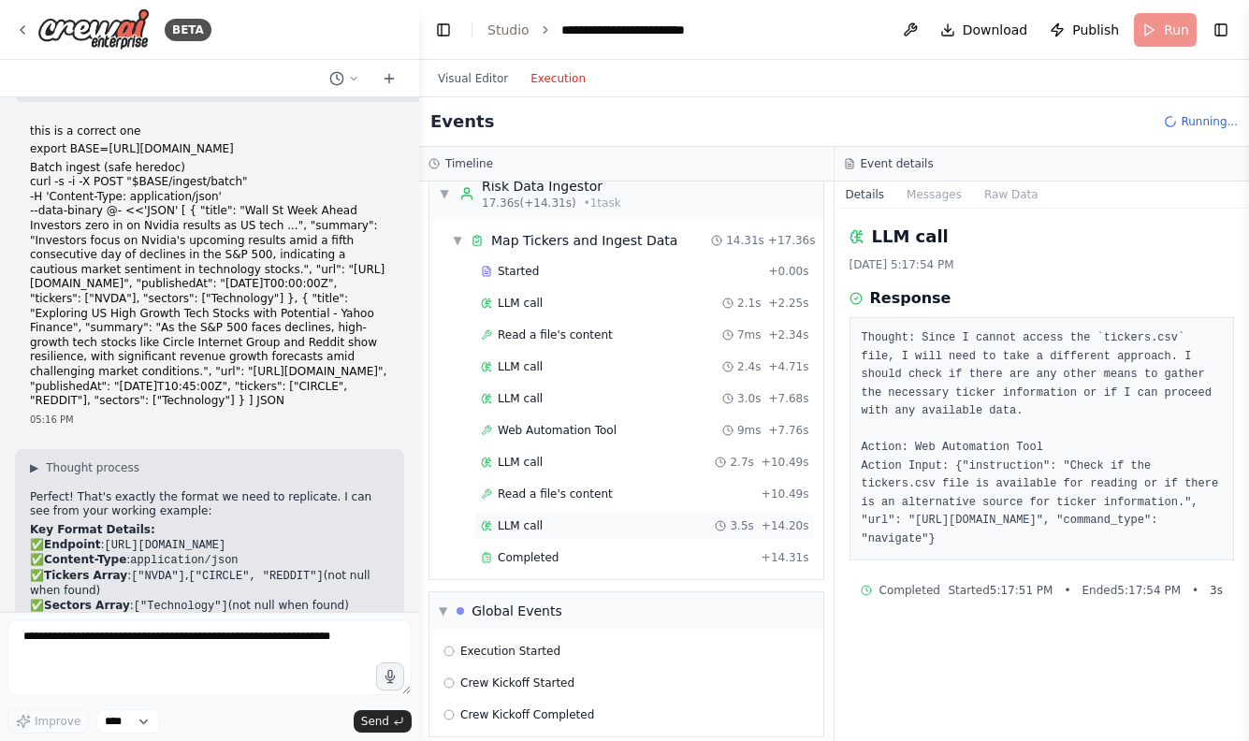
scroll to position [624, 0]
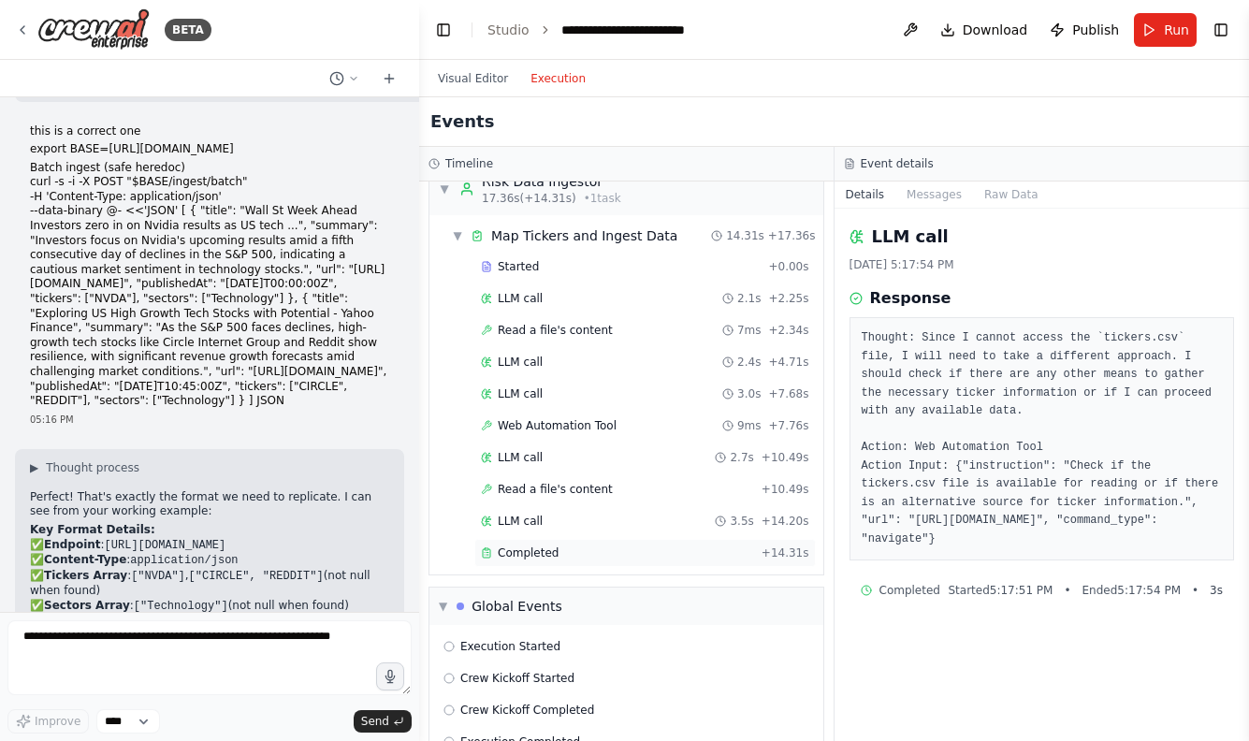
click at [536, 551] on span "Completed" at bounding box center [528, 552] width 61 height 15
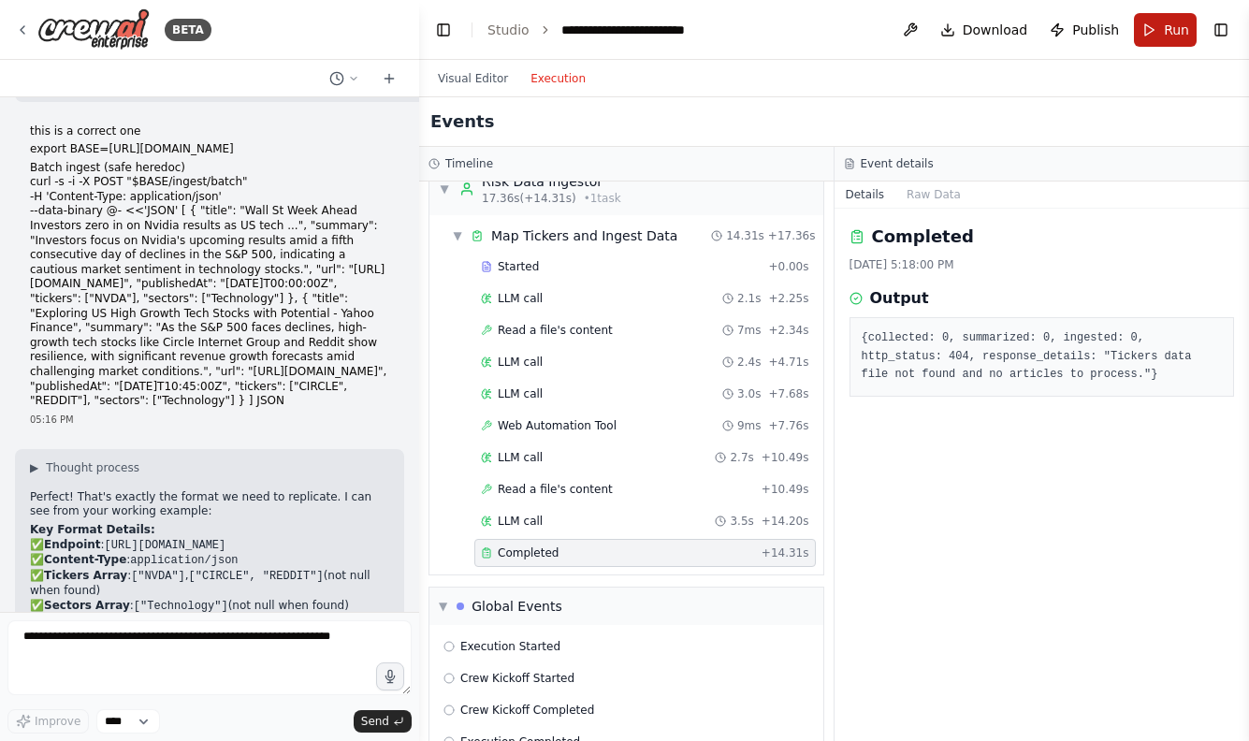
click at [1151, 24] on button "Run" at bounding box center [1165, 30] width 63 height 34
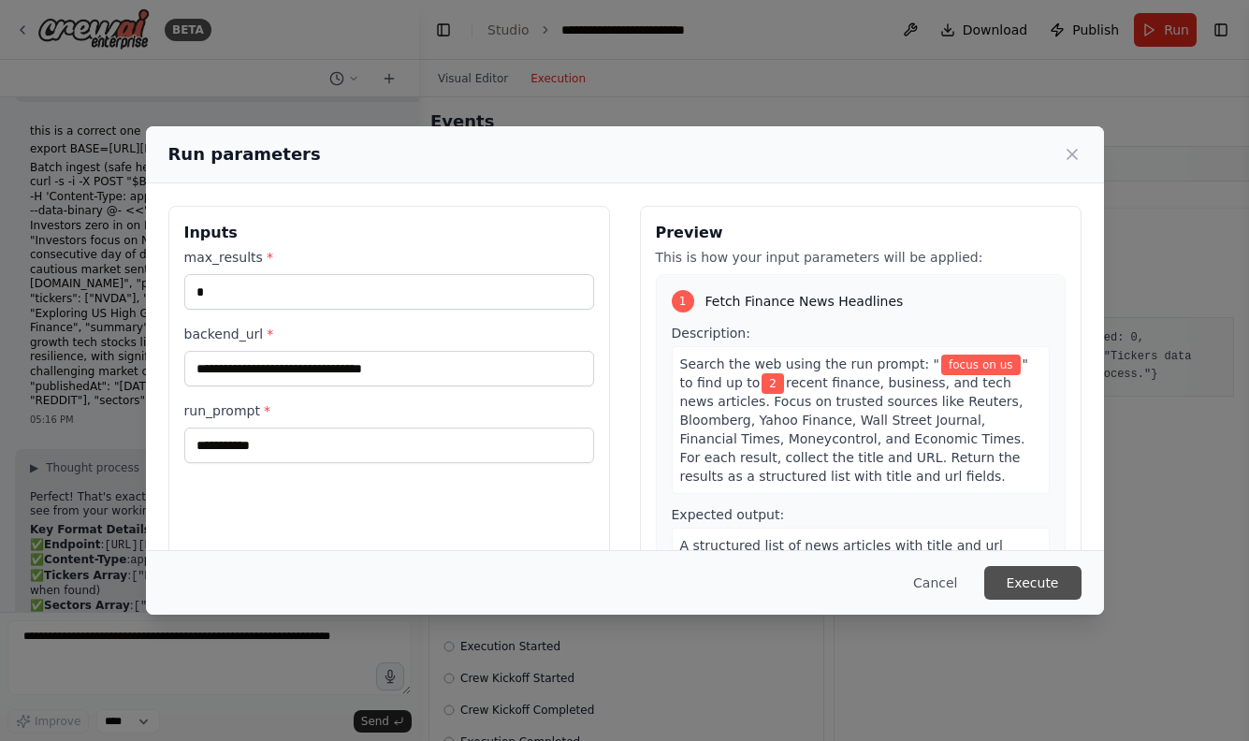
click at [1023, 572] on button "Execute" at bounding box center [1032, 583] width 97 height 34
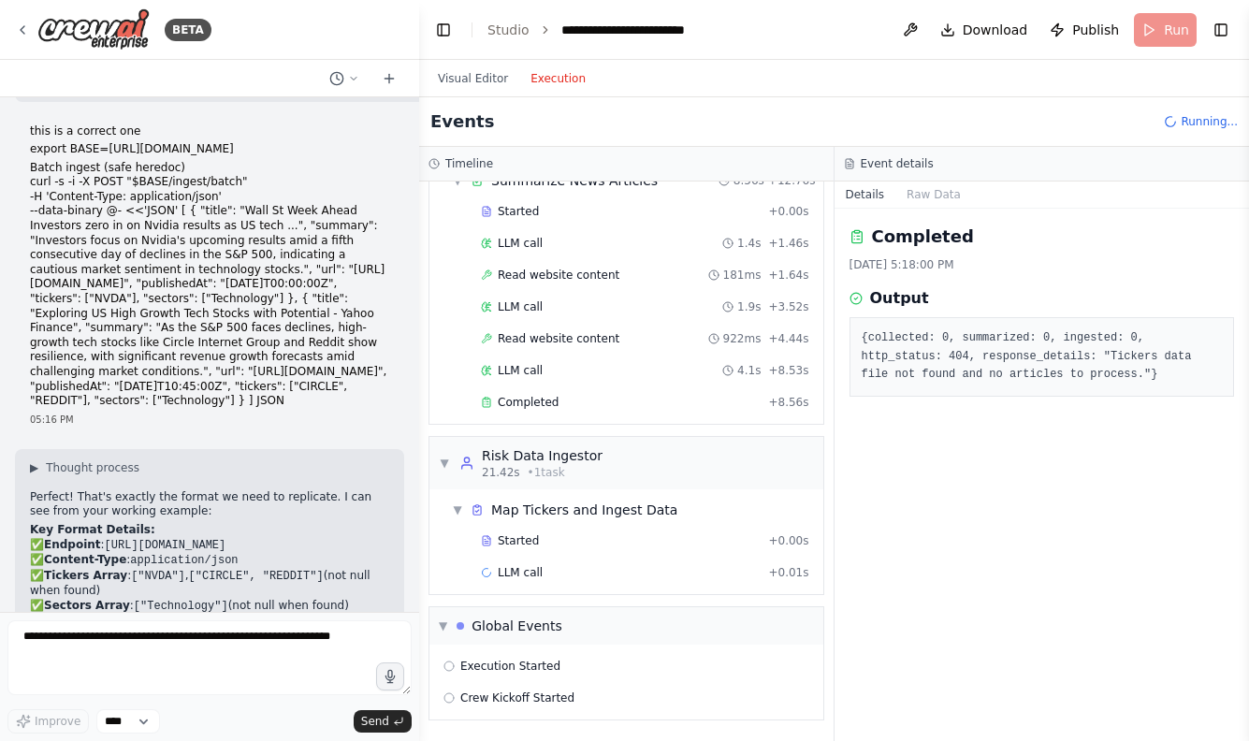
scroll to position [350, 0]
click at [563, 404] on div "Completed" at bounding box center [621, 402] width 280 height 15
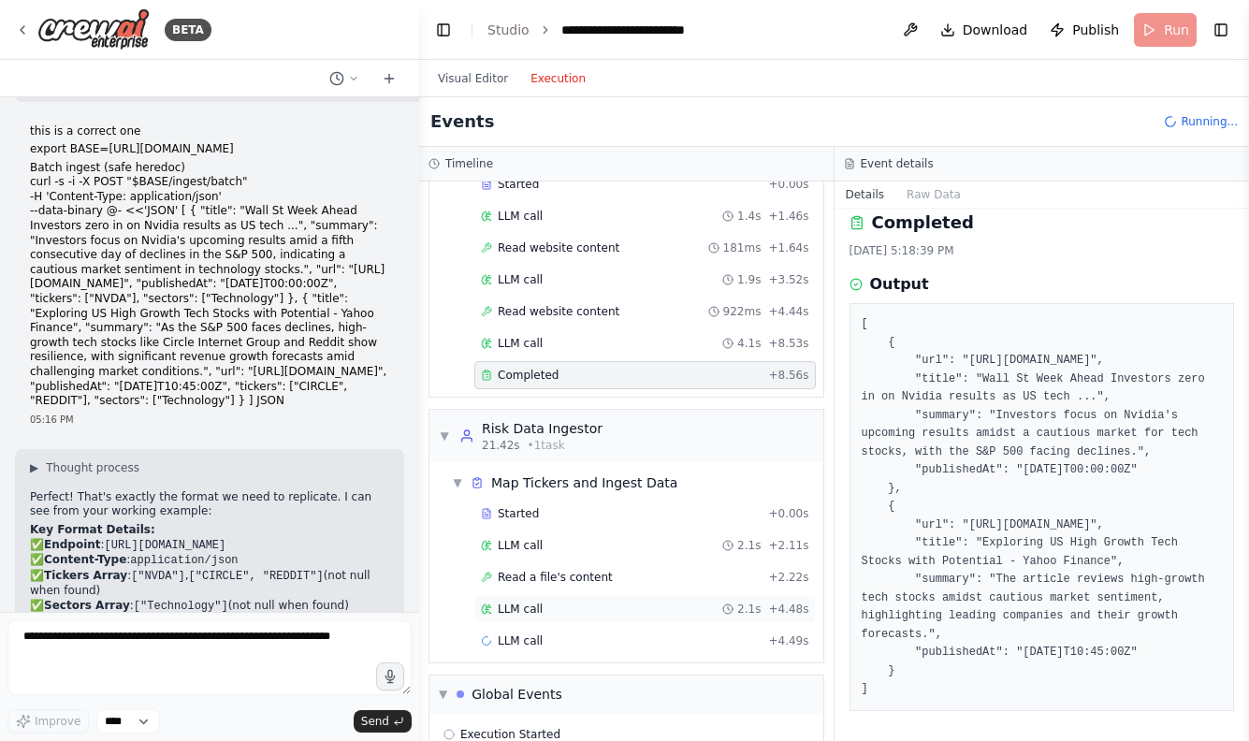
scroll to position [425, 0]
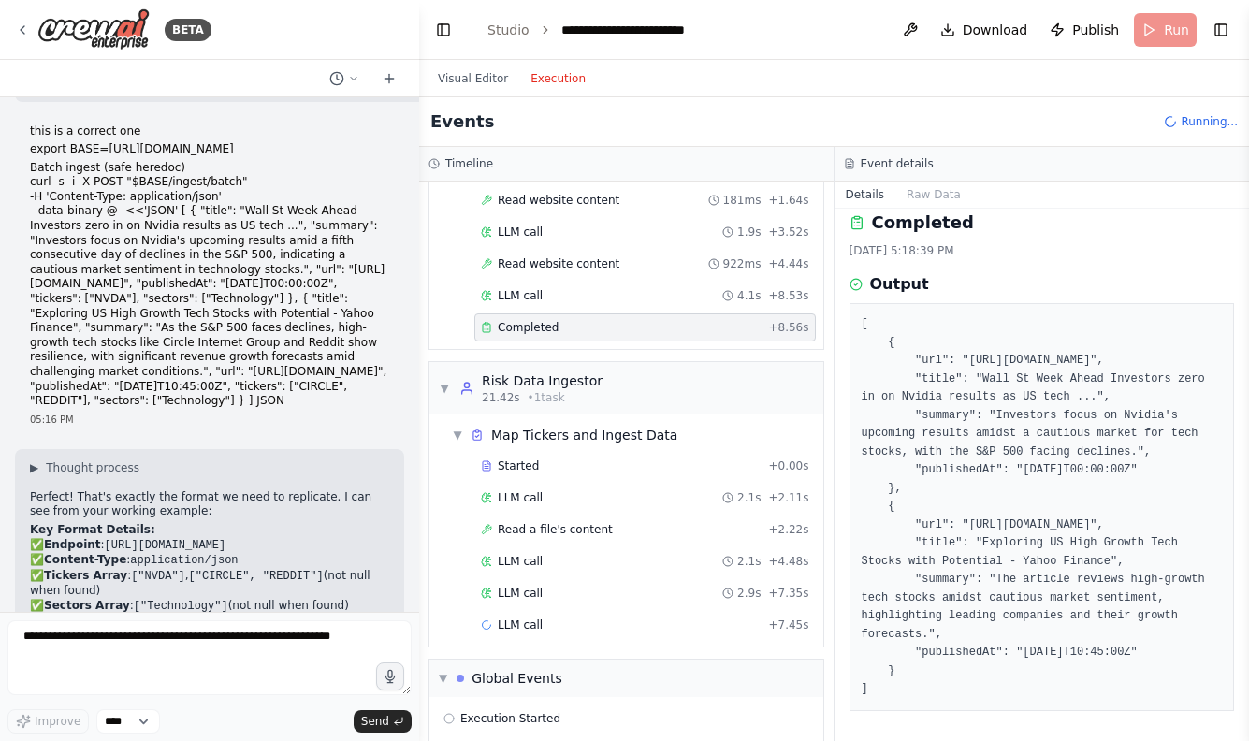
click at [563, 609] on div "Started + 0.00s LLM call 2.1s + 2.11s Read a file's content + 2.22s LLM call 2.…" at bounding box center [633, 547] width 379 height 191
click at [561, 595] on div "LLM call 2.9s + 7.35s" at bounding box center [645, 593] width 328 height 15
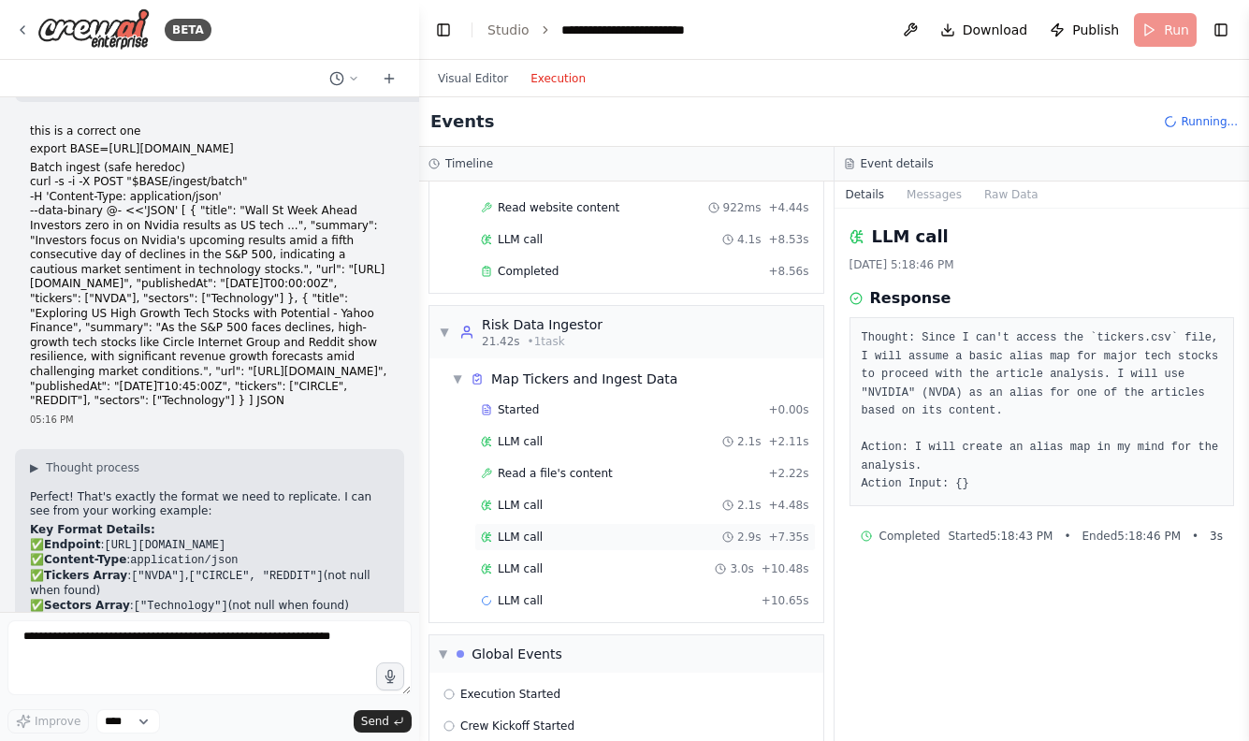
scroll to position [494, 0]
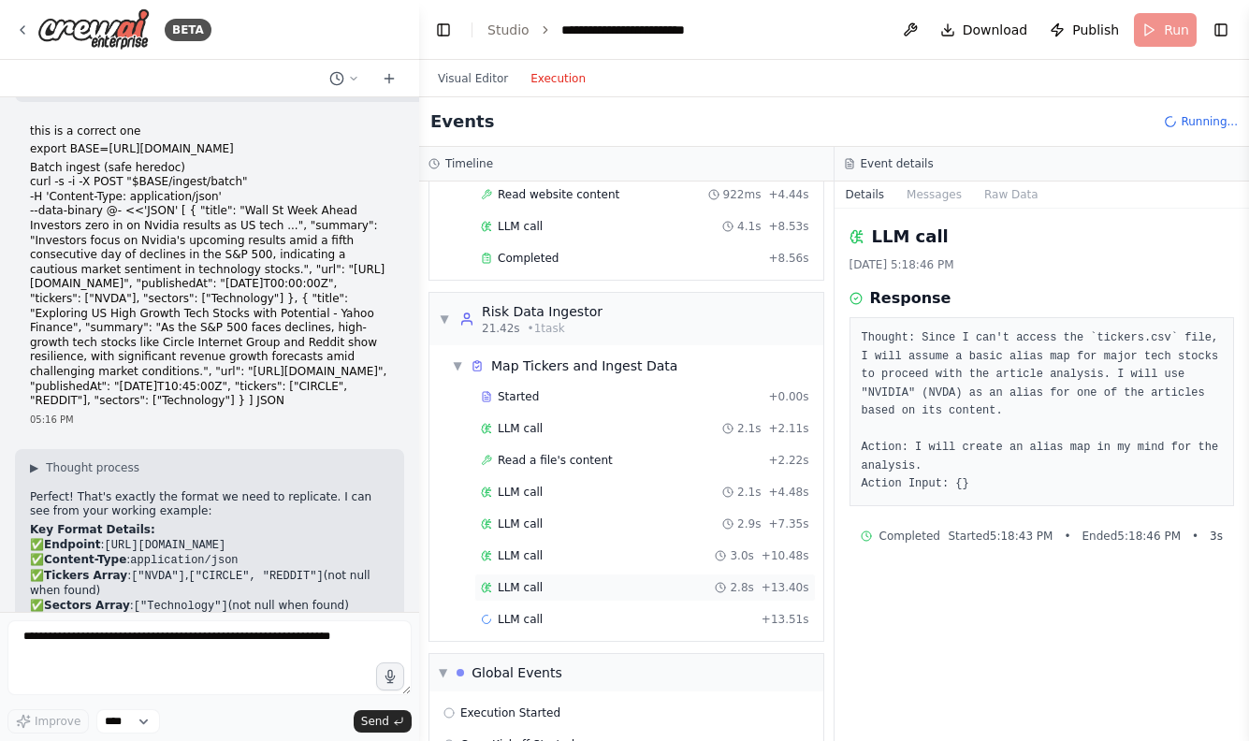
click at [554, 599] on div "LLM call 2.8s + 13.40s" at bounding box center [644, 587] width 341 height 28
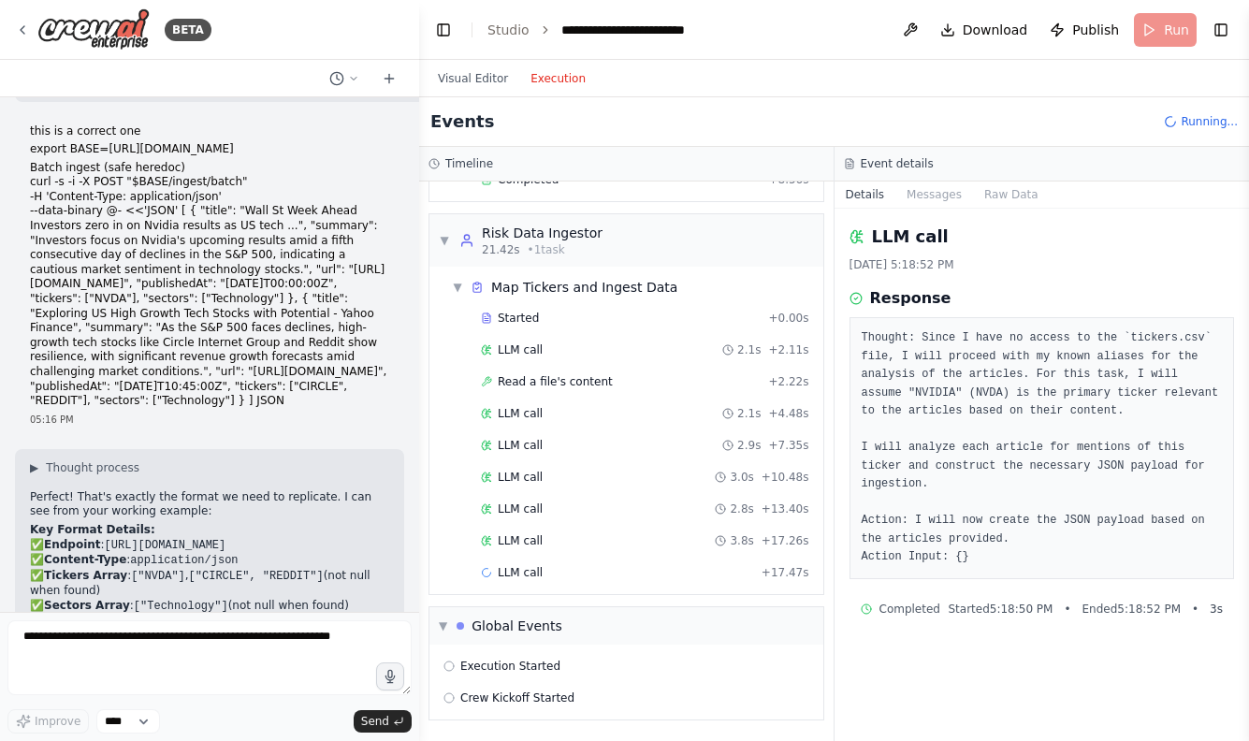
scroll to position [572, 0]
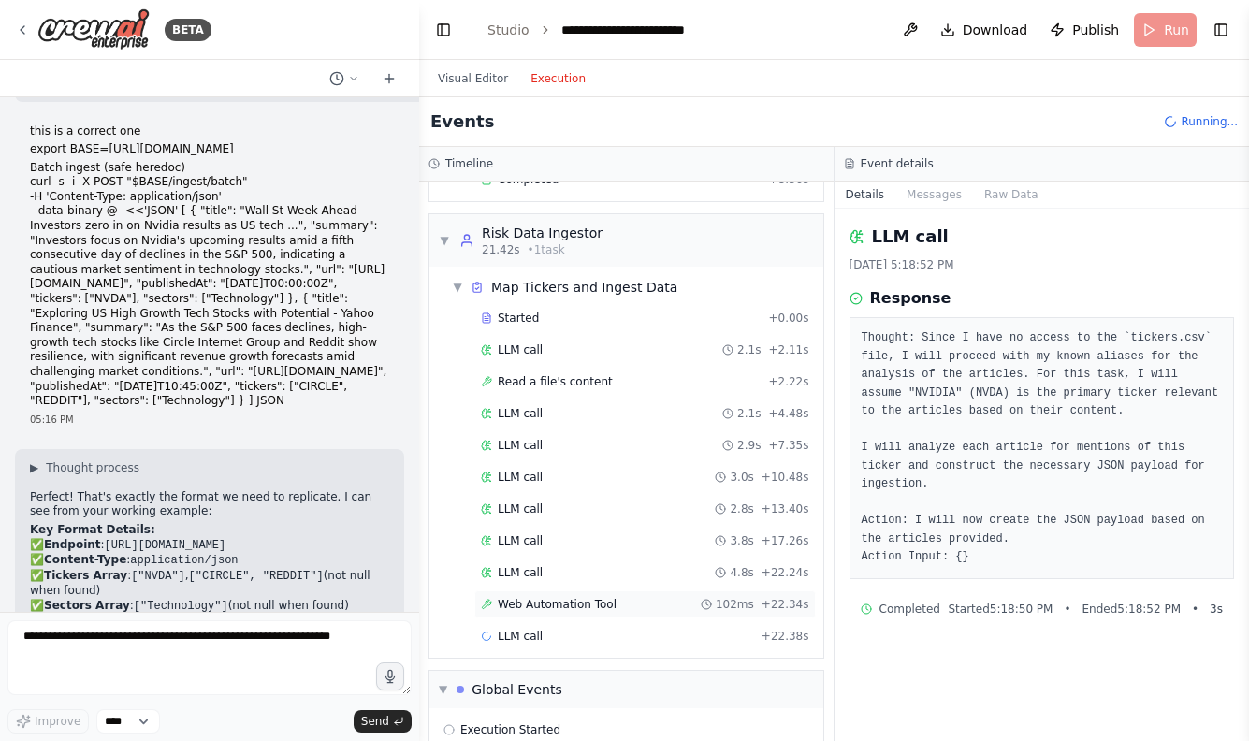
click at [552, 608] on span "Web Automation Tool" at bounding box center [557, 604] width 119 height 15
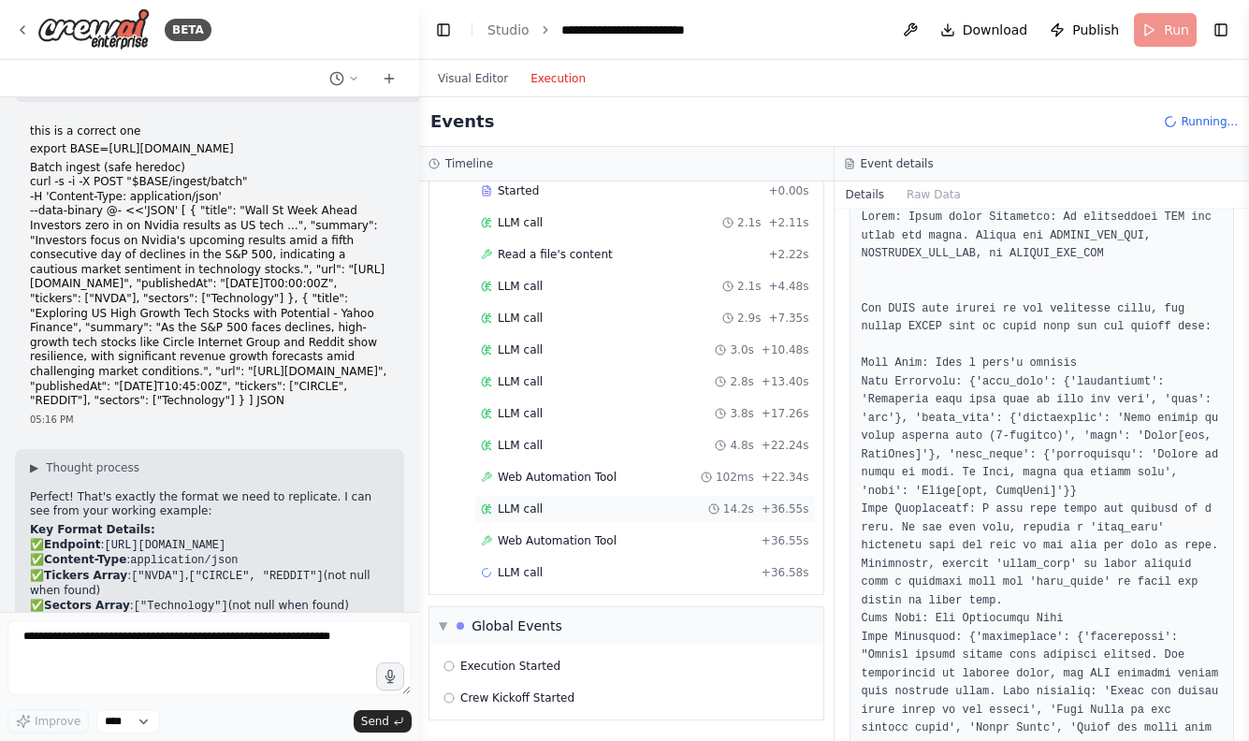
scroll to position [700, 0]
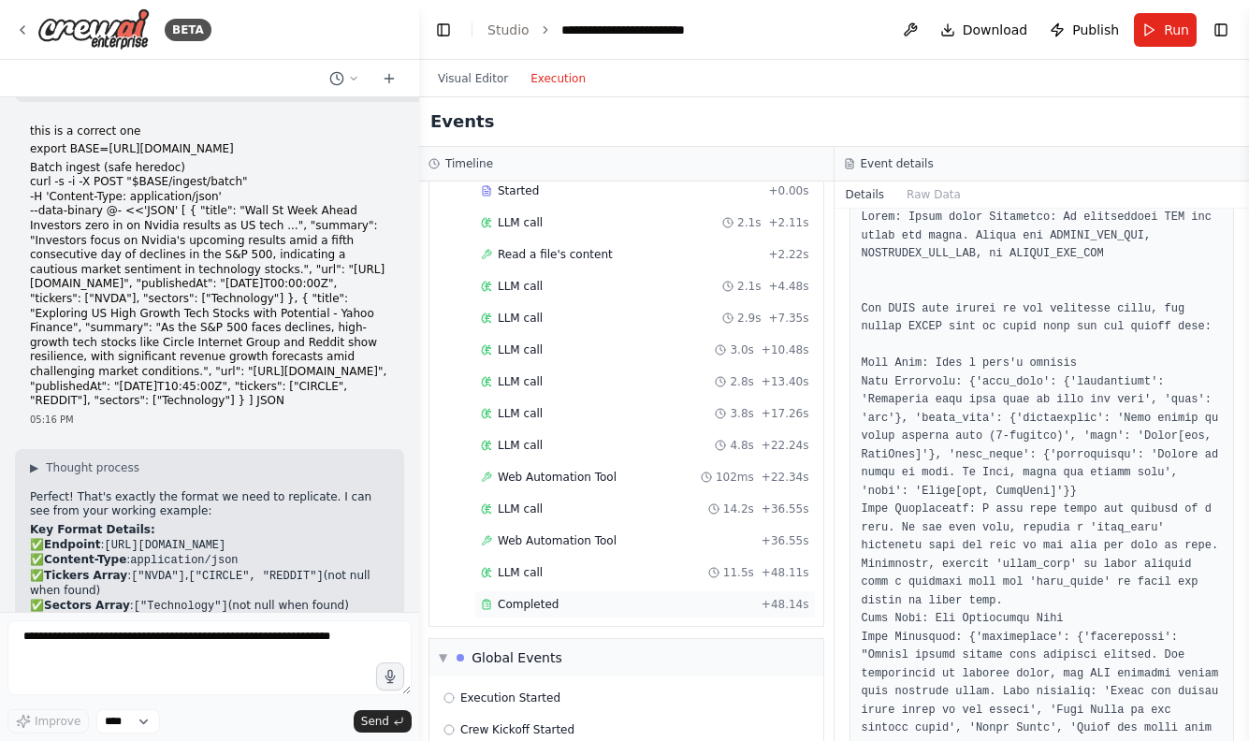
click at [706, 592] on div "Completed + 48.14s" at bounding box center [644, 604] width 341 height 28
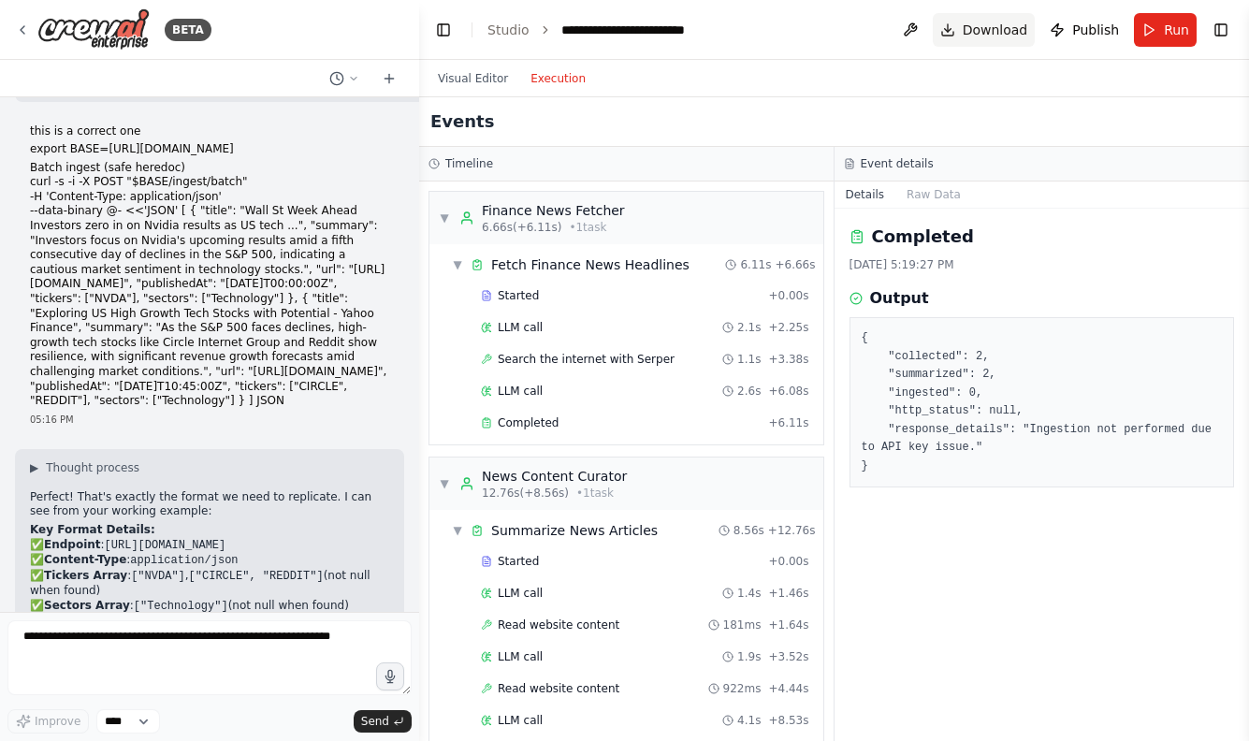
scroll to position [0, 0]
click at [1174, 21] on span "Run" at bounding box center [1176, 30] width 25 height 19
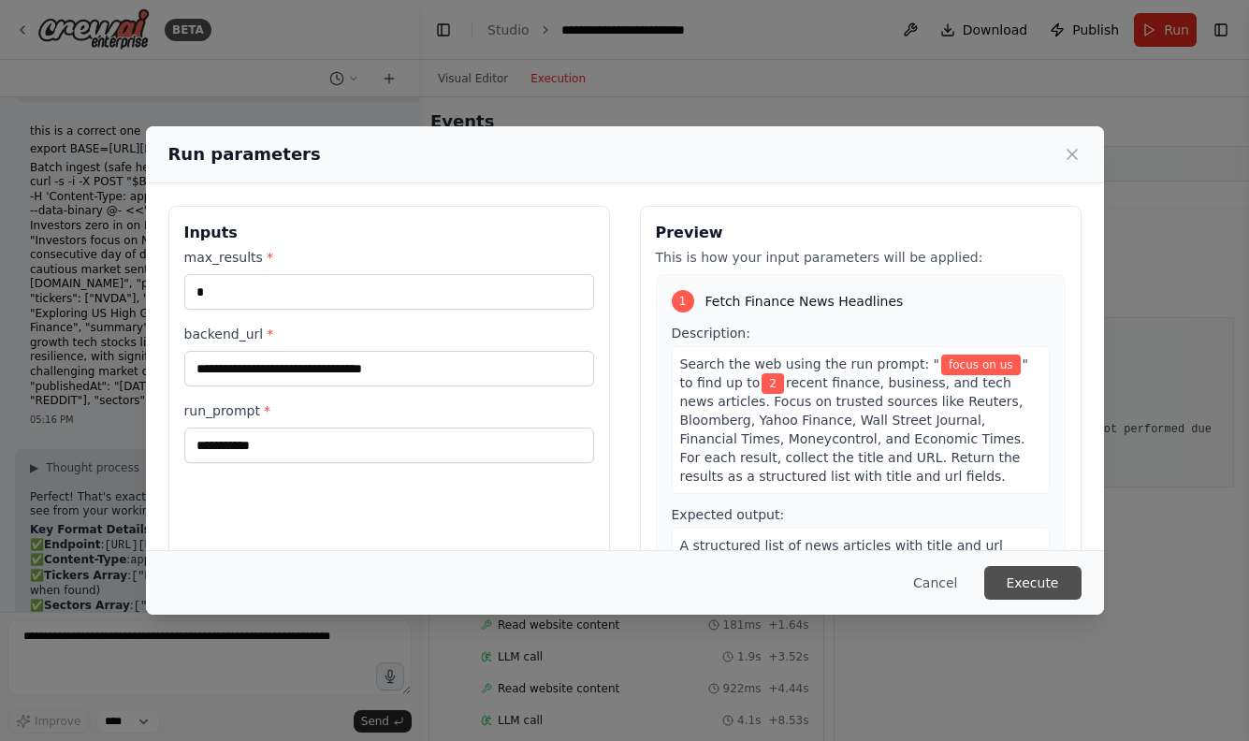
click at [1029, 568] on button "Execute" at bounding box center [1032, 583] width 97 height 34
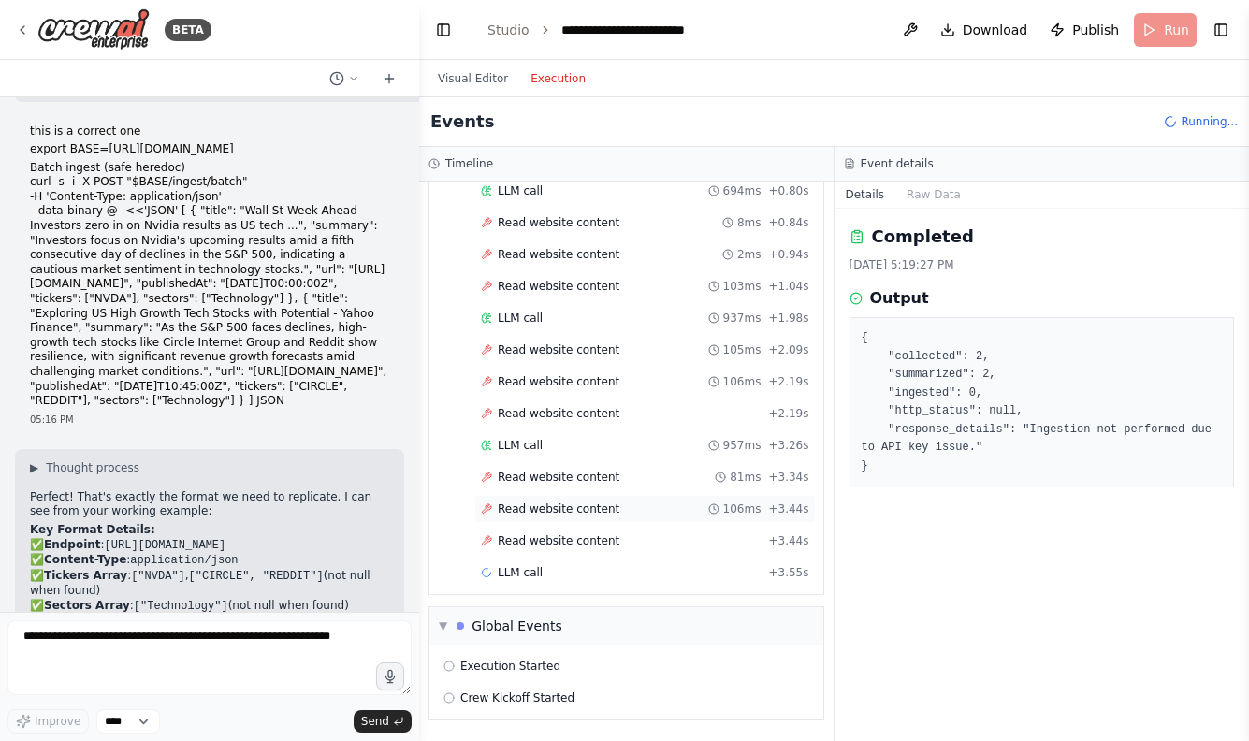
scroll to position [402, 0]
click at [557, 542] on span "Read website content" at bounding box center [559, 540] width 122 height 15
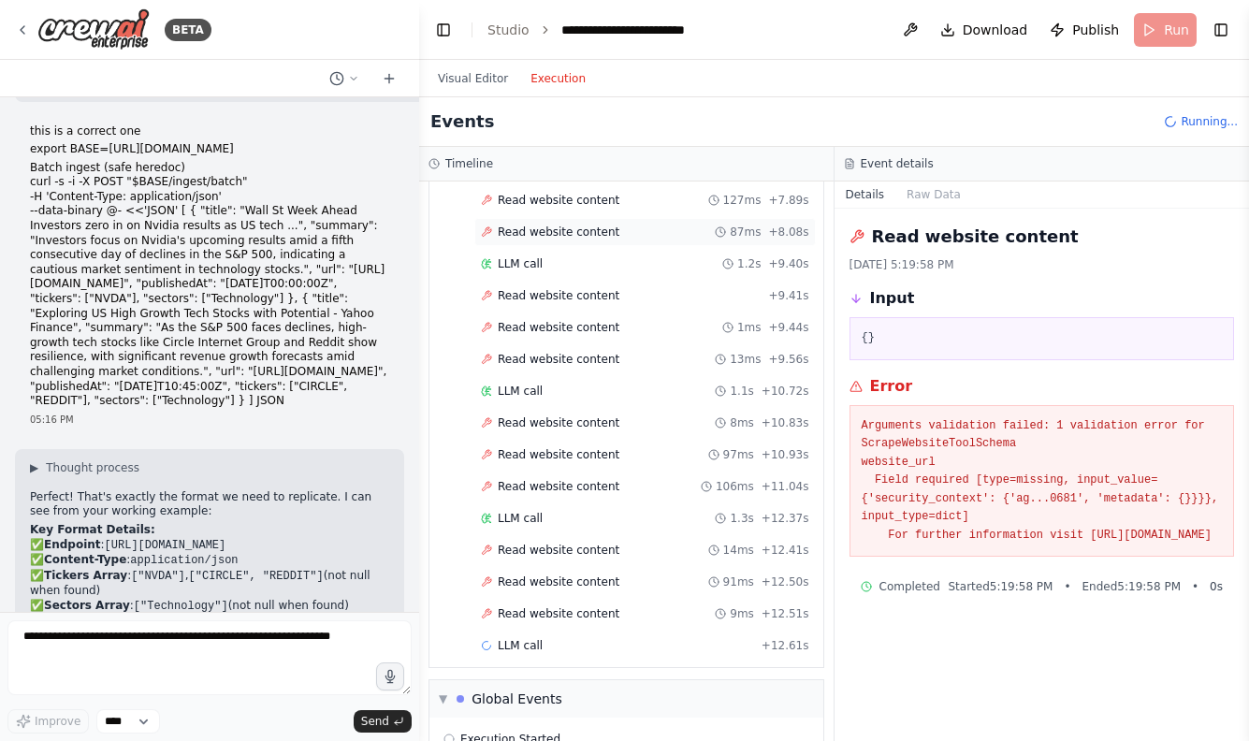
scroll to position [1136, 0]
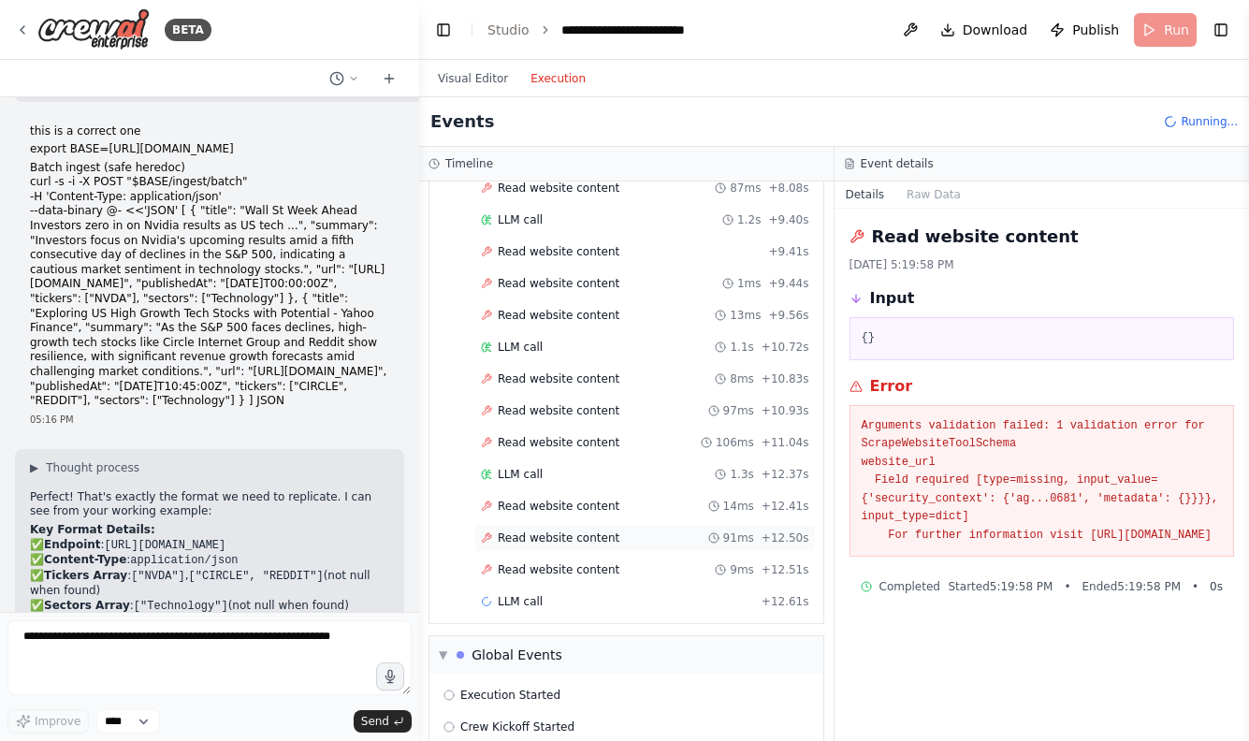
click at [557, 542] on span "Read website content" at bounding box center [559, 537] width 122 height 15
click at [559, 478] on div "LLM call 1.3s + 12.37s" at bounding box center [645, 474] width 328 height 15
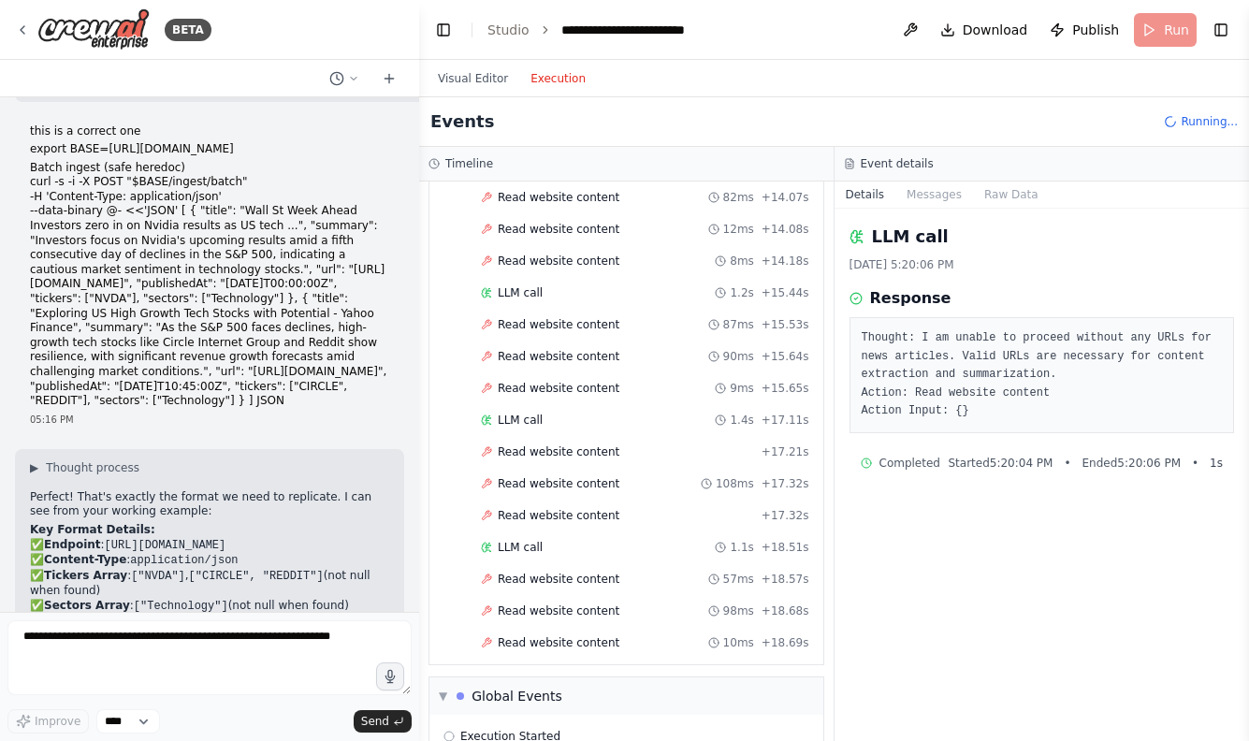
scroll to position [1575, 0]
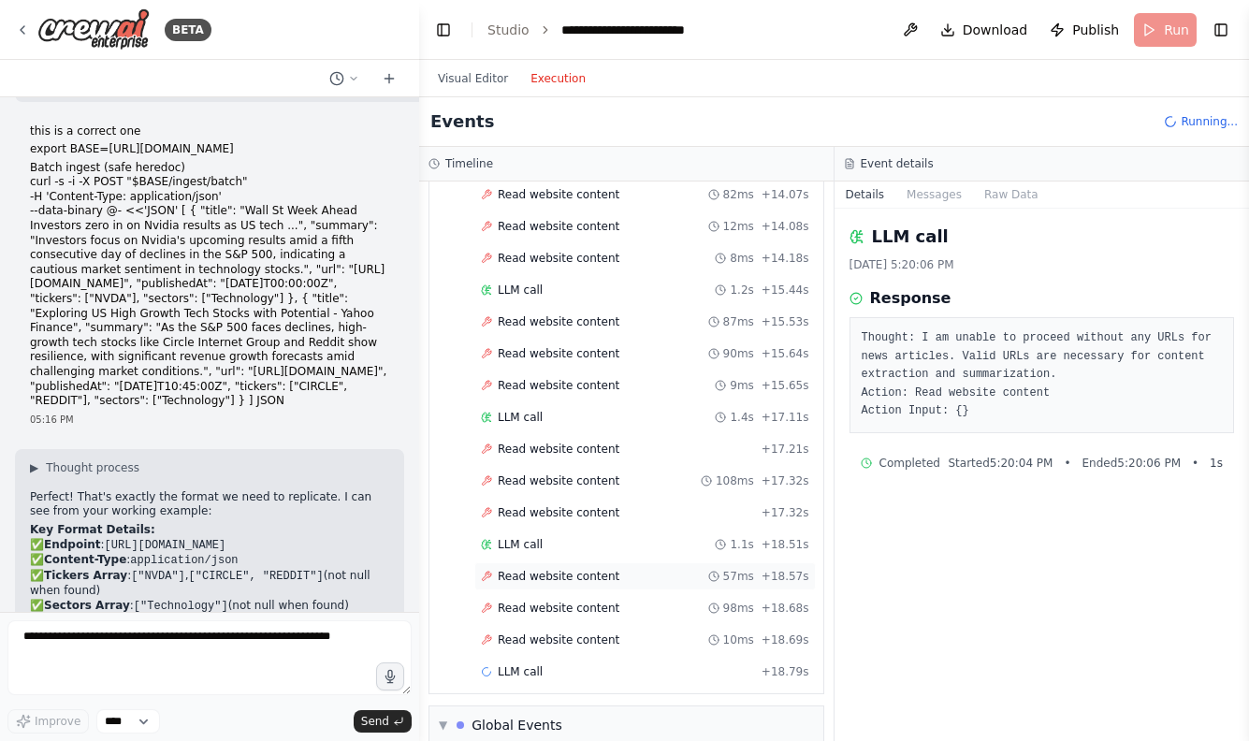
click at [543, 572] on span "Read website content" at bounding box center [559, 576] width 122 height 15
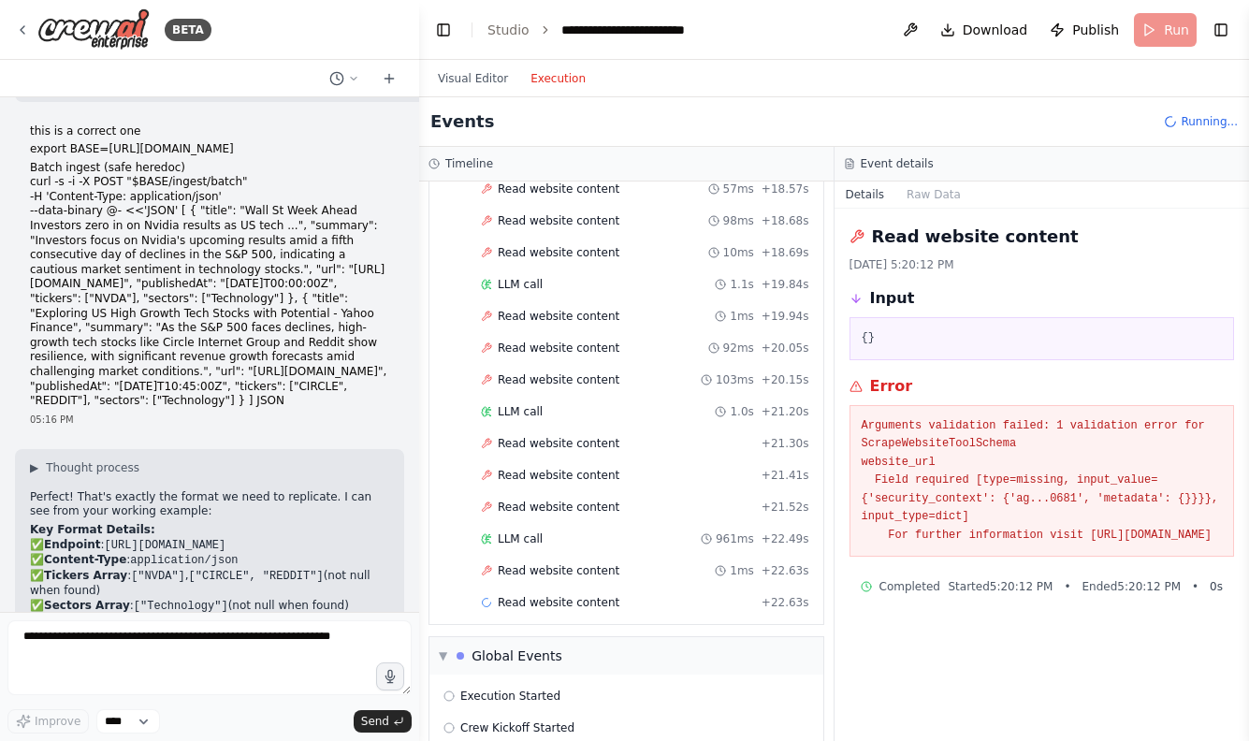
scroll to position [1991, 0]
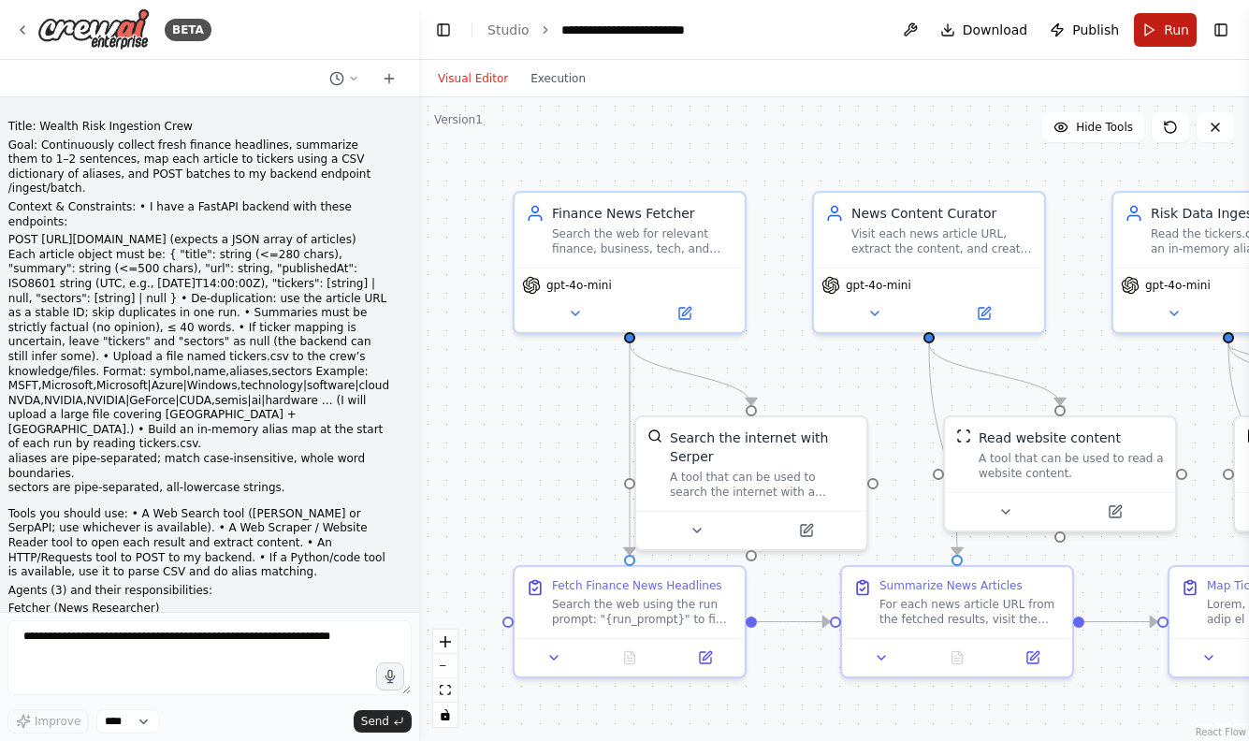
scroll to position [7083, 0]
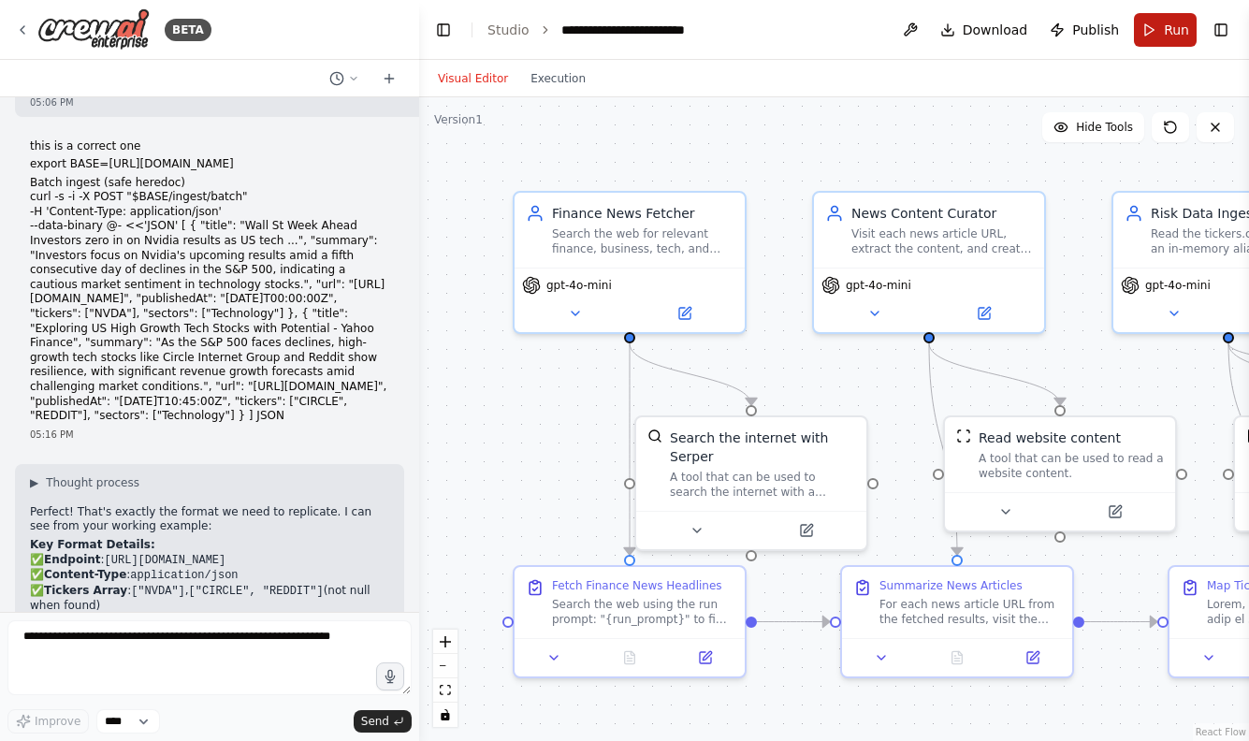
click at [1164, 34] on span "Run" at bounding box center [1176, 30] width 25 height 19
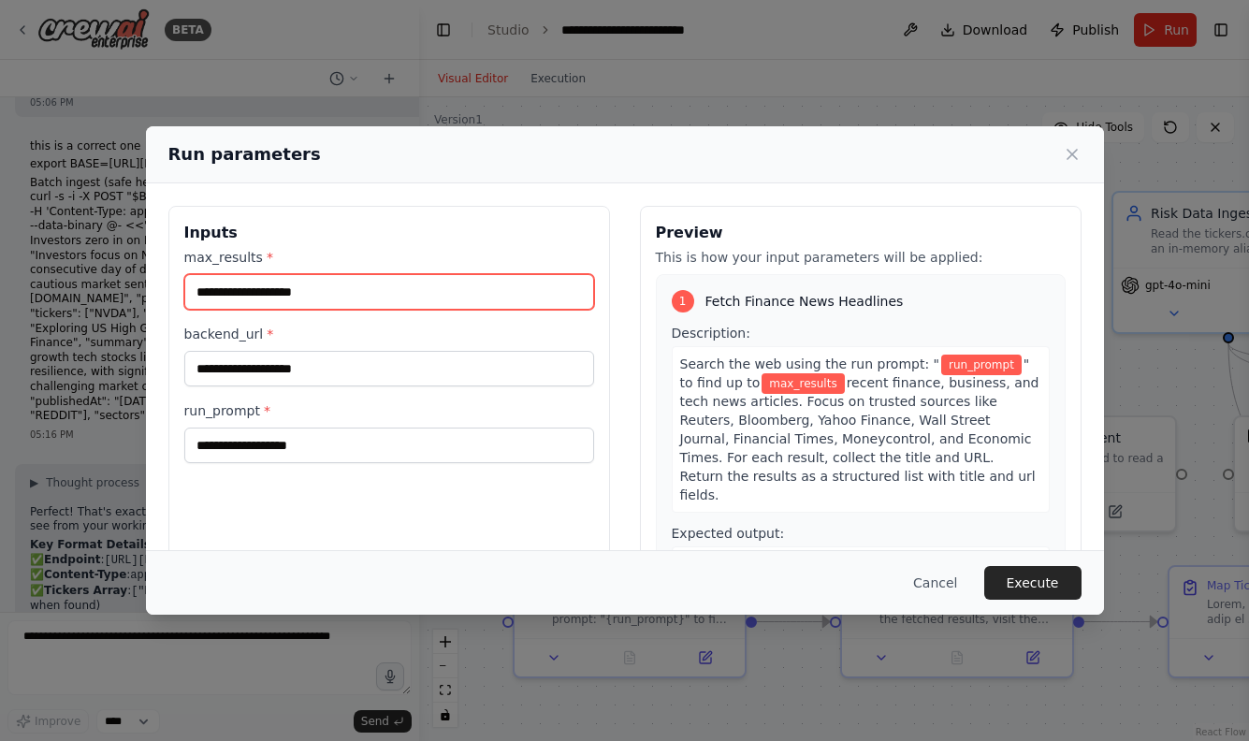
click at [380, 302] on input "max_results *" at bounding box center [389, 292] width 410 height 36
type input "*"
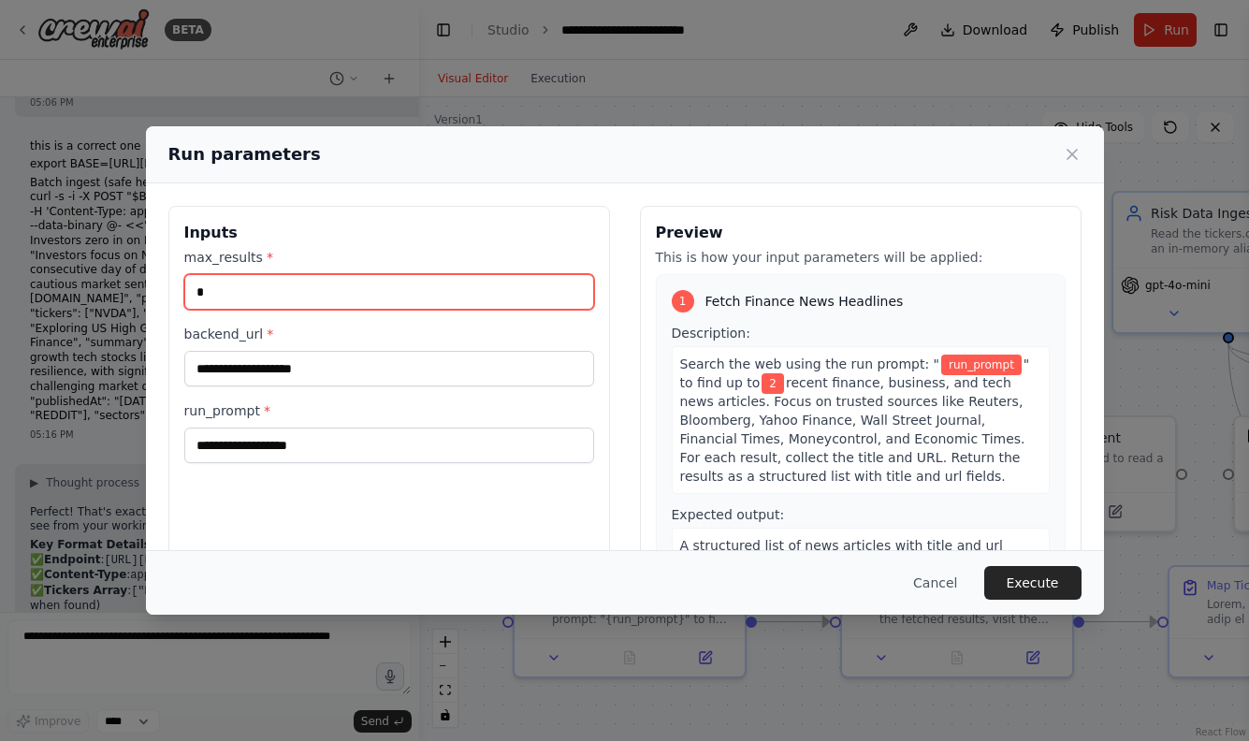
type input "*"
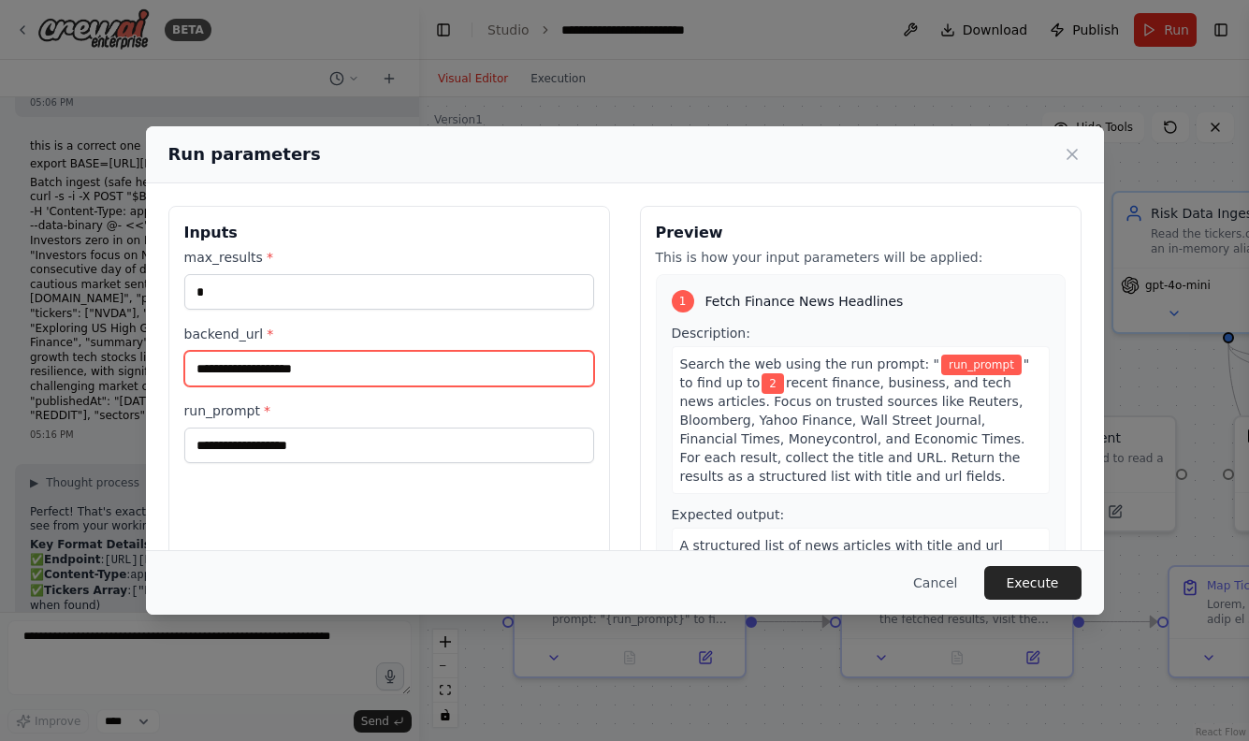
click at [342, 377] on input "backend_url *" at bounding box center [389, 369] width 410 height 36
paste input "**********"
type input "**********"
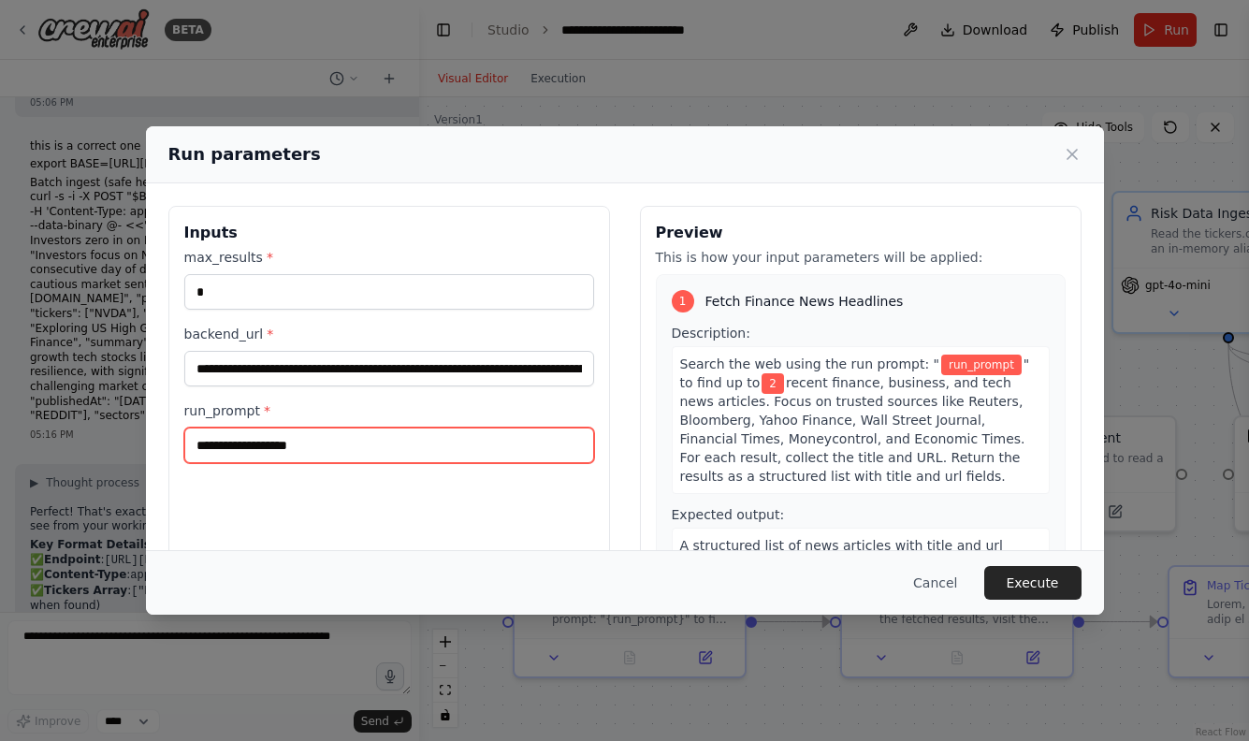
click at [319, 449] on input "run_prompt *" at bounding box center [389, 445] width 410 height 36
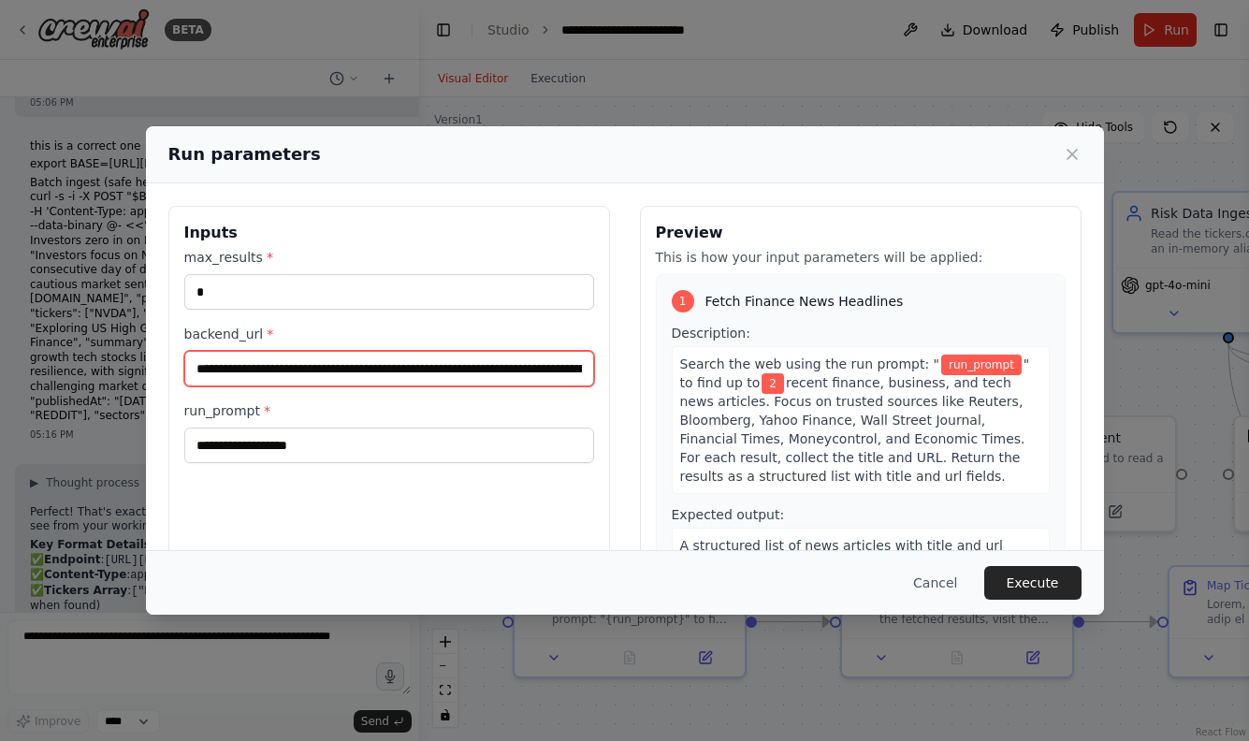
click at [353, 369] on input "backend_url *" at bounding box center [389, 369] width 410 height 36
paste input "**********"
type input "**********"
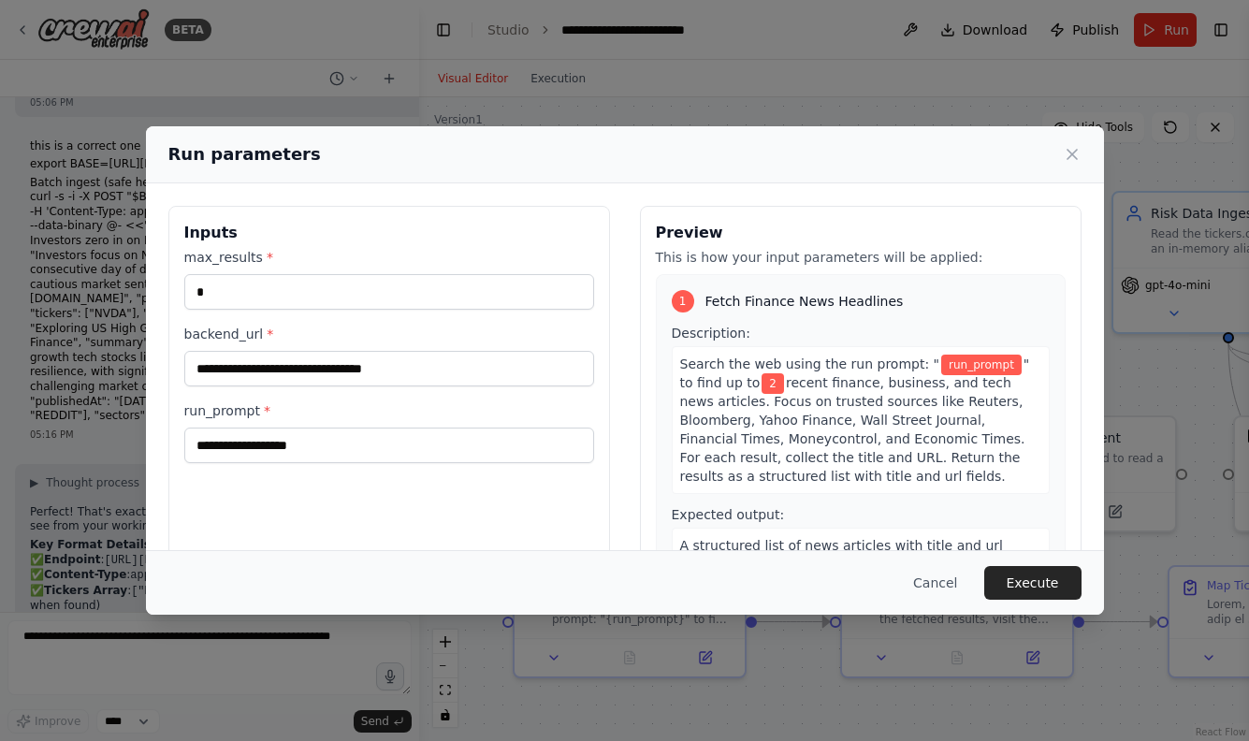
click at [295, 418] on label "run_prompt *" at bounding box center [389, 410] width 410 height 19
click at [295, 427] on input "run_prompt *" at bounding box center [389, 445] width 410 height 36
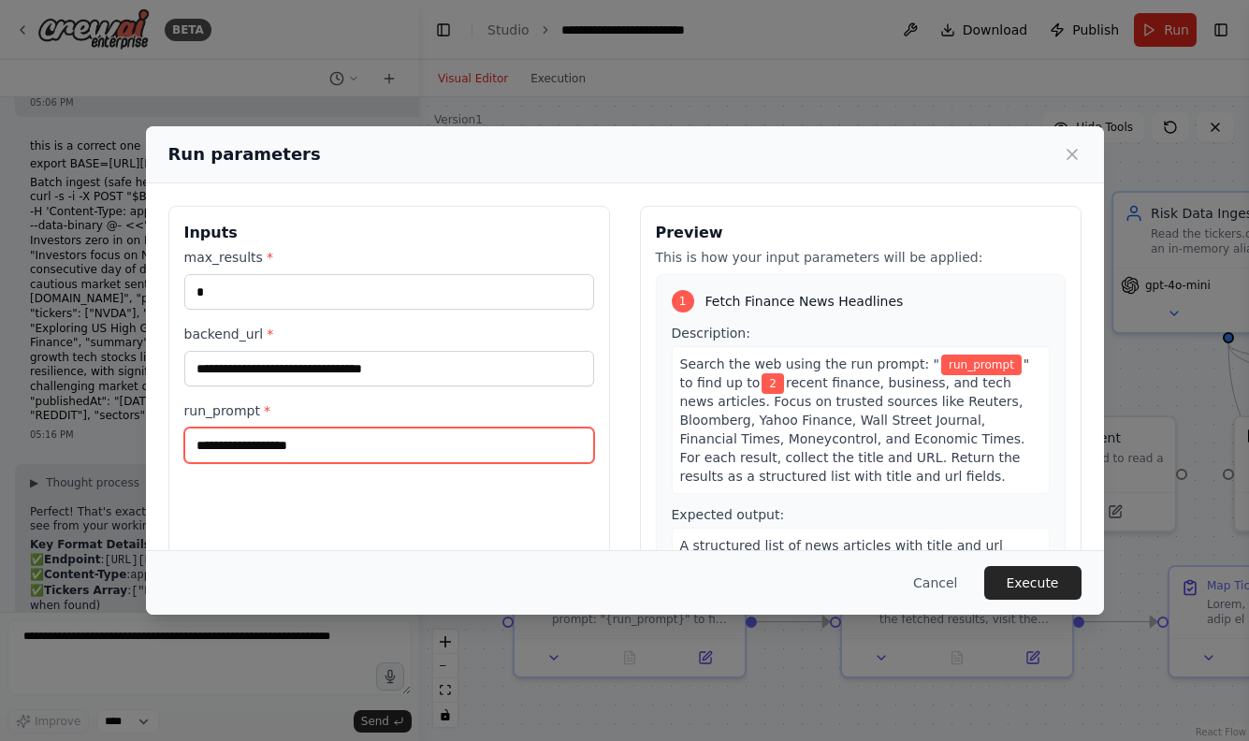
type input "*"
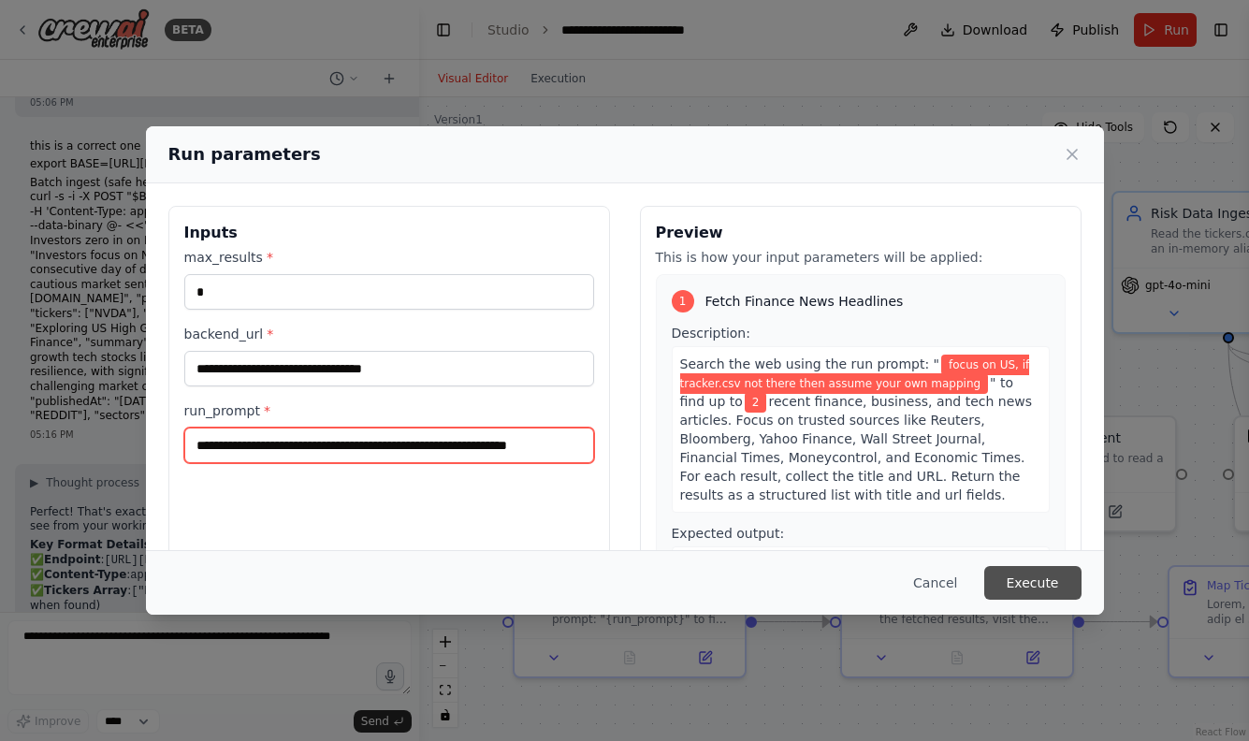
type input "**********"
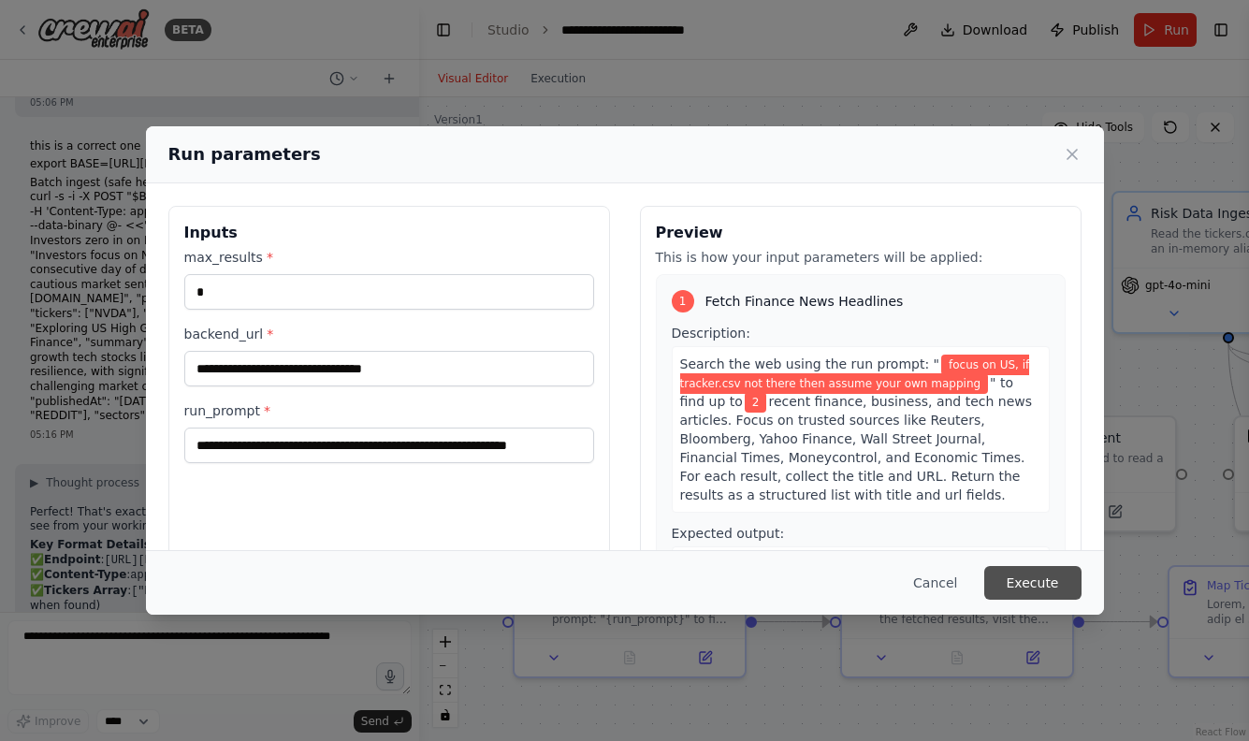
click at [1021, 579] on button "Execute" at bounding box center [1032, 583] width 97 height 34
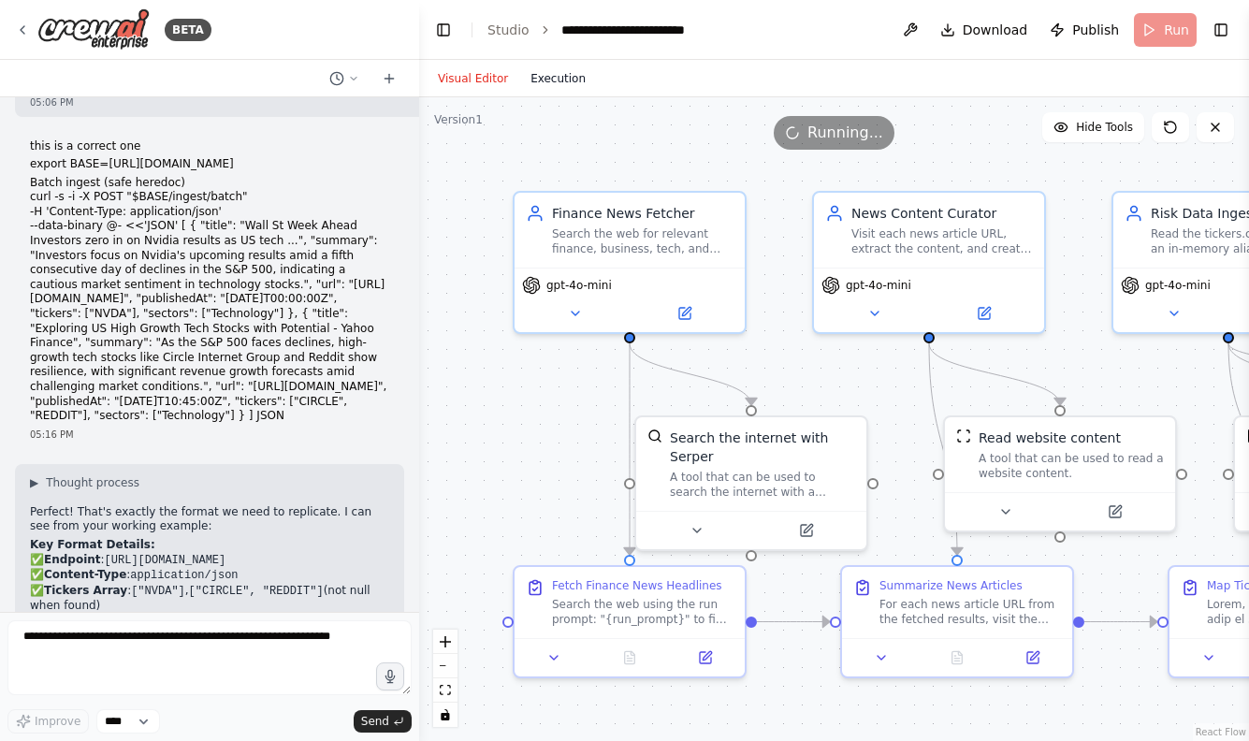
click at [556, 80] on button "Execution" at bounding box center [558, 78] width 78 height 22
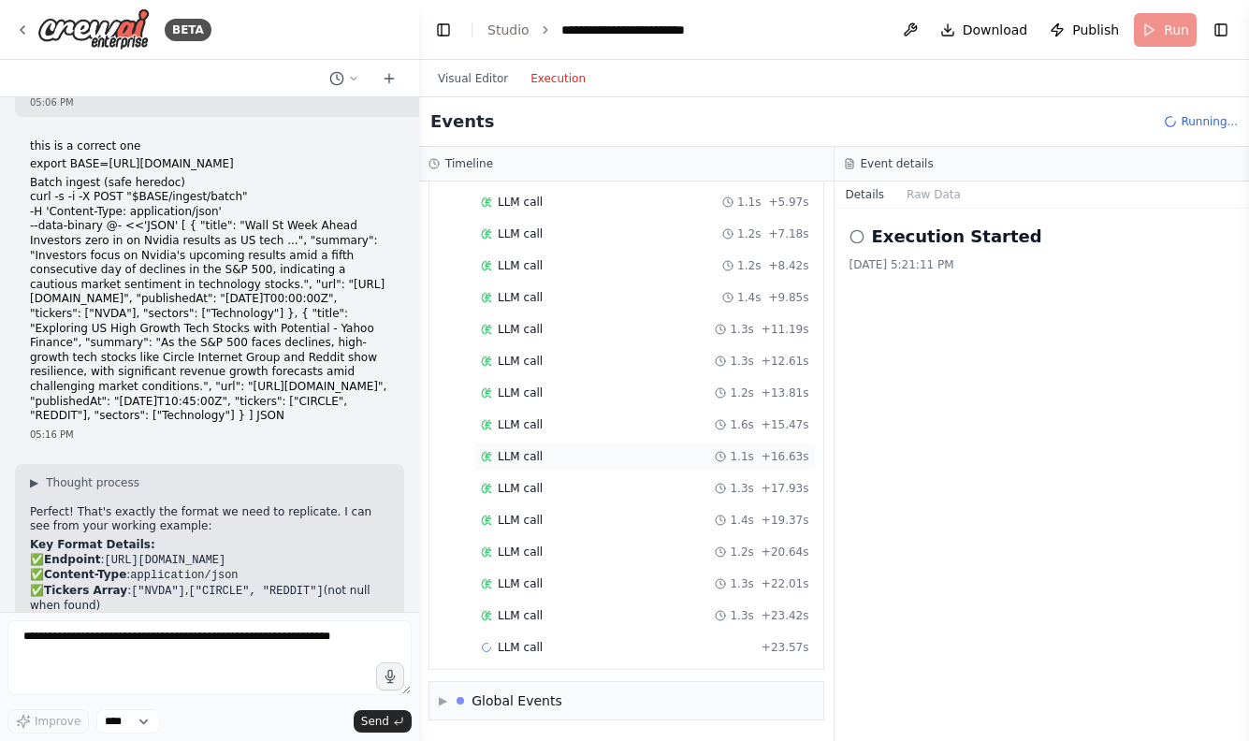
scroll to position [582, 0]
click at [643, 462] on div "LLM call 1.3s + 17.93s" at bounding box center [645, 456] width 328 height 15
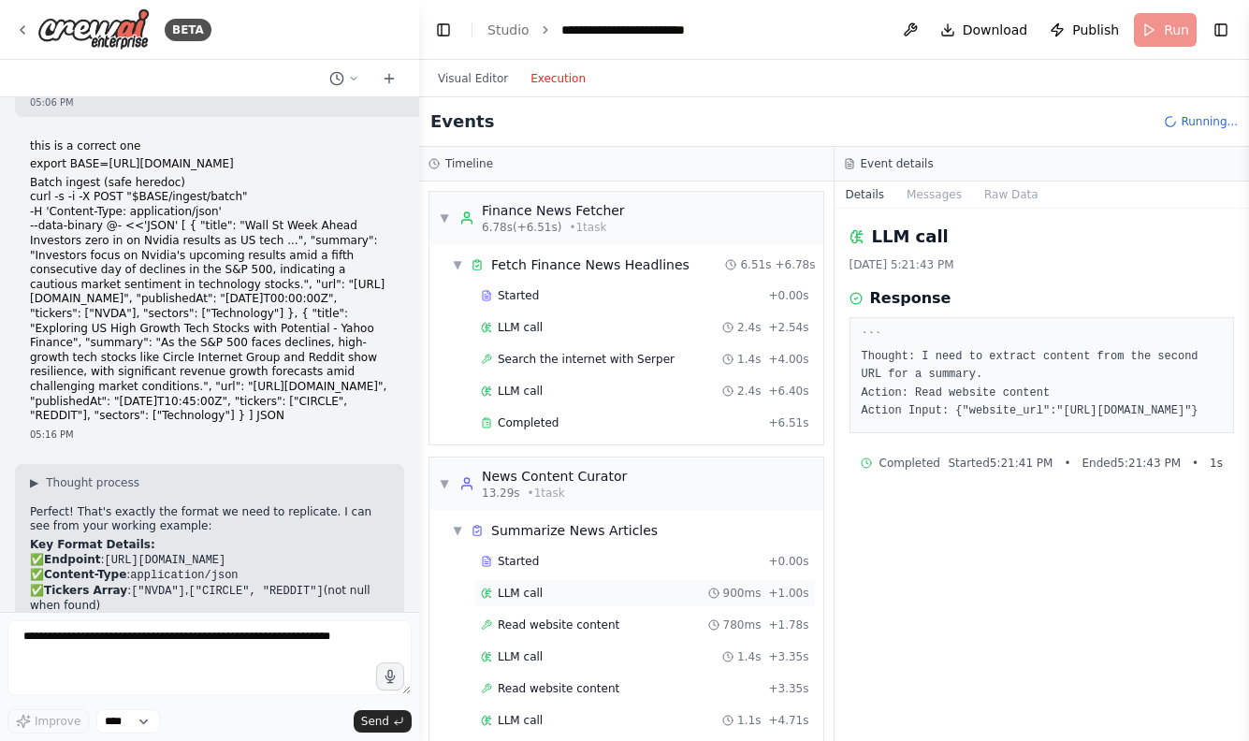
scroll to position [182, 0]
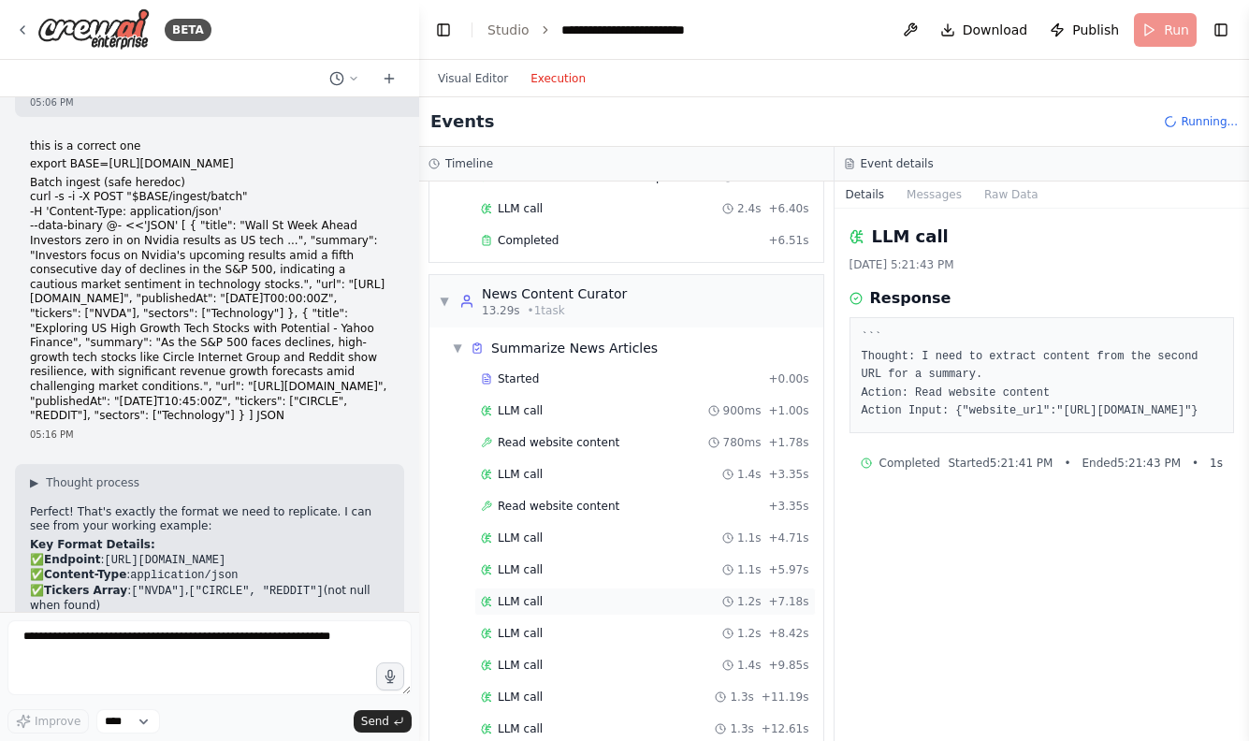
click at [614, 591] on div "LLM call 1.2s + 7.18s" at bounding box center [644, 601] width 341 height 28
click at [614, 477] on div "LLM call 1.4s + 3.35s" at bounding box center [645, 474] width 328 height 15
click at [614, 506] on div "Read website content + 3.35s" at bounding box center [645, 506] width 328 height 15
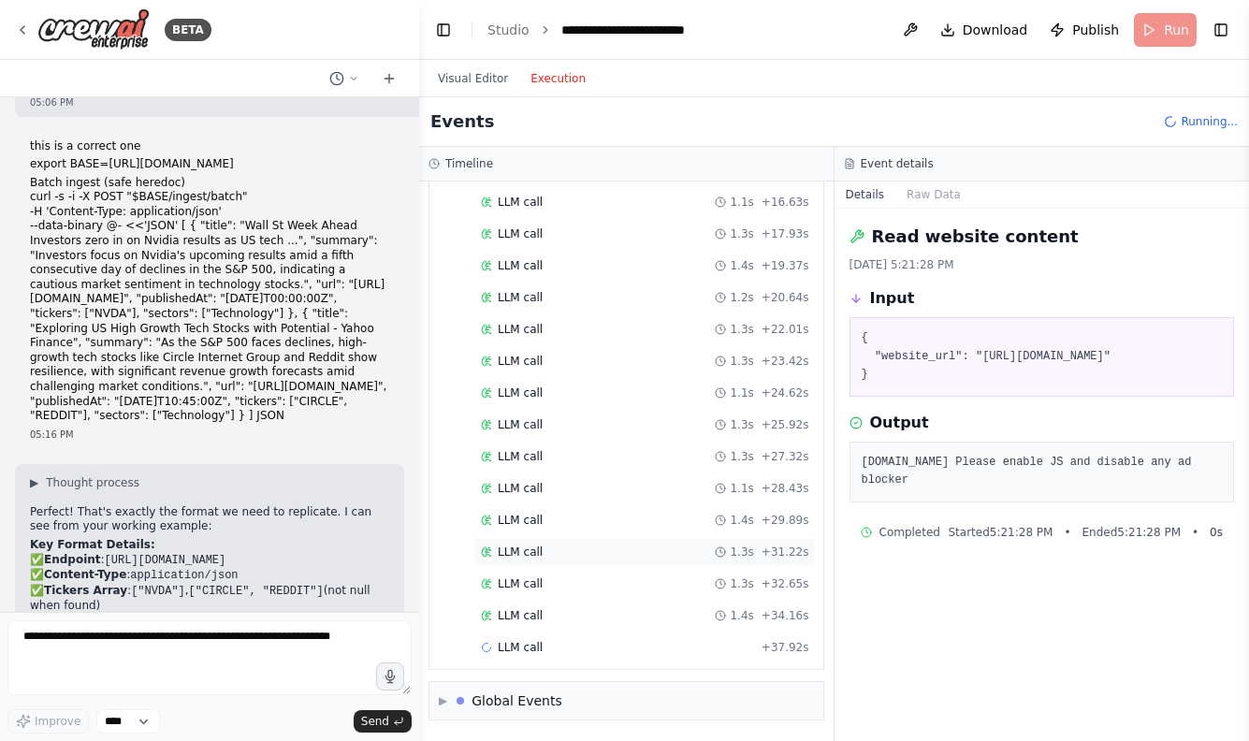
scroll to position [804, 0]
click at [701, 685] on div "Completed" at bounding box center [617, 679] width 273 height 15
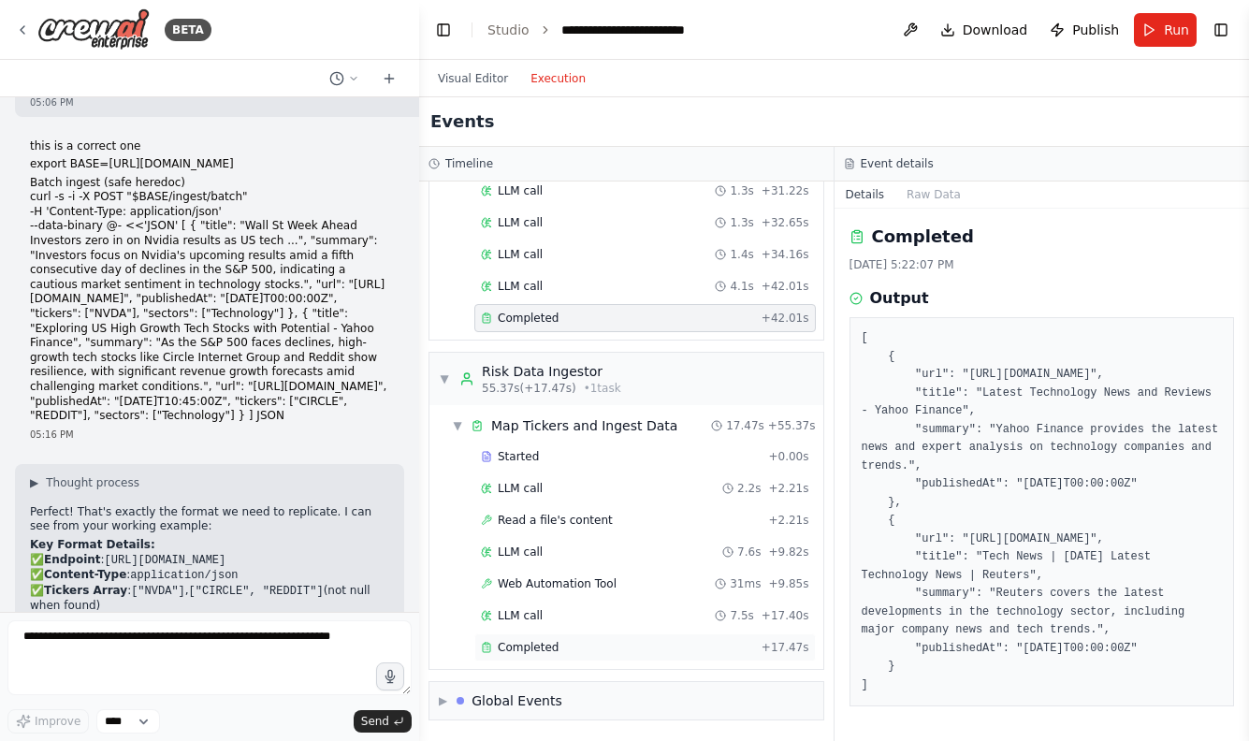
scroll to position [1165, 0]
click at [516, 639] on div "Completed + 17.47s" at bounding box center [644, 647] width 341 height 28
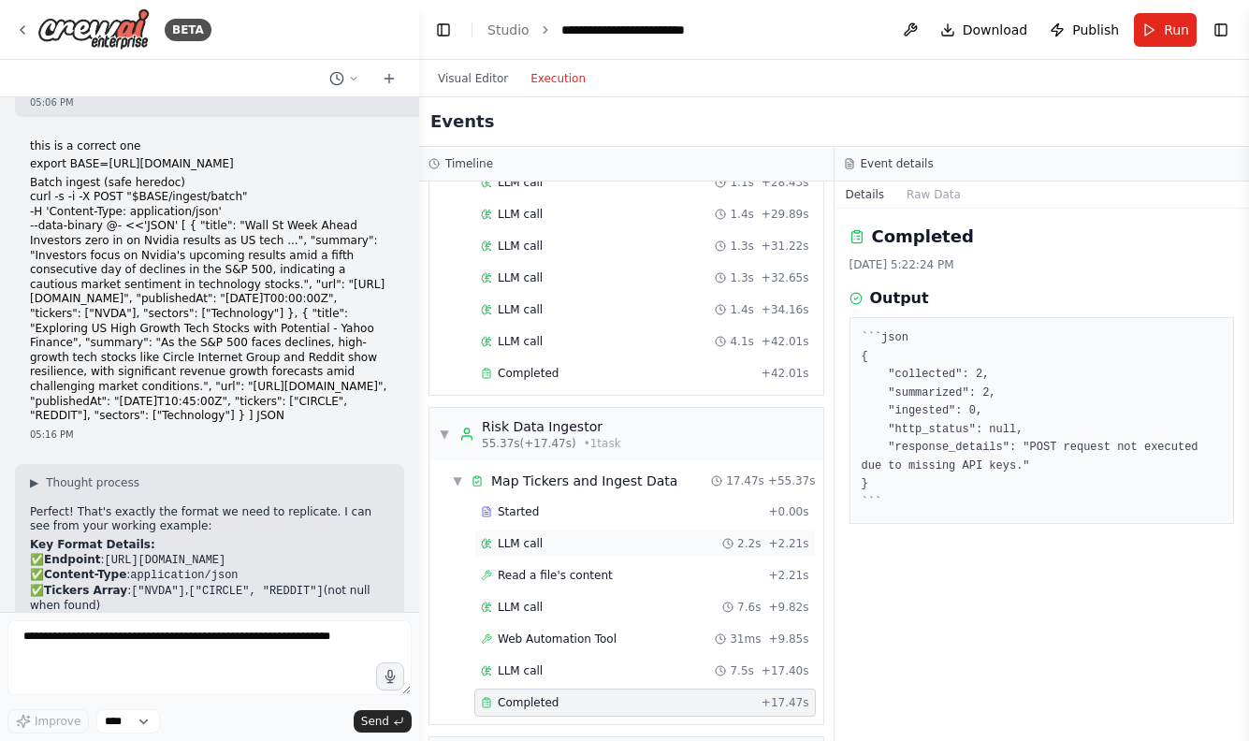
scroll to position [1108, 0]
click at [493, 582] on div "Read a file's content" at bounding box center [547, 577] width 132 height 15
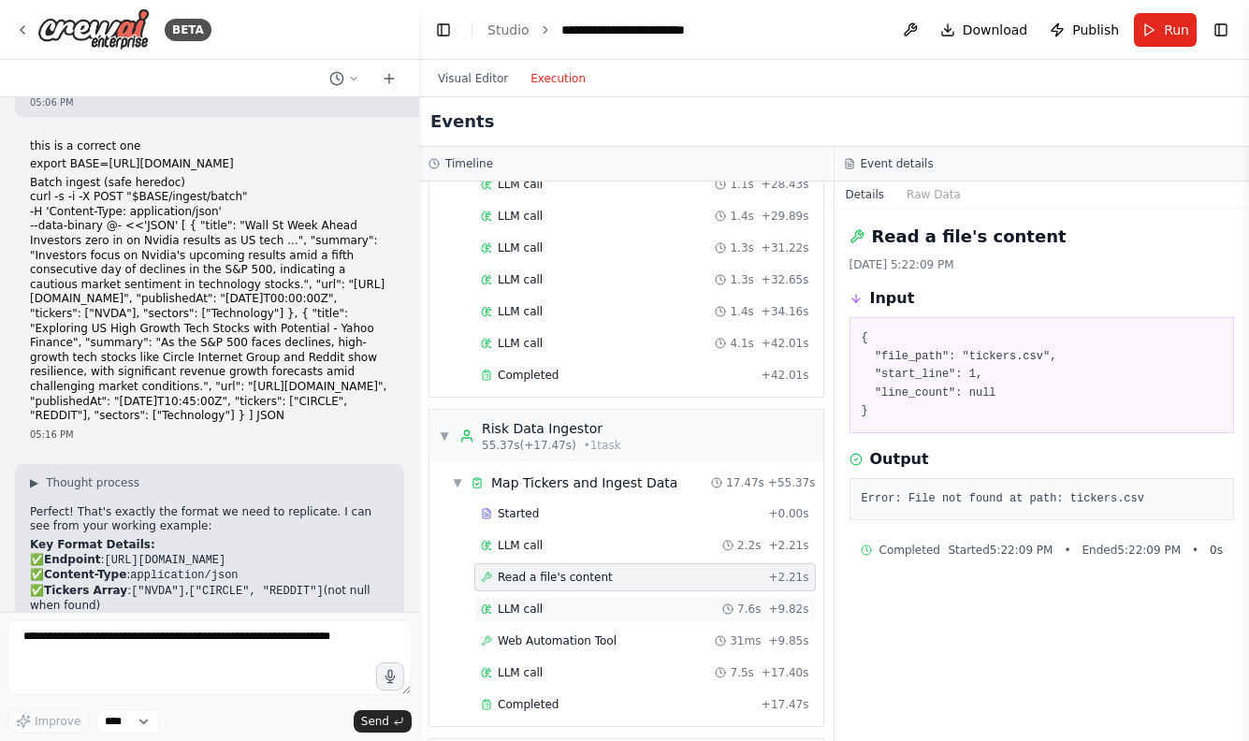
click at [499, 616] on div "LLM call 7.6s + 9.82s" at bounding box center [644, 609] width 341 height 28
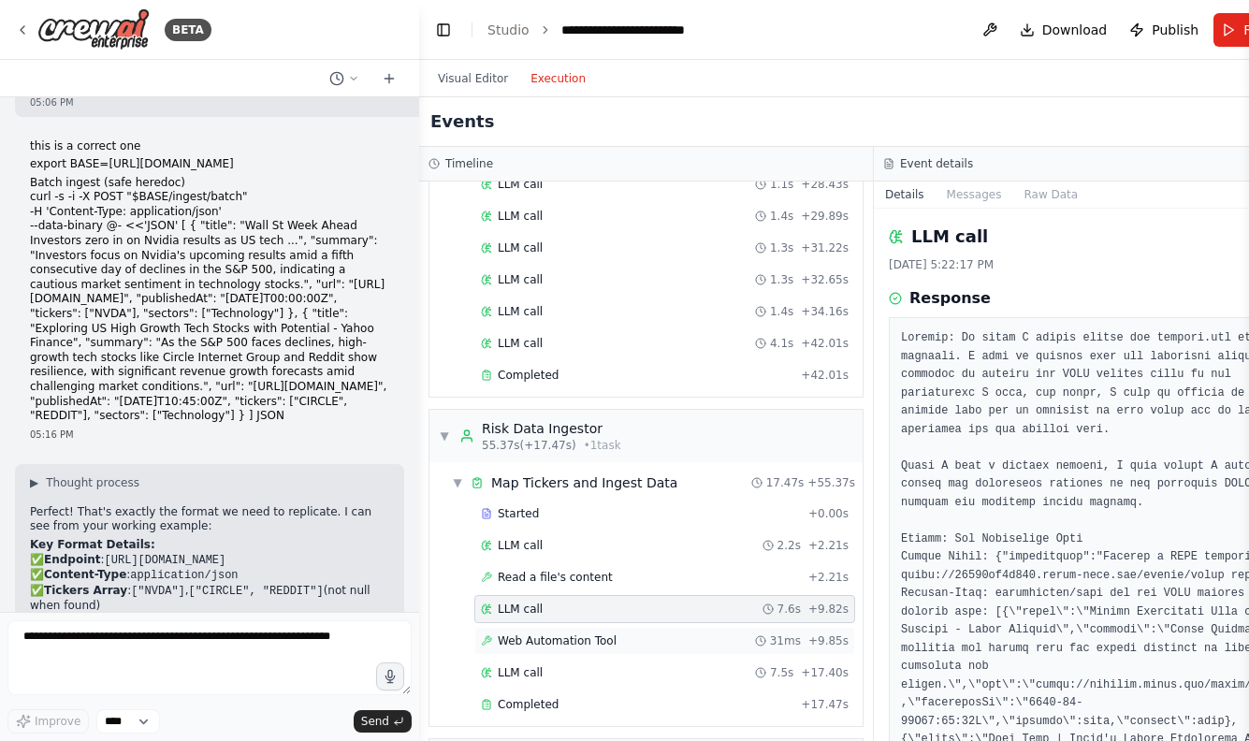
click at [503, 647] on span "Web Automation Tool" at bounding box center [557, 640] width 119 height 15
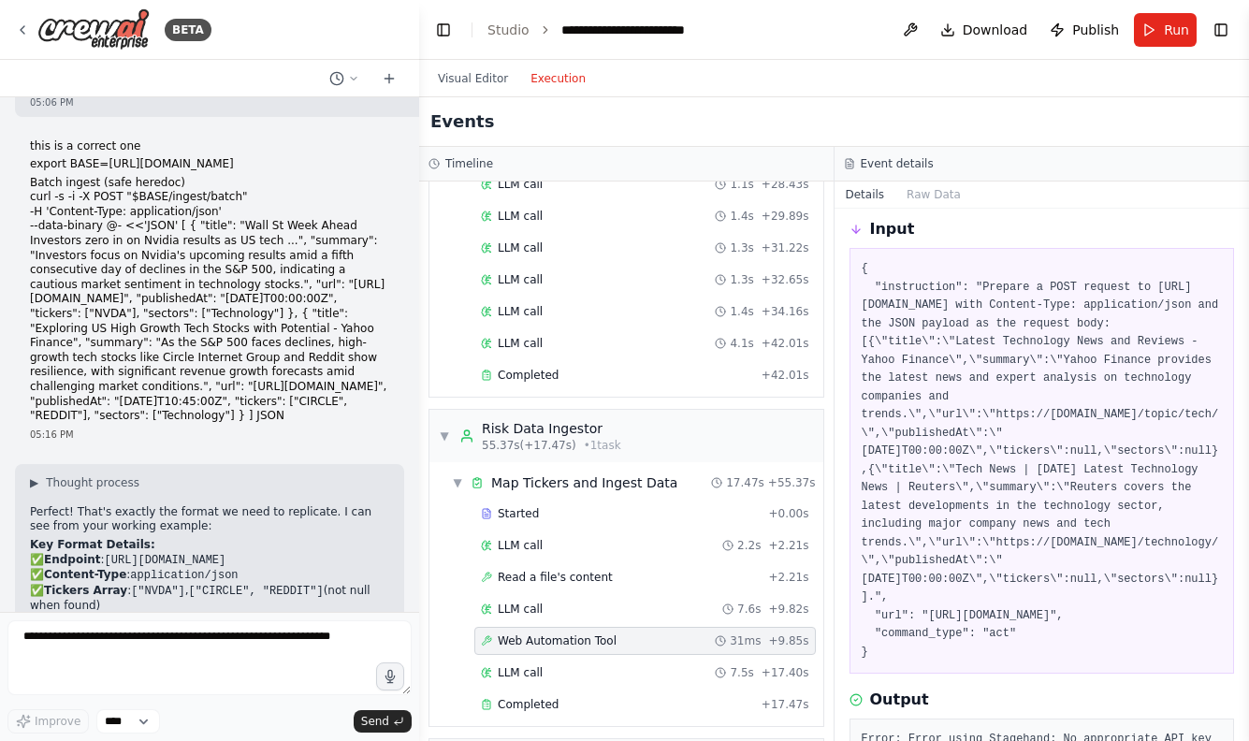
scroll to position [80, 0]
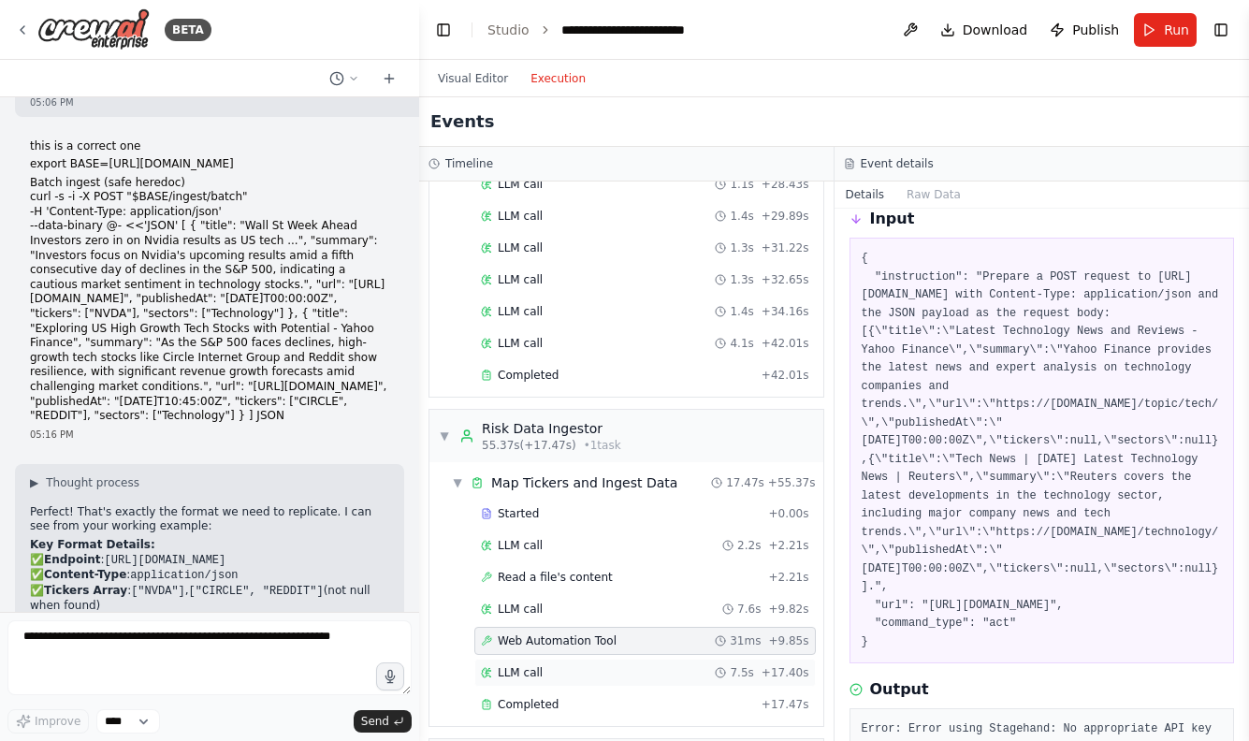
click at [691, 668] on div "LLM call 7.5s + 17.40s" at bounding box center [645, 672] width 328 height 15
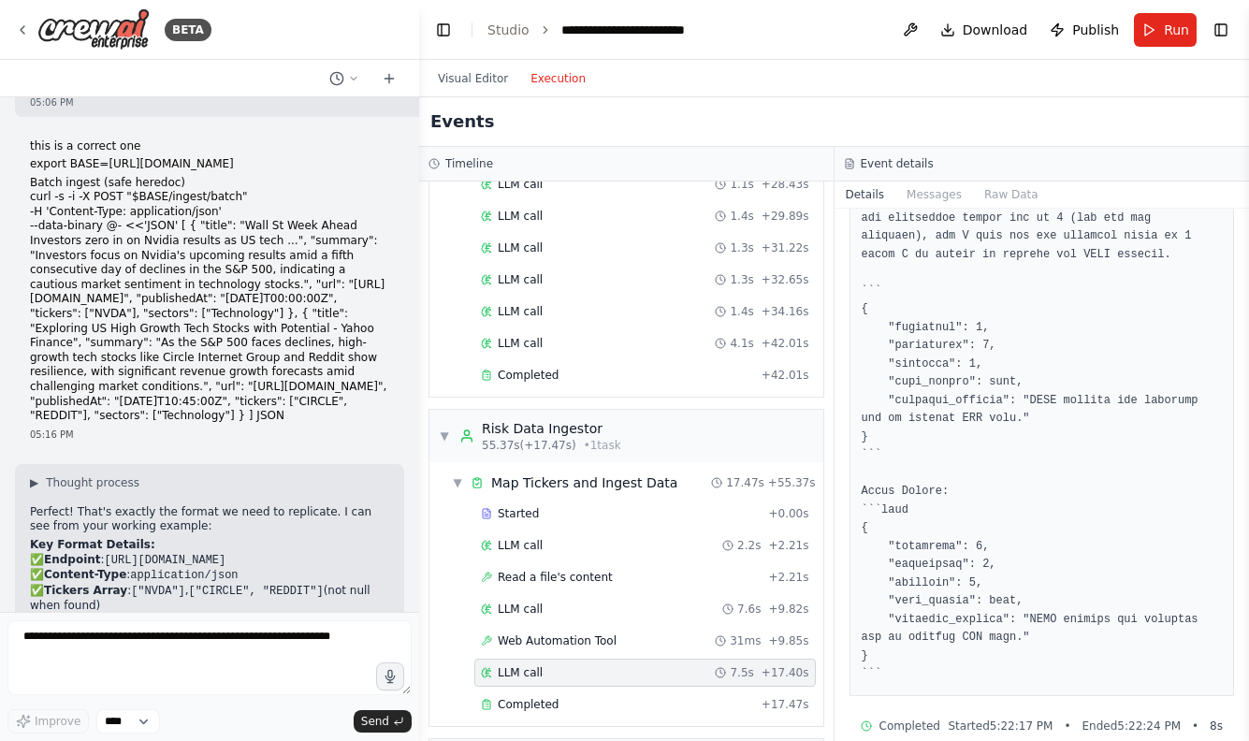
scroll to position [7098, 0]
